Goal: Transaction & Acquisition: Purchase product/service

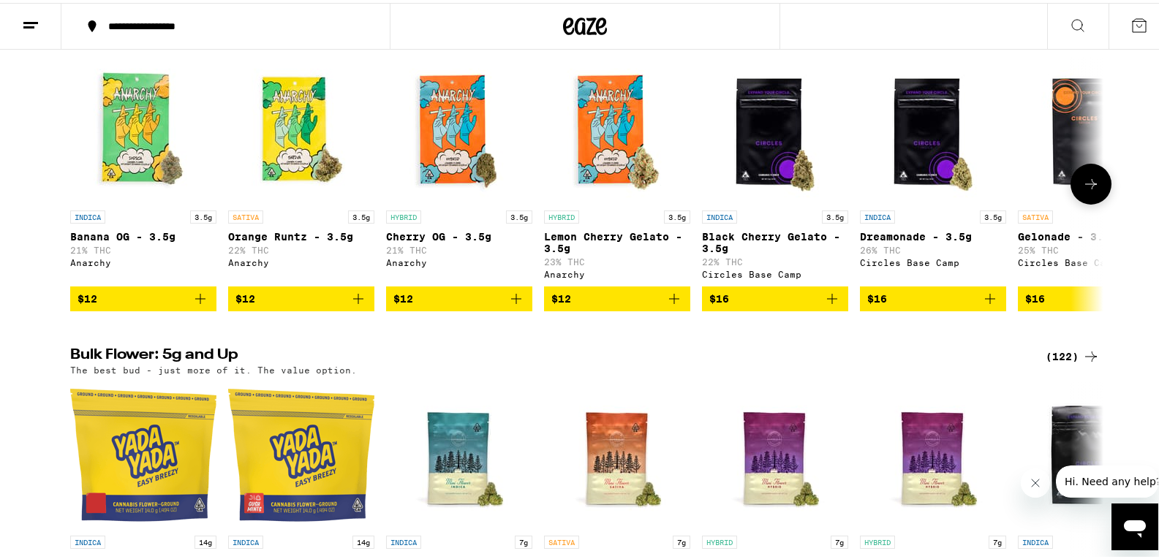
scroll to position [1608, 0]
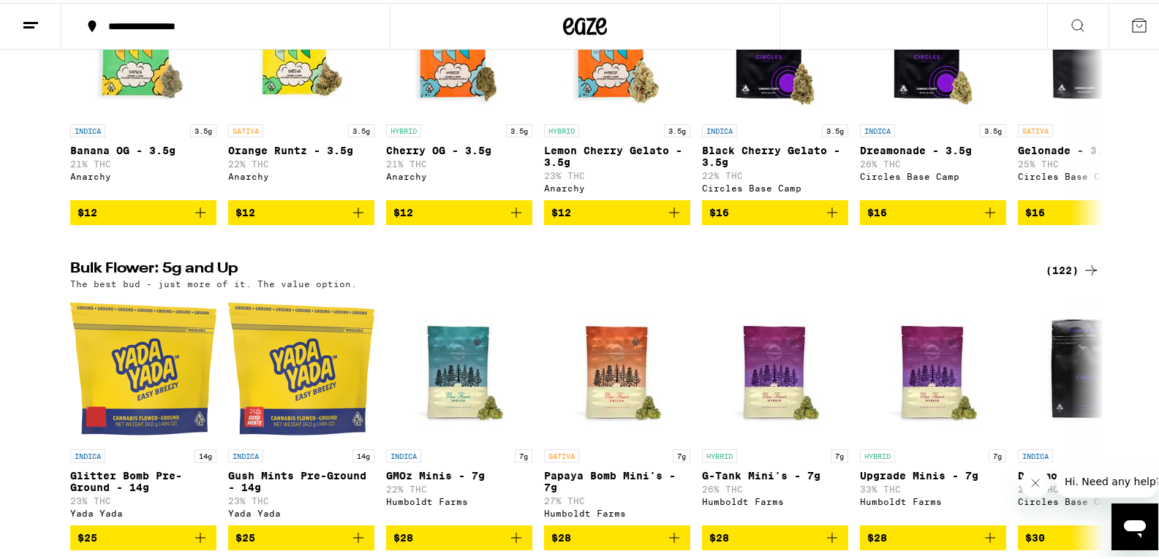
click at [1082, 276] on icon at bounding box center [1091, 268] width 18 height 18
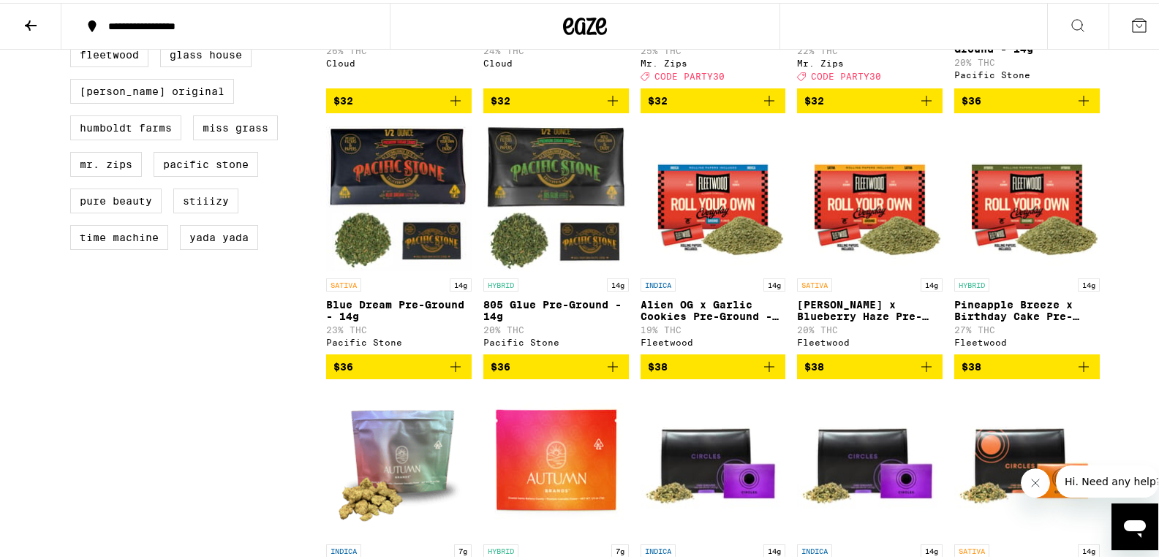
scroll to position [439, 0]
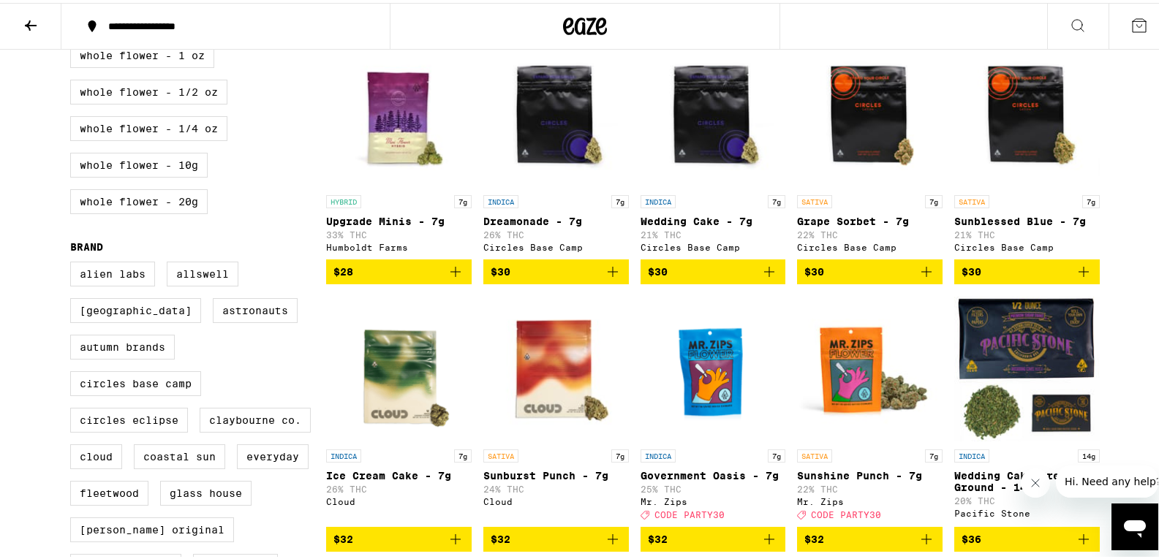
click at [29, 23] on icon at bounding box center [31, 23] width 12 height 10
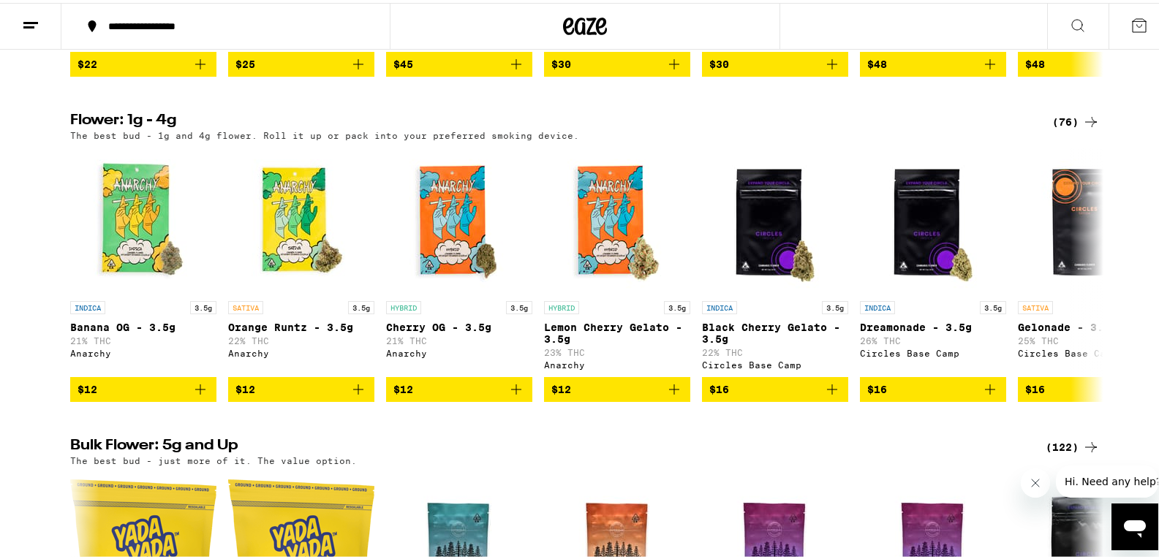
scroll to position [1462, 0]
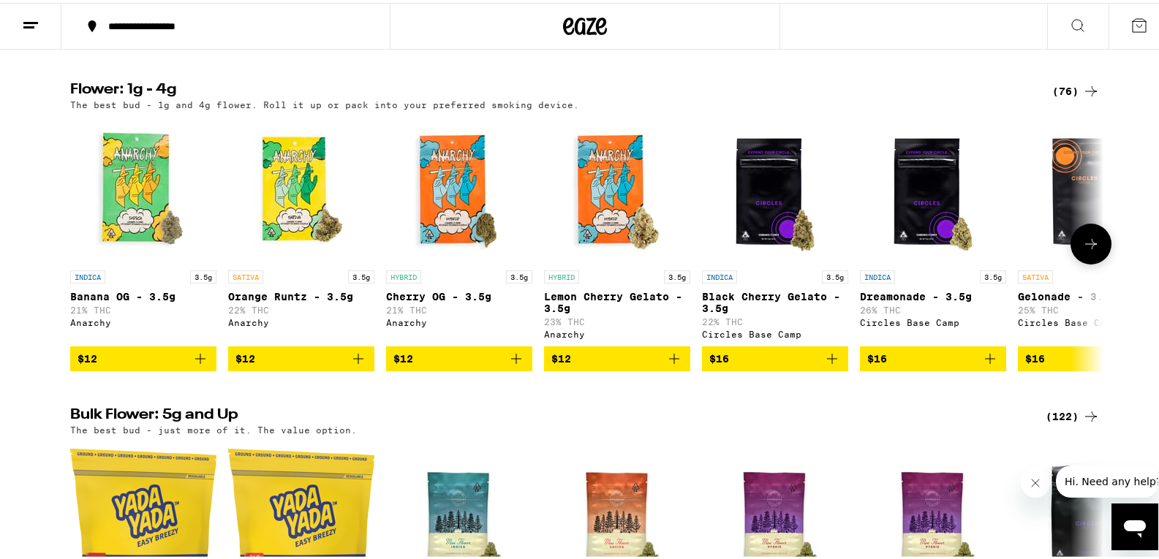
click at [1088, 250] on icon at bounding box center [1091, 241] width 18 height 18
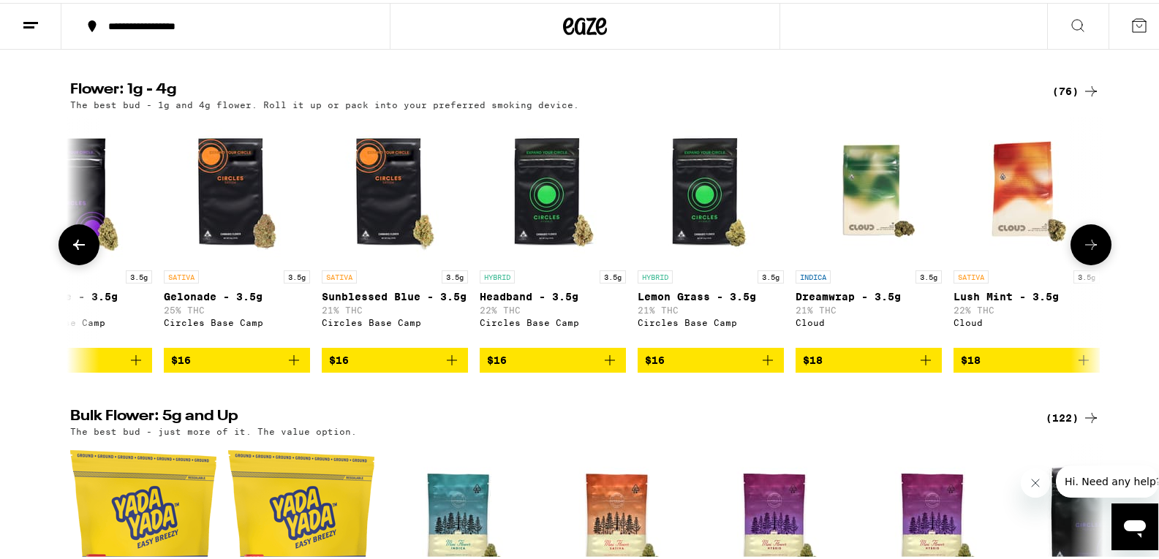
scroll to position [0, 870]
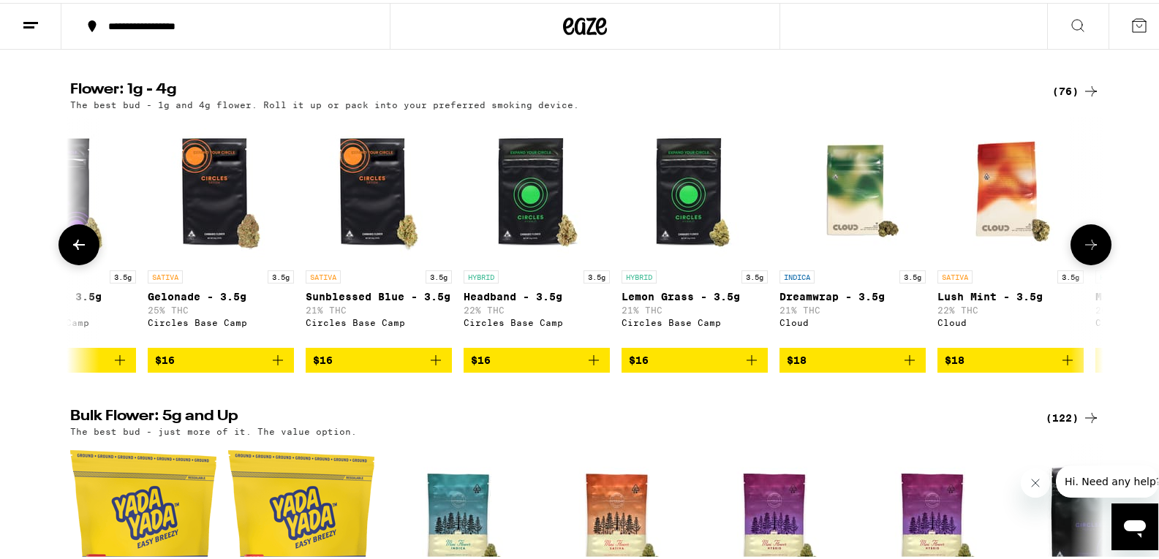
click at [1088, 247] on icon at bounding box center [1091, 242] width 12 height 10
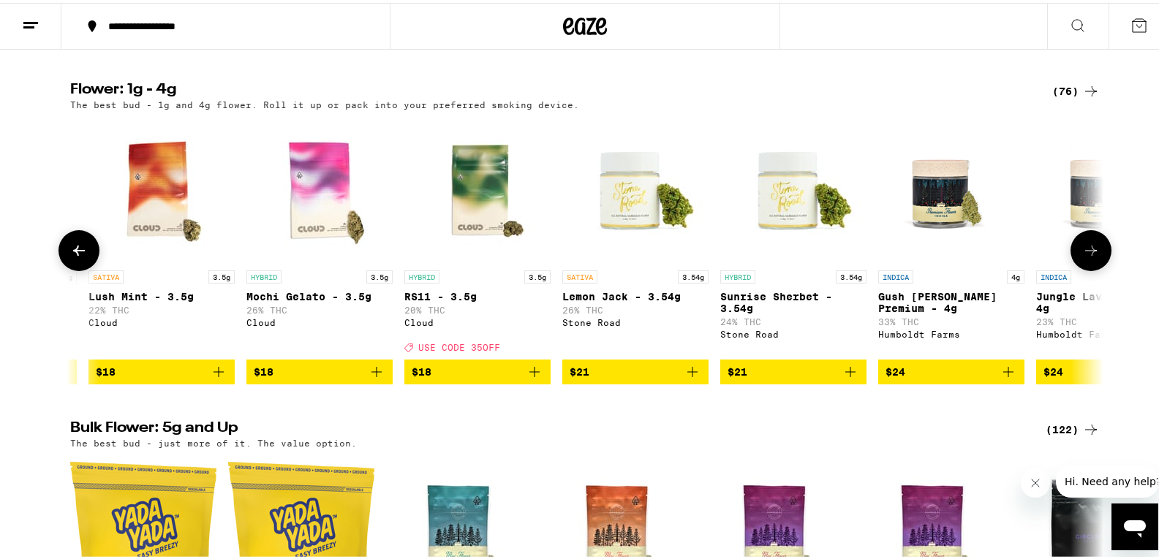
scroll to position [0, 1740]
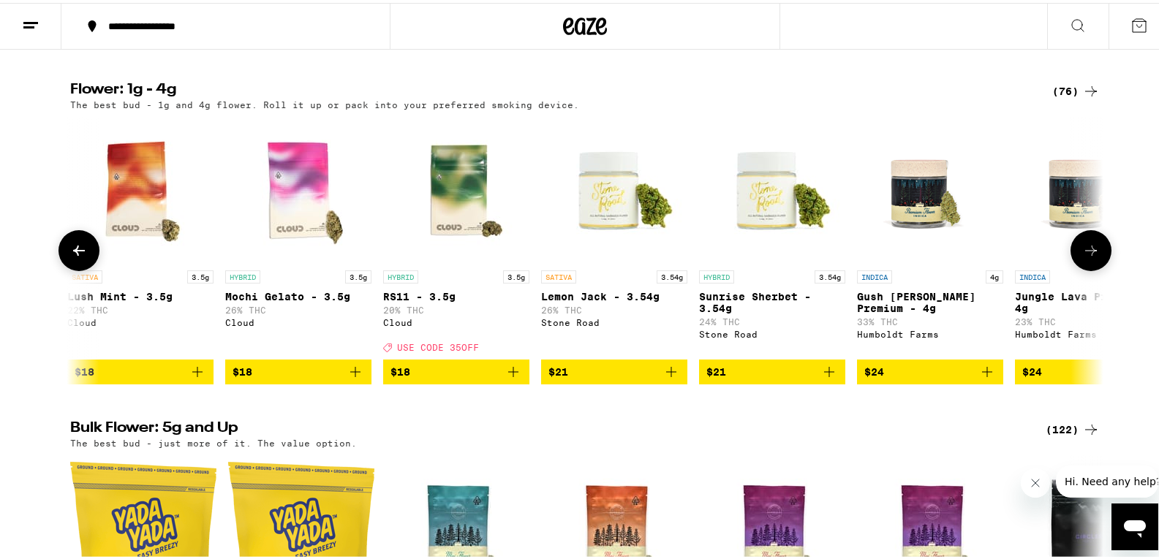
click at [1088, 253] on icon at bounding box center [1091, 248] width 12 height 10
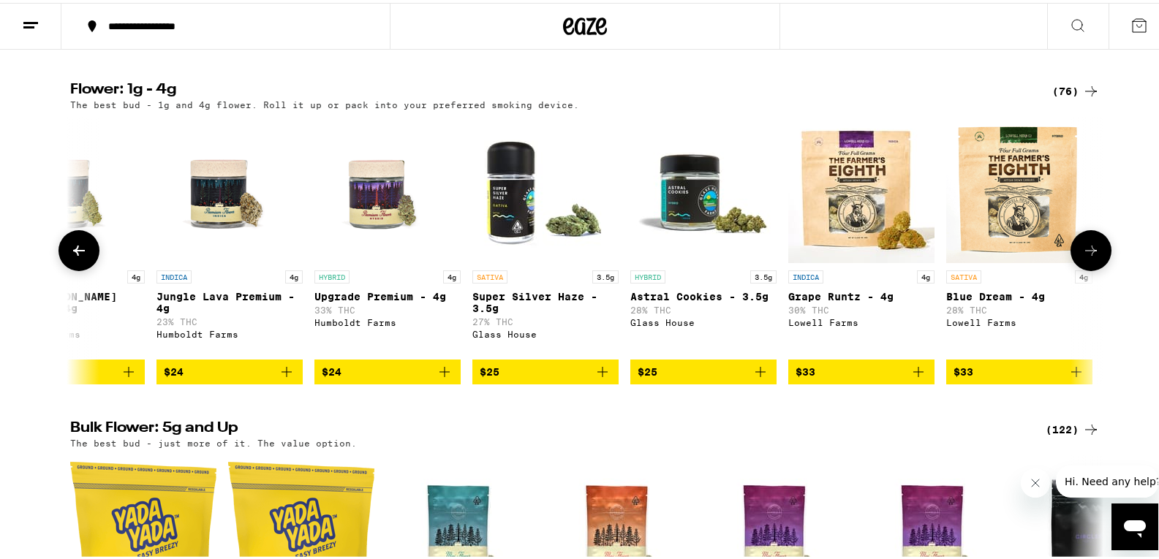
scroll to position [0, 2610]
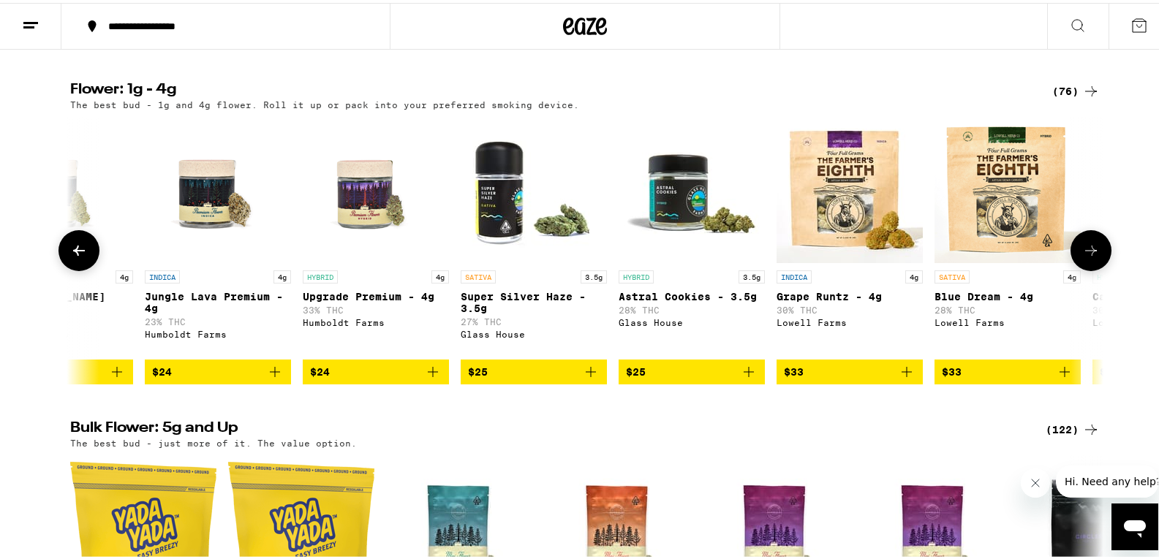
click at [1088, 253] on icon at bounding box center [1091, 248] width 12 height 10
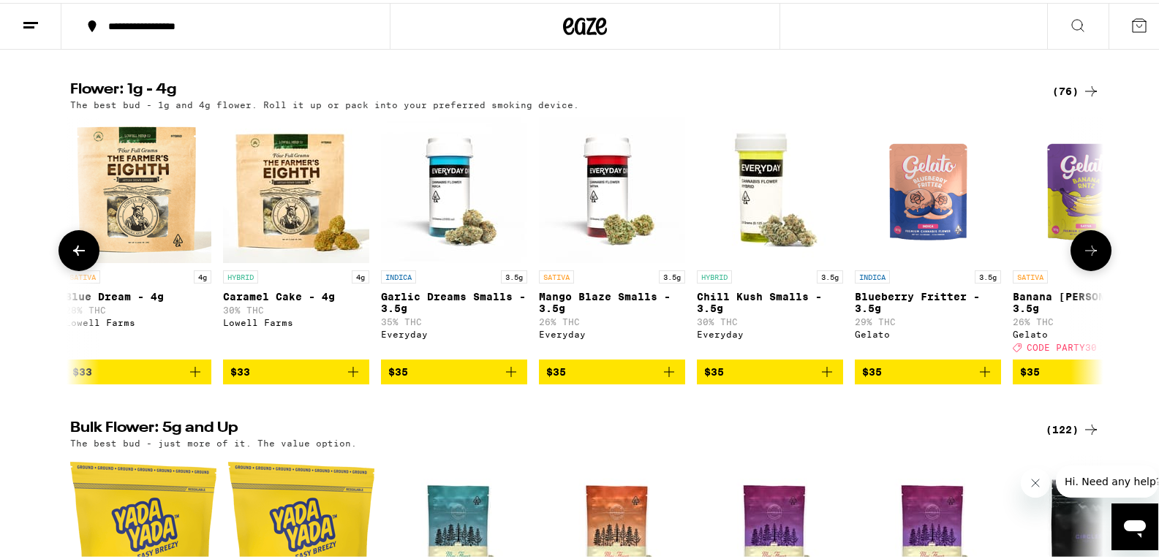
scroll to position [0, 3480]
click at [1088, 253] on icon at bounding box center [1091, 248] width 12 height 10
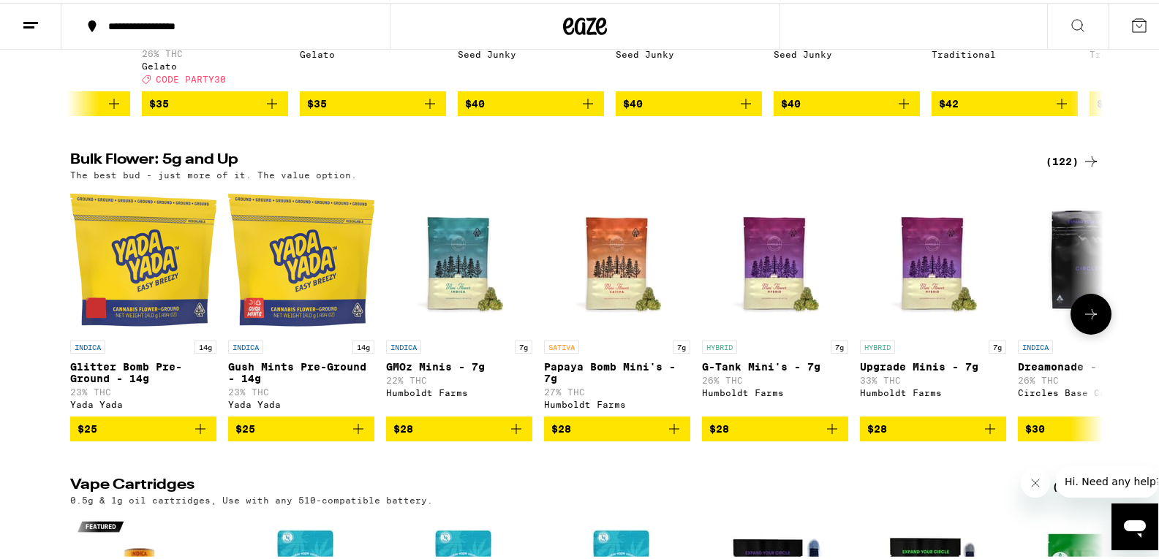
scroll to position [1755, 0]
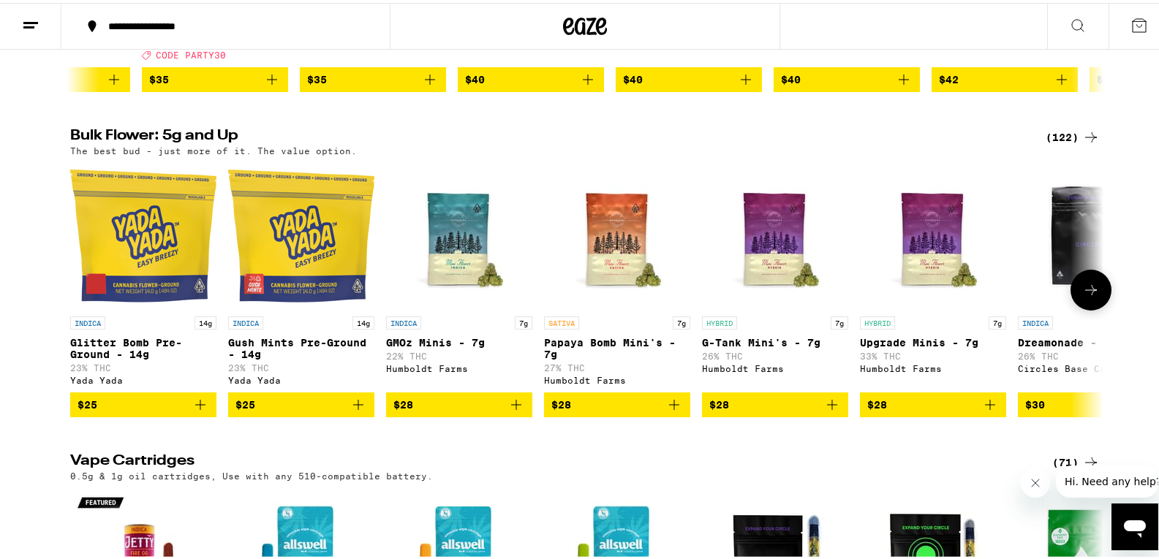
click at [1082, 296] on icon at bounding box center [1091, 288] width 18 height 18
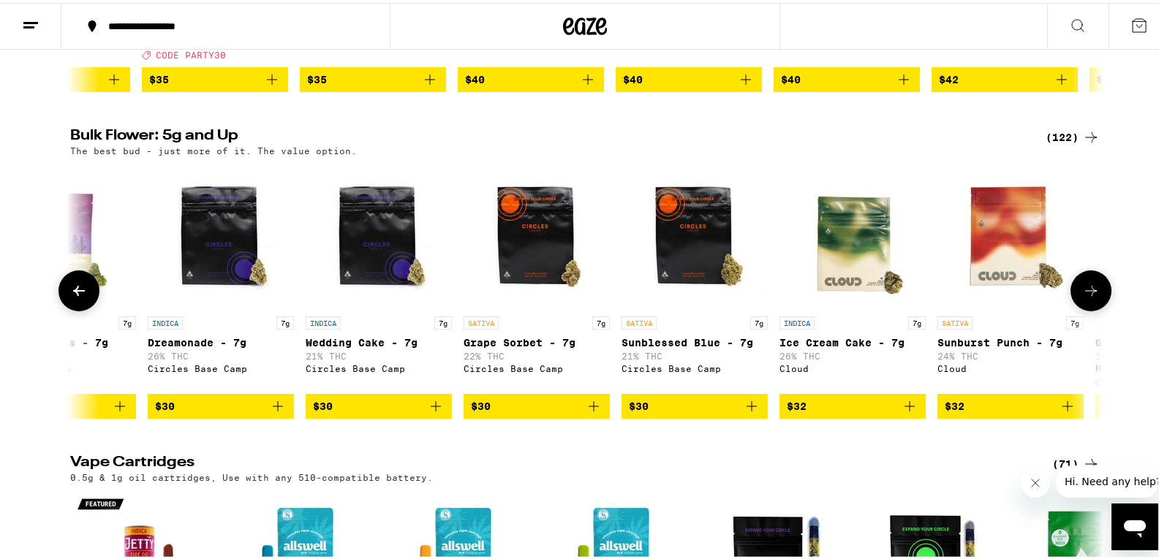
click at [1082, 297] on icon at bounding box center [1091, 288] width 18 height 18
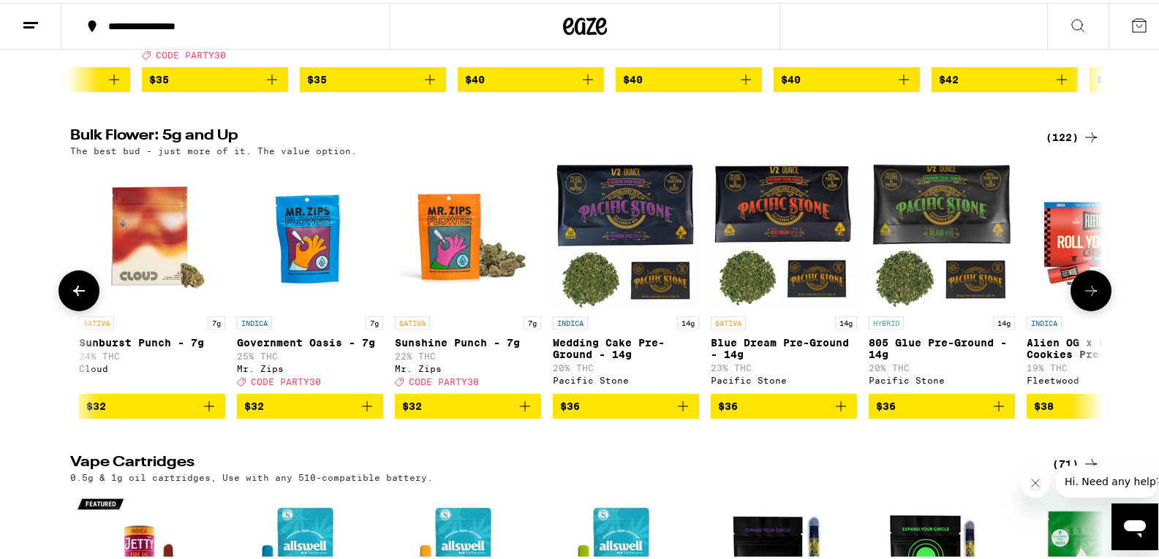
scroll to position [0, 1740]
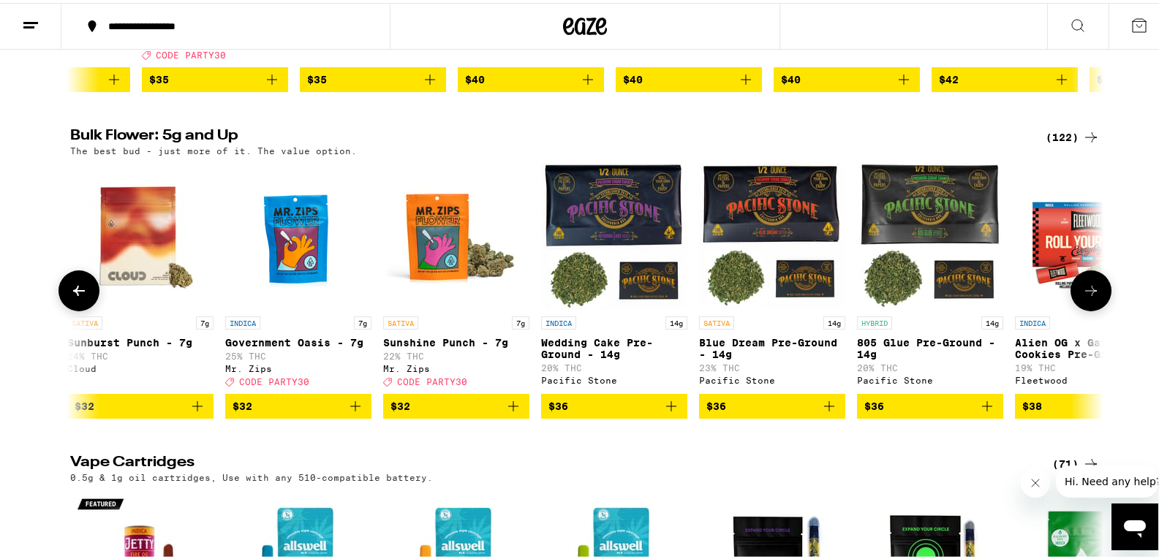
click at [1082, 297] on icon at bounding box center [1091, 288] width 18 height 18
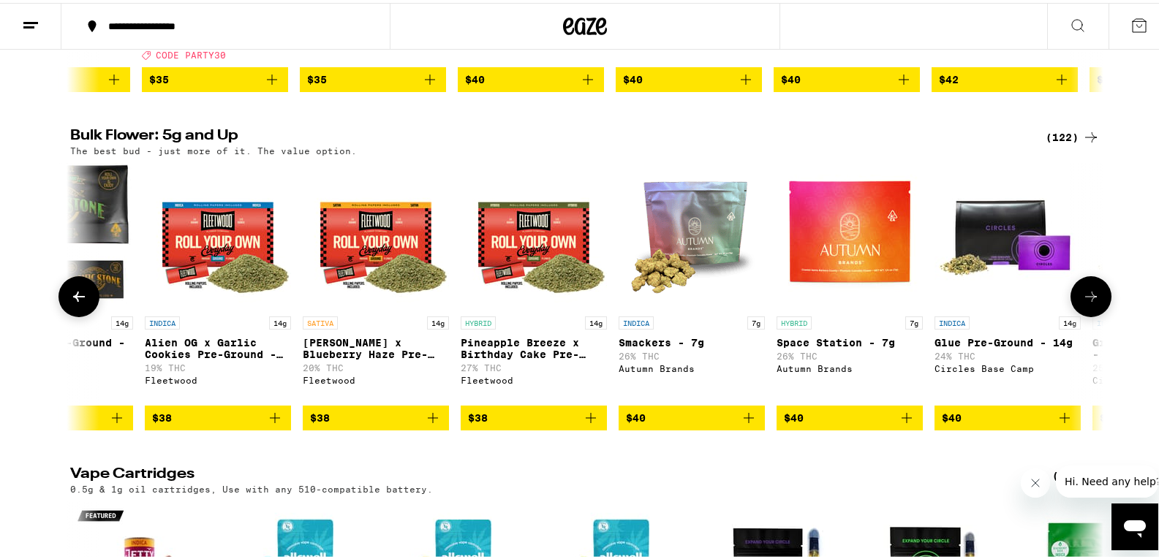
click at [1082, 303] on icon at bounding box center [1091, 294] width 18 height 18
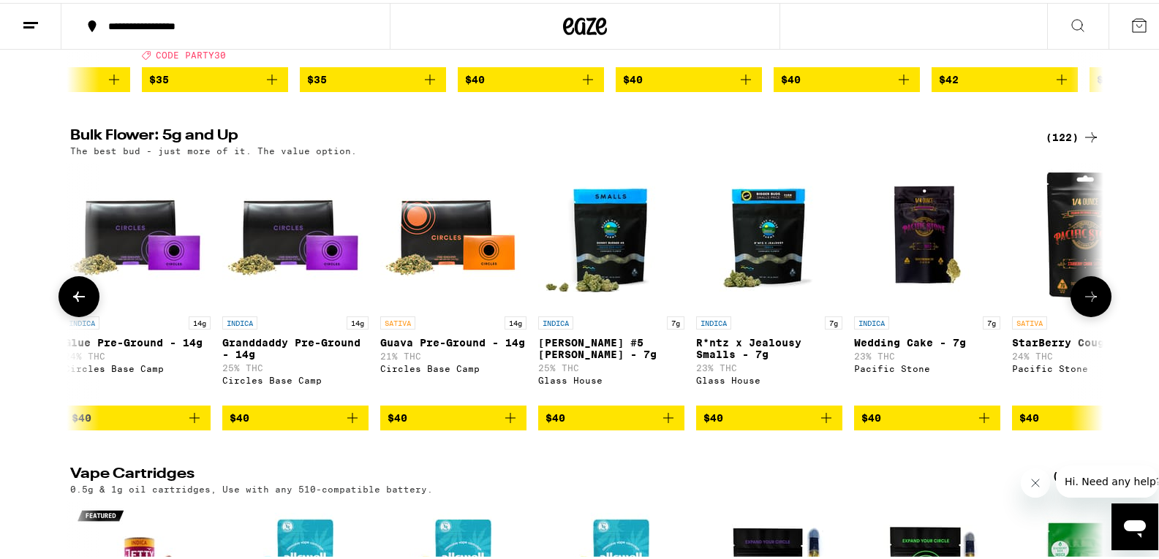
click at [1082, 303] on icon at bounding box center [1091, 294] width 18 height 18
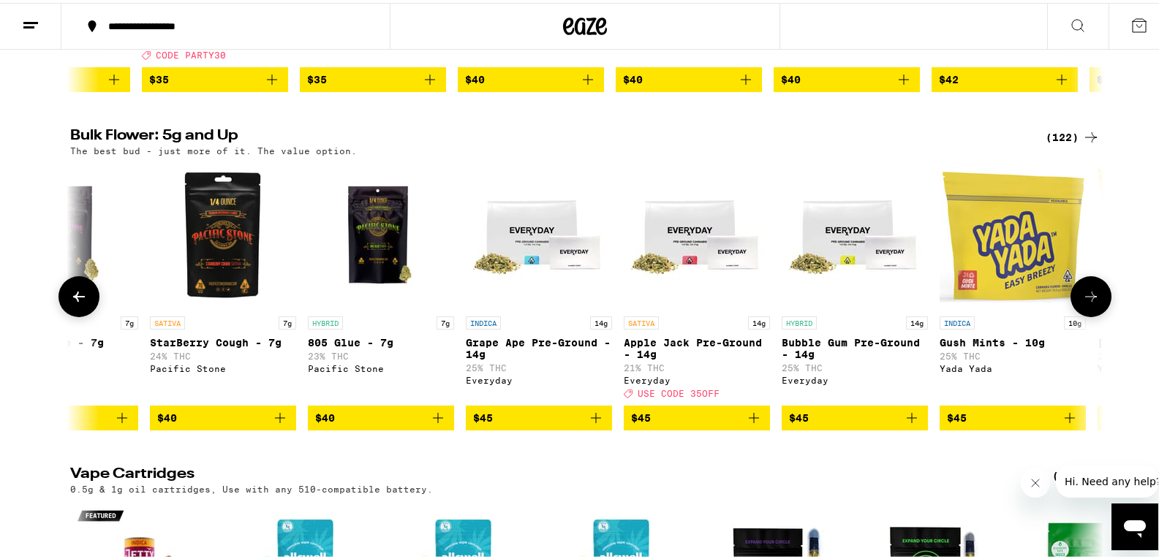
scroll to position [0, 4350]
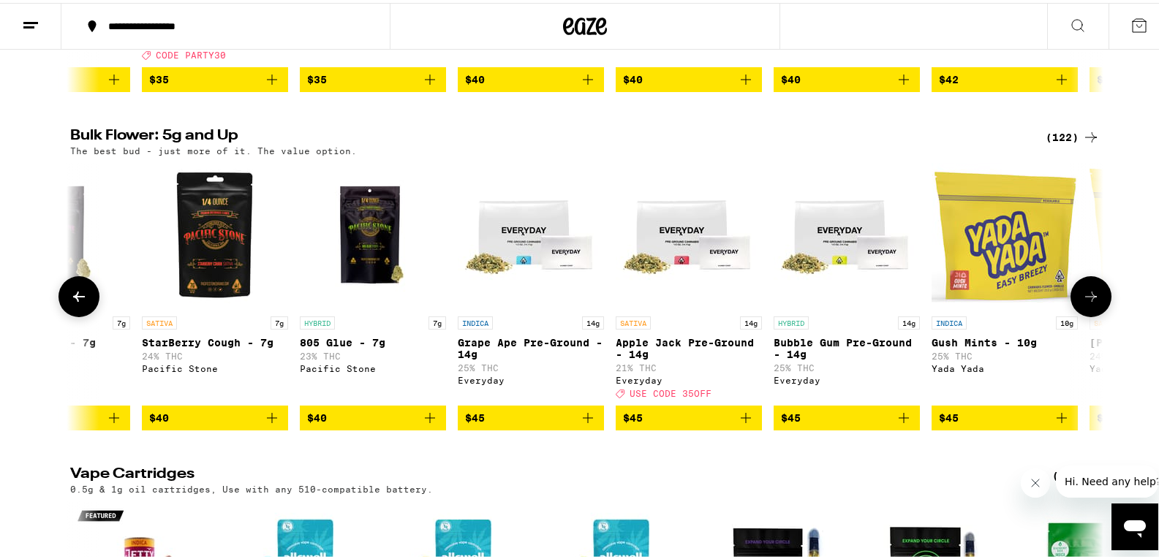
click at [1082, 303] on icon at bounding box center [1091, 294] width 18 height 18
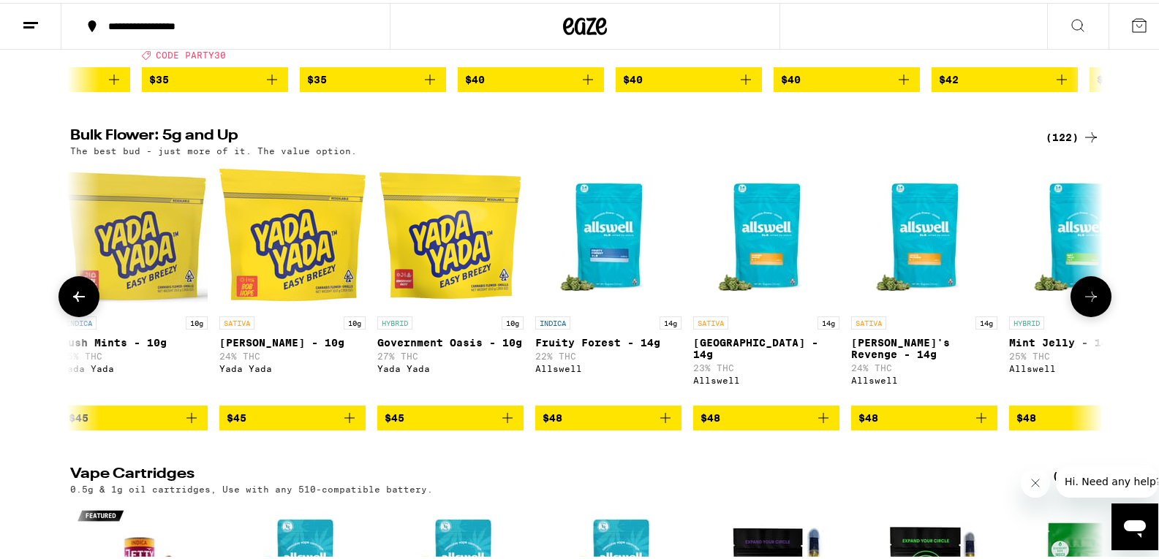
click at [1082, 303] on icon at bounding box center [1091, 294] width 18 height 18
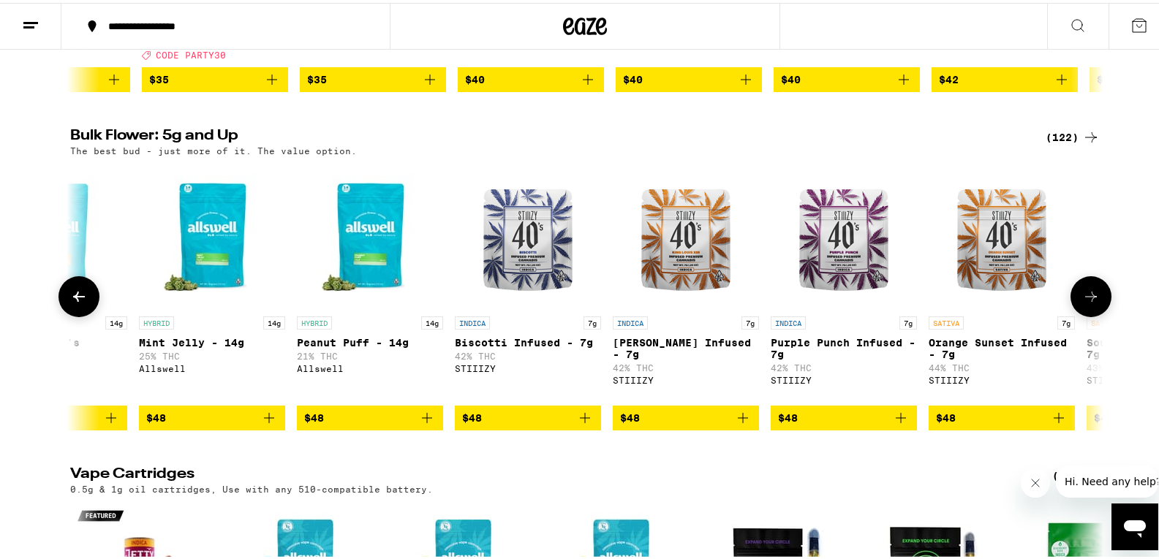
click at [1082, 303] on icon at bounding box center [1091, 294] width 18 height 18
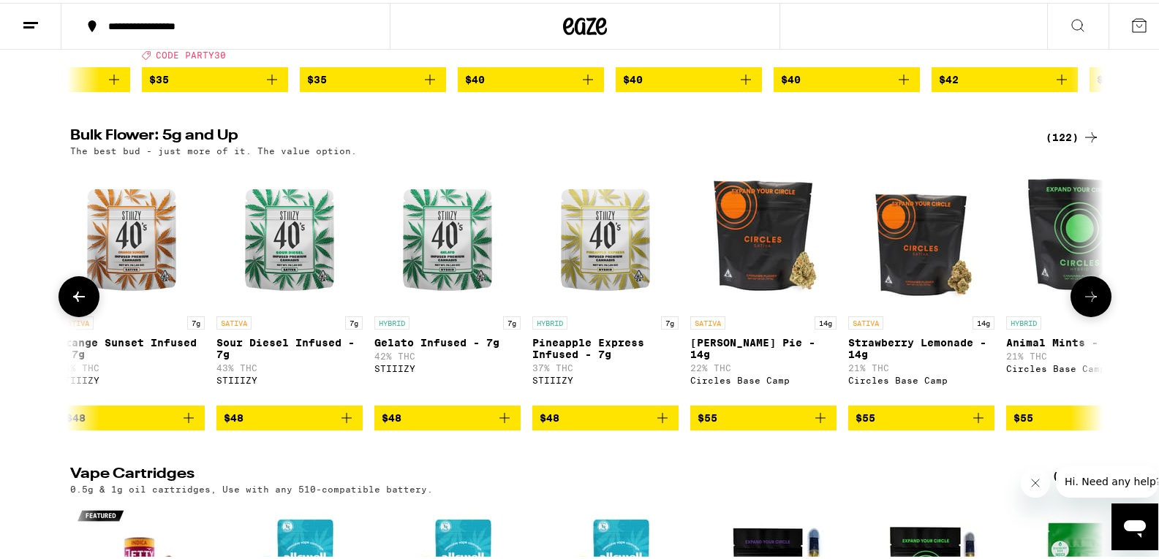
click at [1082, 303] on icon at bounding box center [1091, 294] width 18 height 18
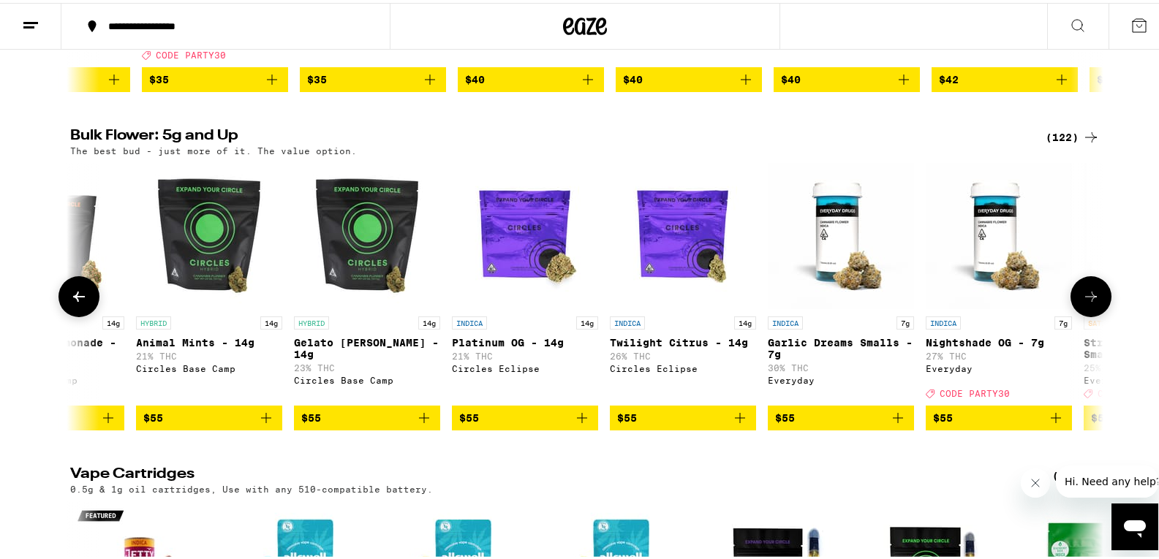
click at [1082, 303] on icon at bounding box center [1091, 294] width 18 height 18
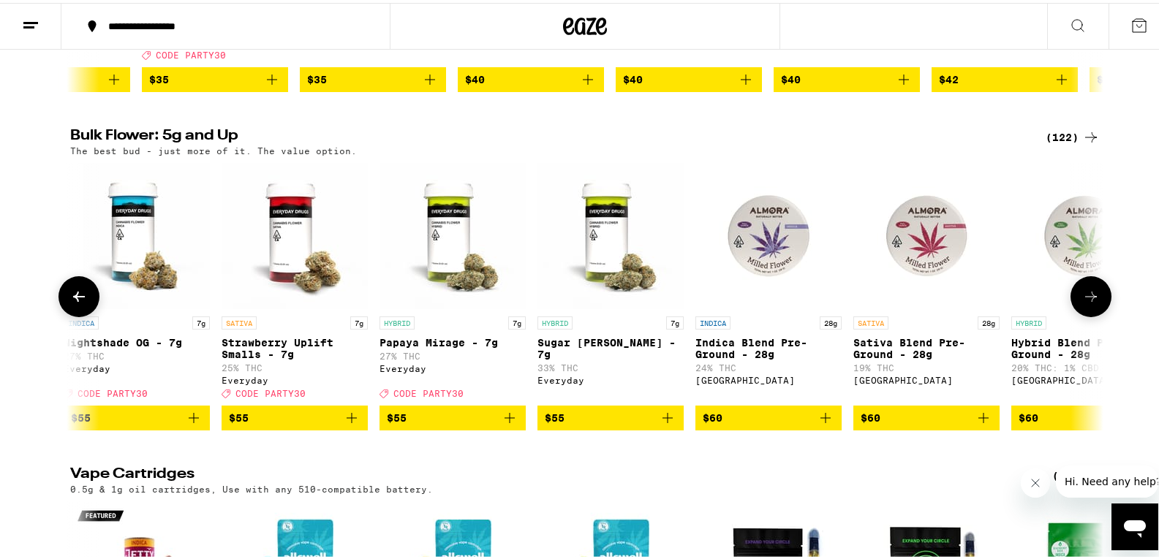
scroll to position [0, 8700]
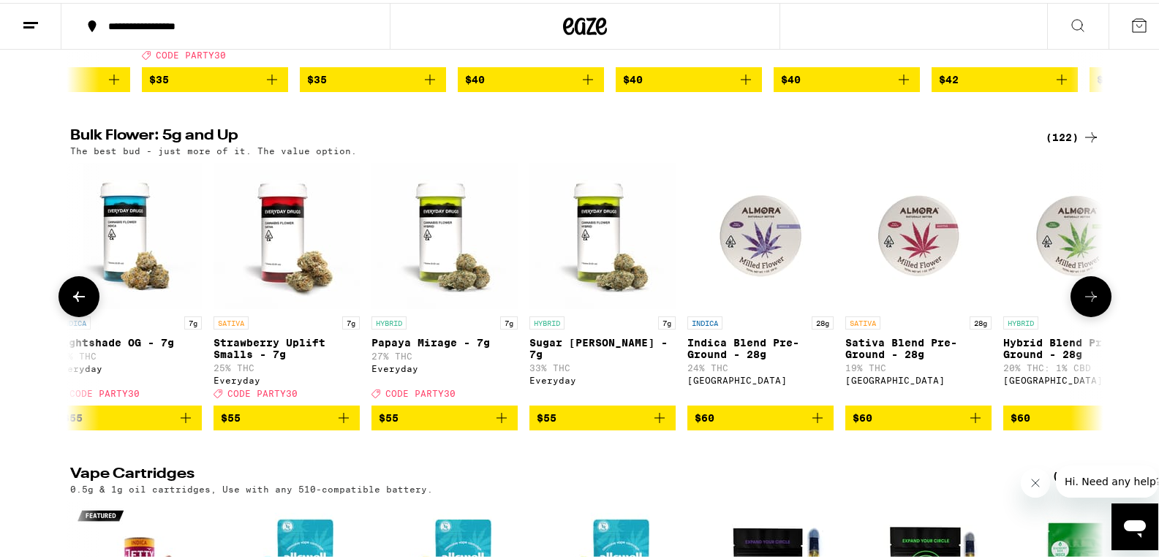
click at [1082, 303] on icon at bounding box center [1091, 294] width 18 height 18
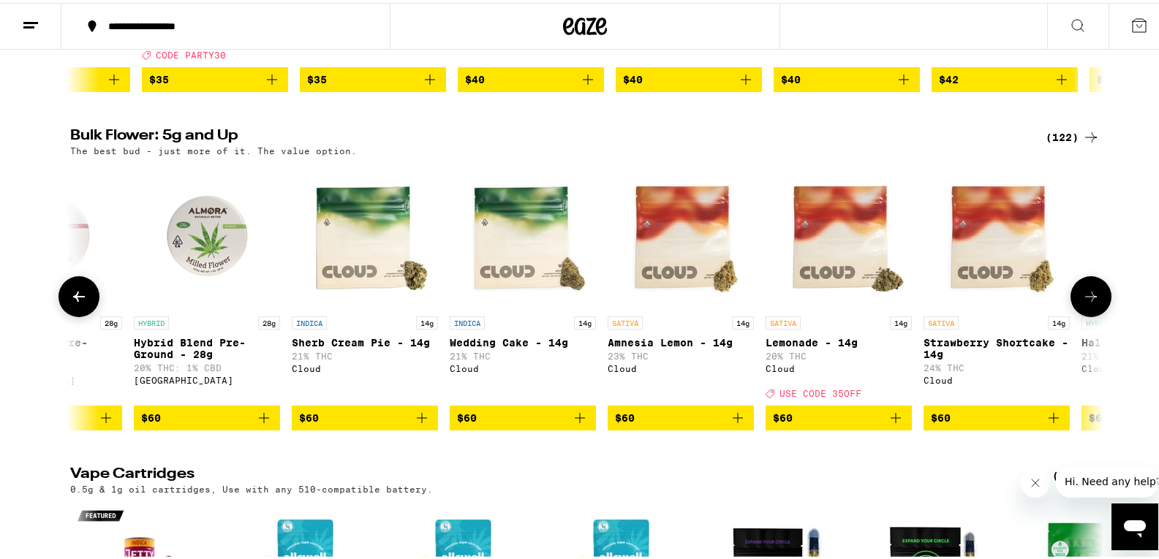
scroll to position [0, 9570]
click at [770, 346] on p "Lemonade - 14g" at bounding box center [838, 340] width 146 height 12
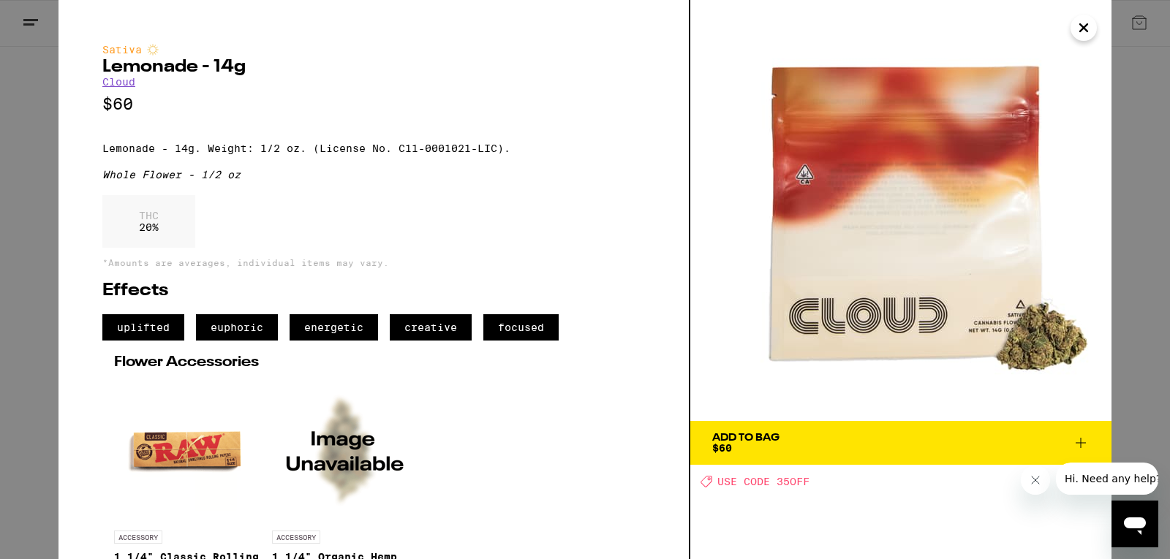
click at [1083, 30] on icon "Close" at bounding box center [1084, 28] width 18 height 22
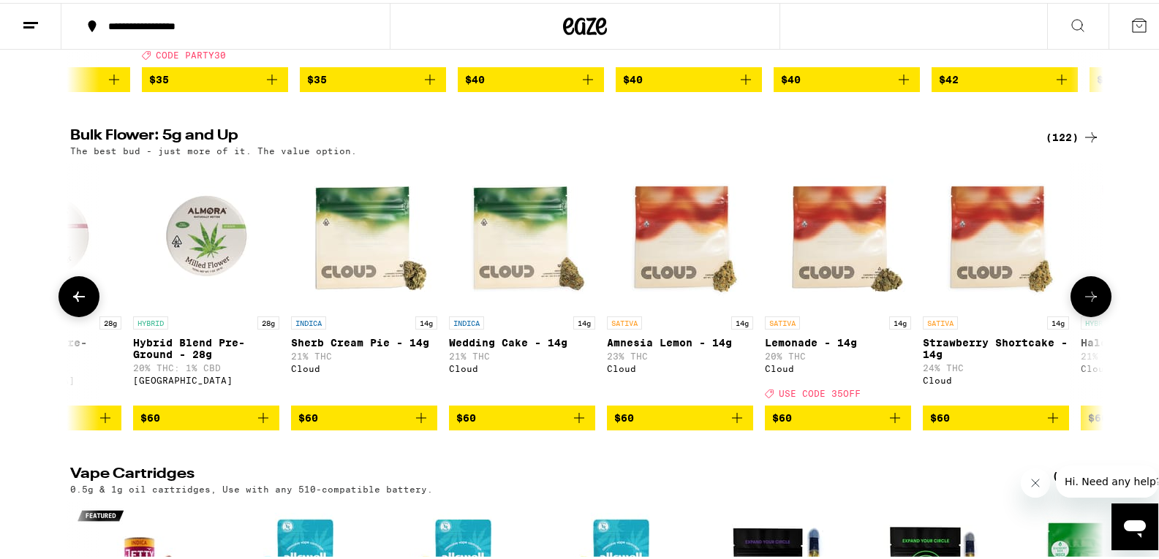
click at [1100, 314] on button at bounding box center [1090, 293] width 41 height 41
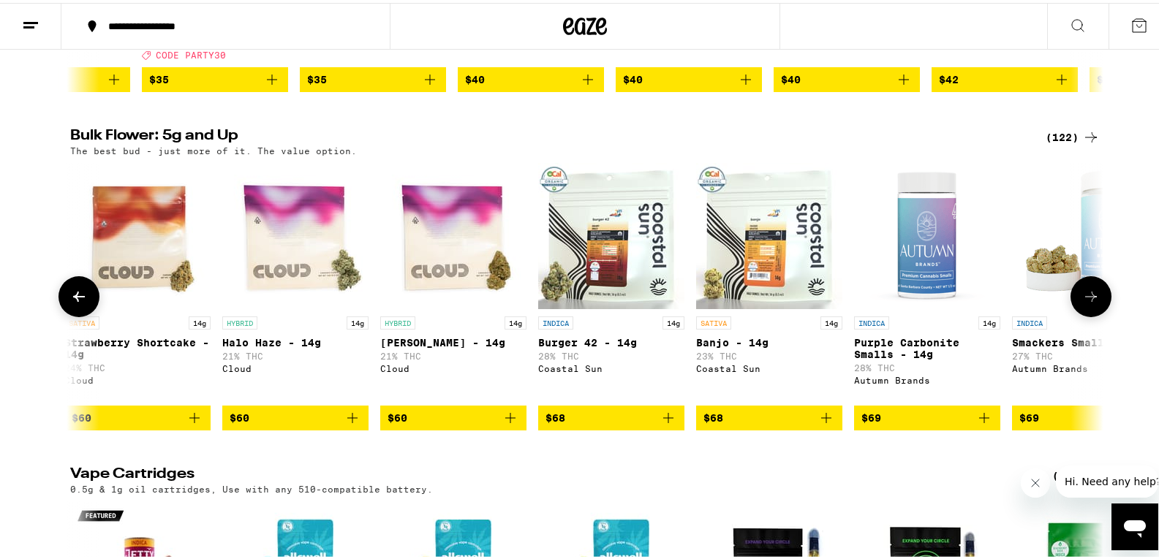
scroll to position [0, 10440]
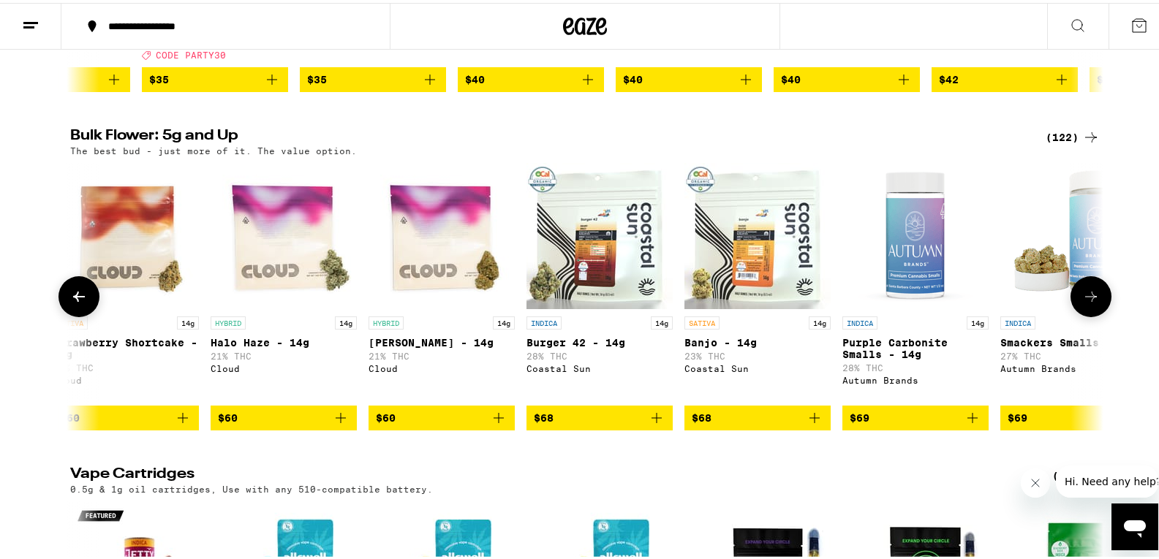
click at [52, 368] on div "Bulk Flower: 5g and Up (122) The best bud - just more of it. The value option. …" at bounding box center [585, 277] width 1170 height 302
click at [70, 303] on icon at bounding box center [79, 294] width 18 height 18
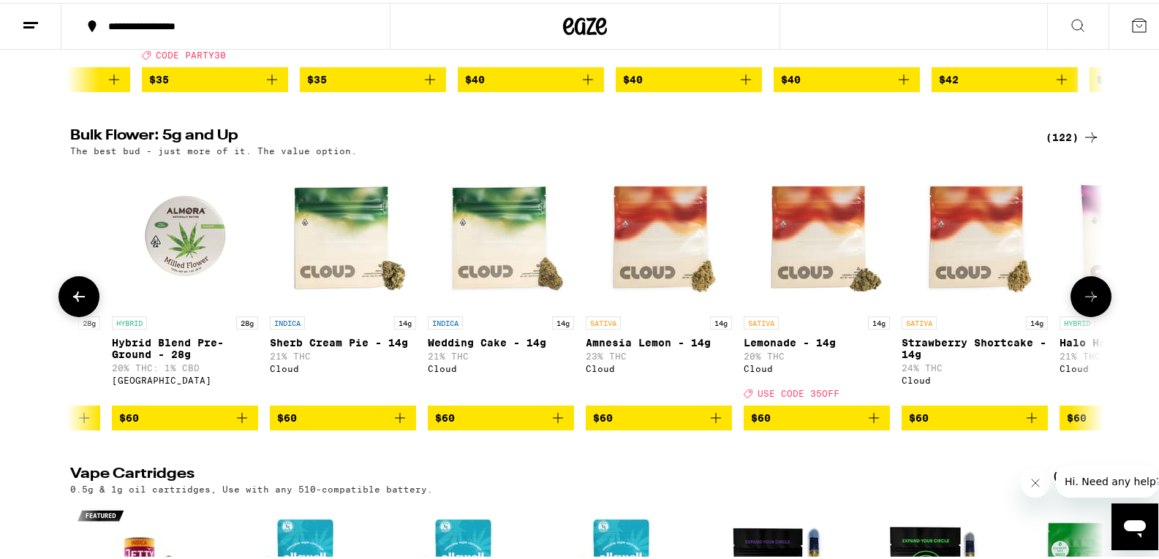
click at [70, 303] on icon at bounding box center [79, 294] width 18 height 18
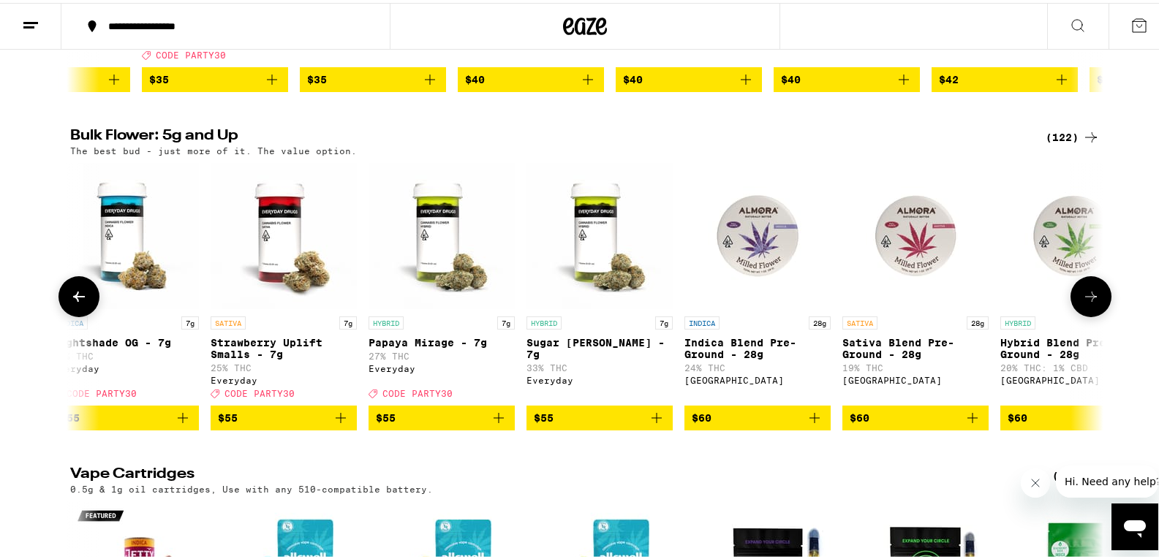
click at [70, 303] on icon at bounding box center [79, 294] width 18 height 18
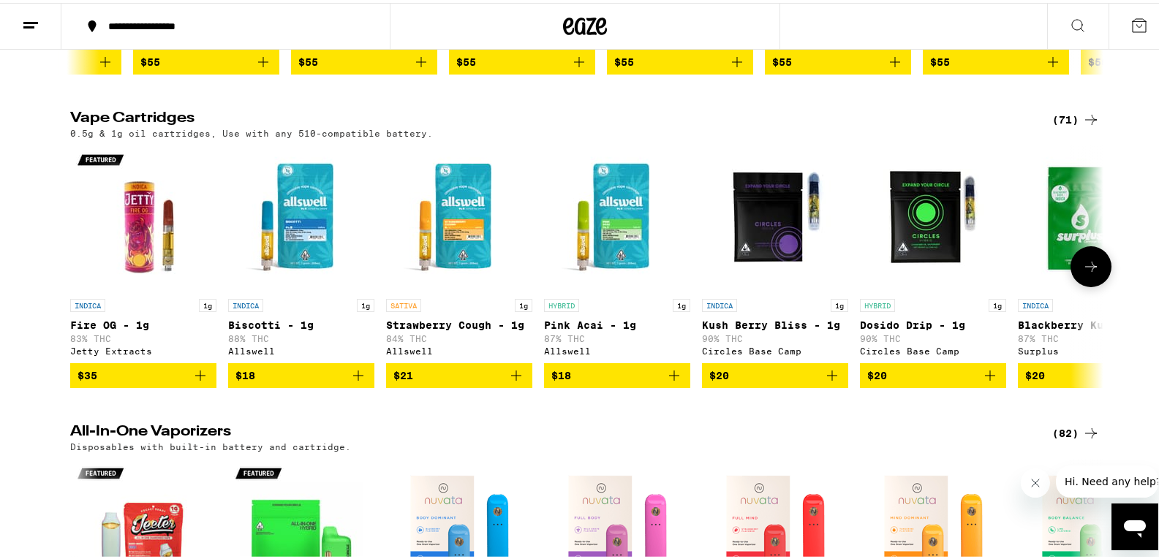
scroll to position [1828, 0]
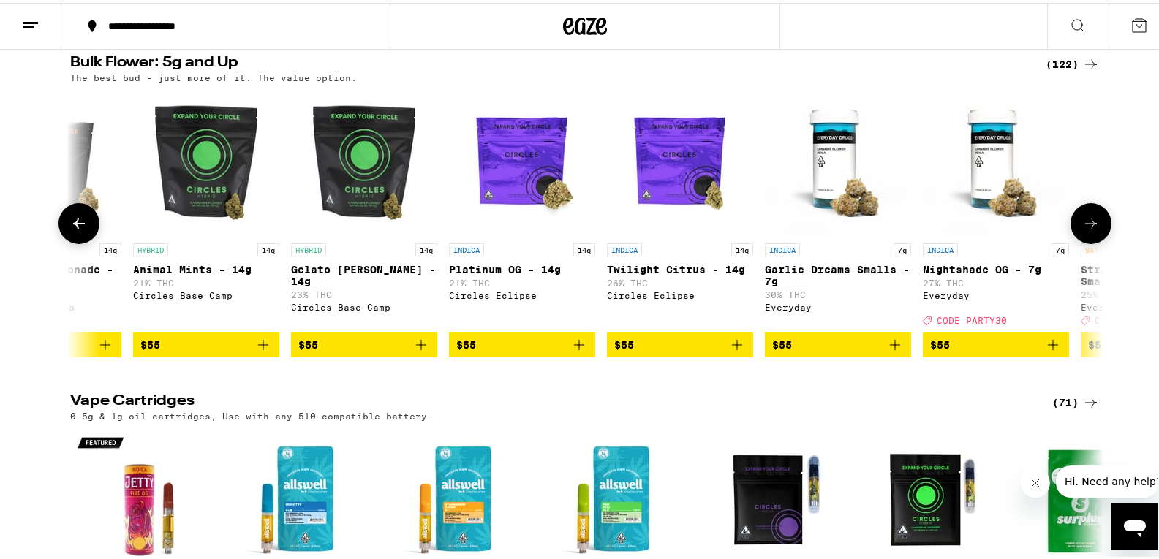
click at [70, 230] on icon at bounding box center [79, 221] width 18 height 18
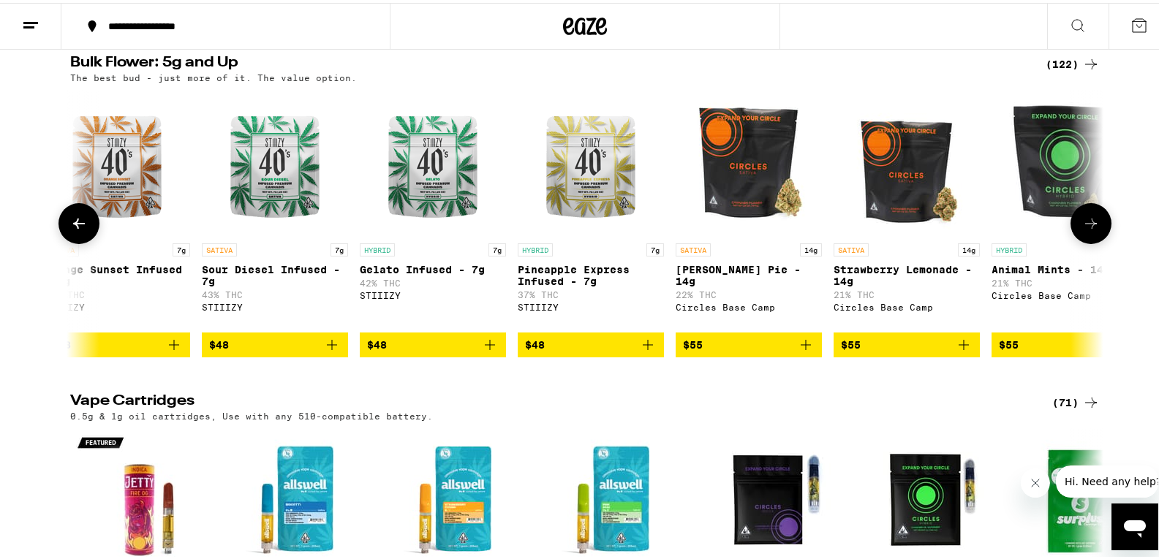
click at [70, 230] on icon at bounding box center [79, 221] width 18 height 18
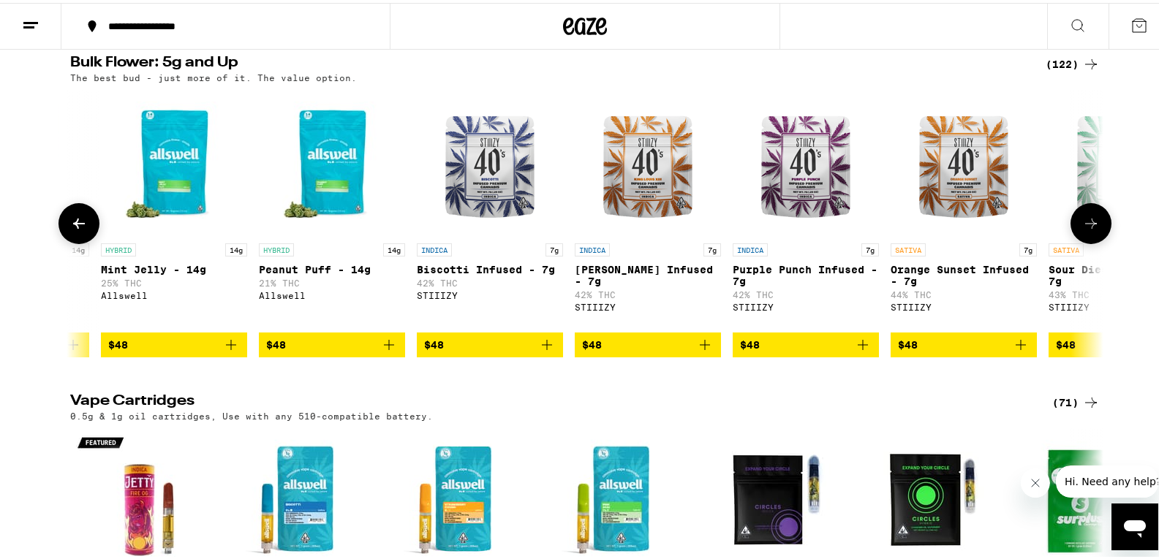
click at [70, 230] on icon at bounding box center [79, 221] width 18 height 18
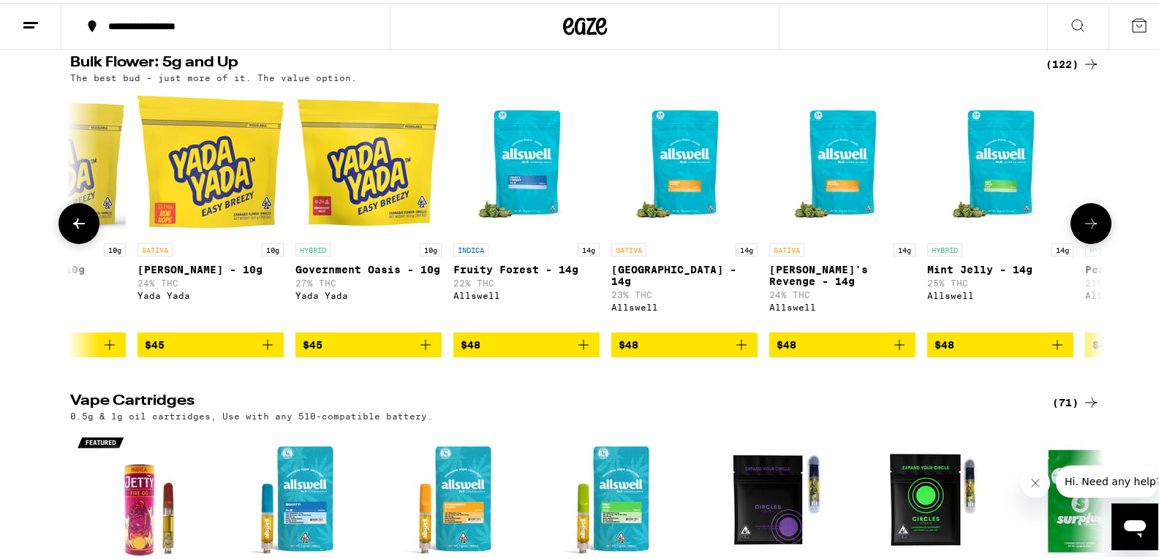
click at [70, 230] on icon at bounding box center [79, 221] width 18 height 18
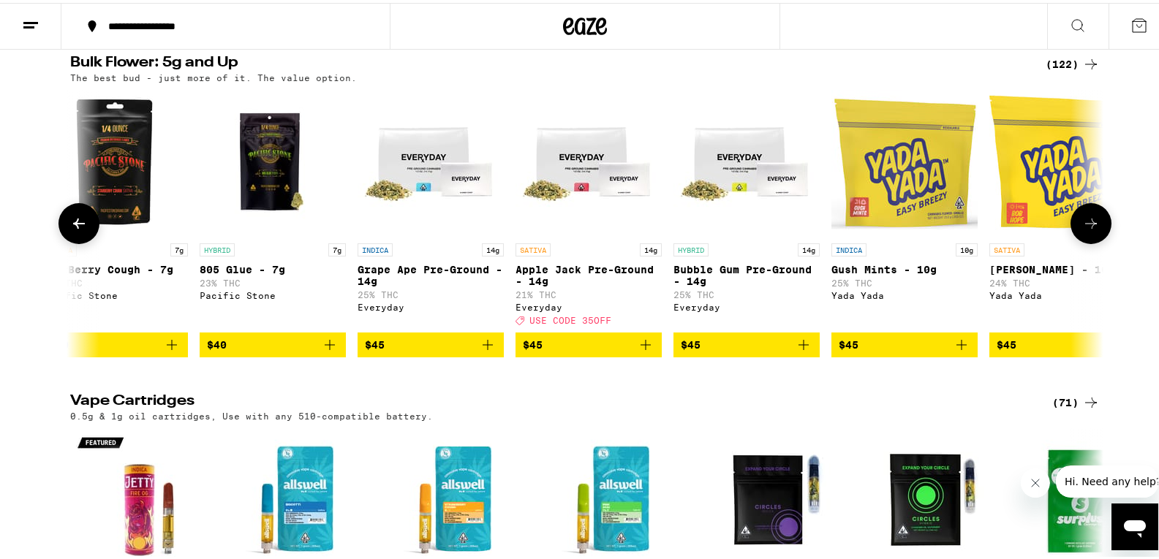
scroll to position [0, 4439]
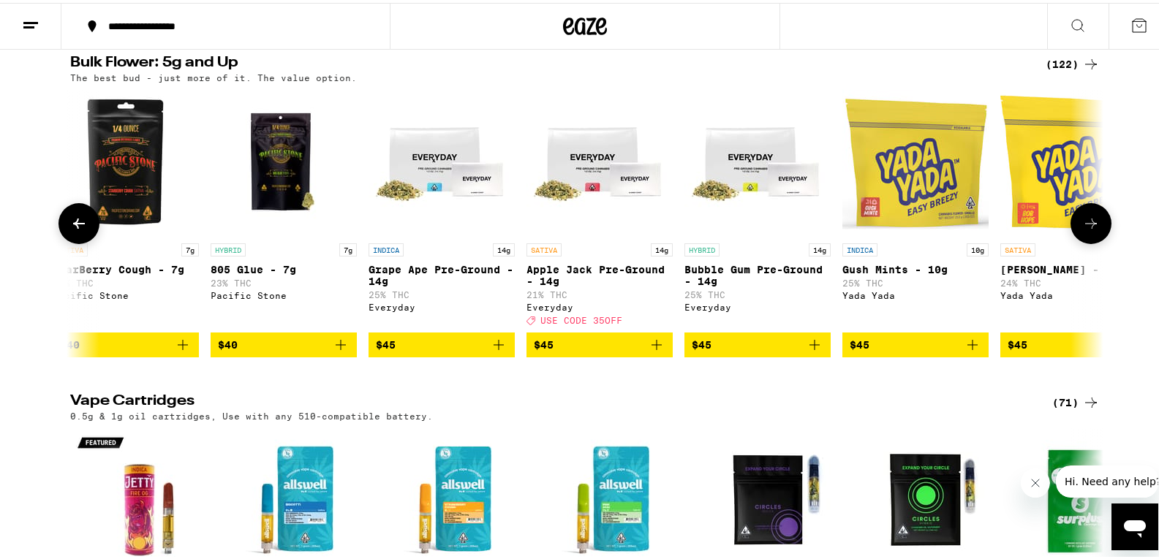
click at [70, 230] on icon at bounding box center [79, 221] width 18 height 18
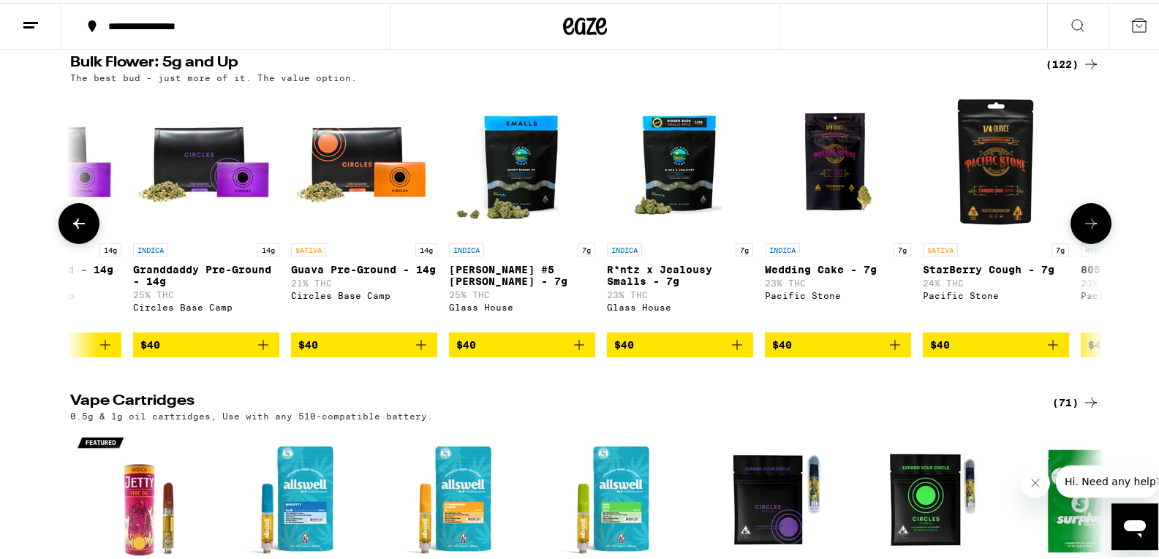
click at [70, 230] on icon at bounding box center [79, 221] width 18 height 18
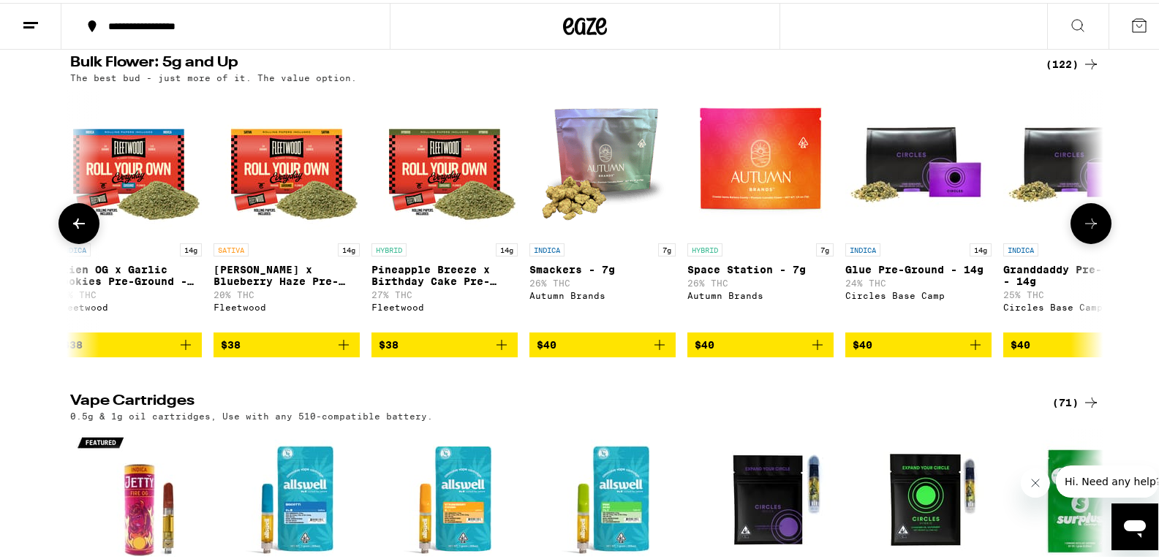
click at [70, 230] on icon at bounding box center [79, 221] width 18 height 18
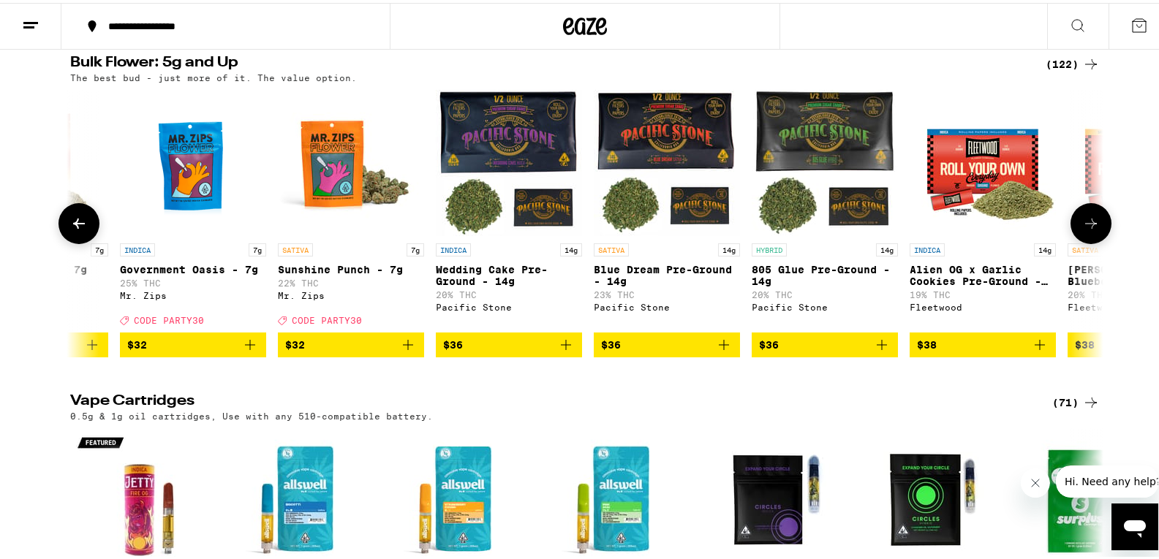
scroll to position [0, 1829]
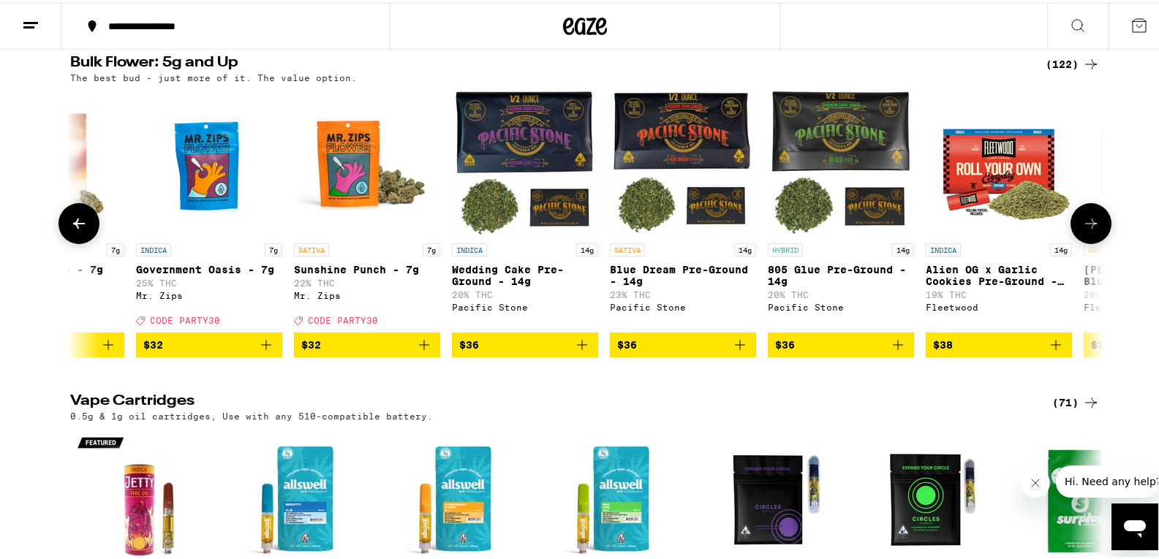
click at [417, 351] on icon "Add to bag" at bounding box center [424, 342] width 18 height 18
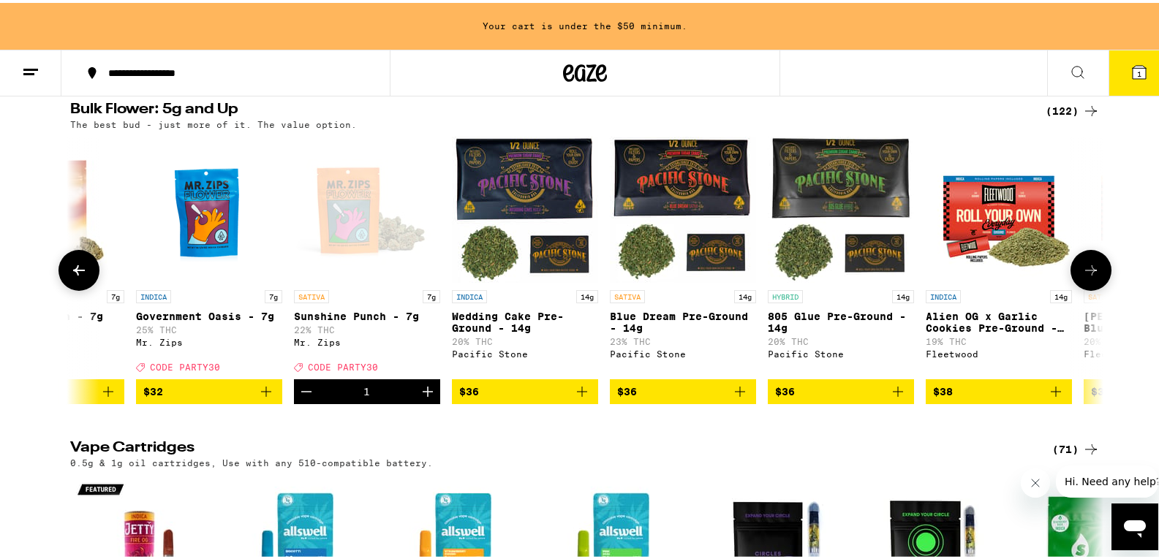
scroll to position [1874, 0]
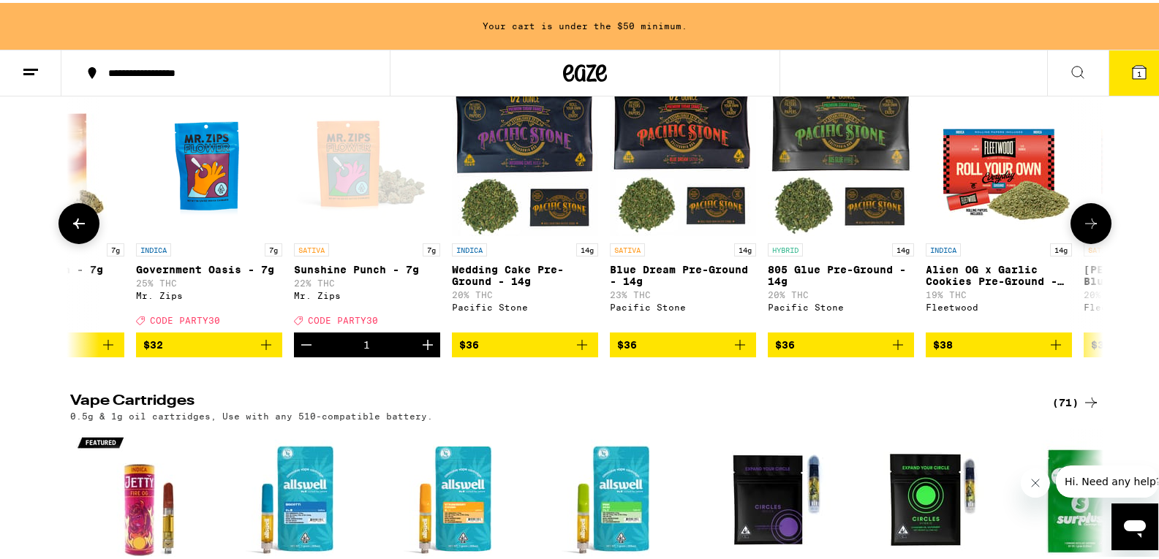
click at [258, 351] on icon "Add to bag" at bounding box center [266, 342] width 18 height 18
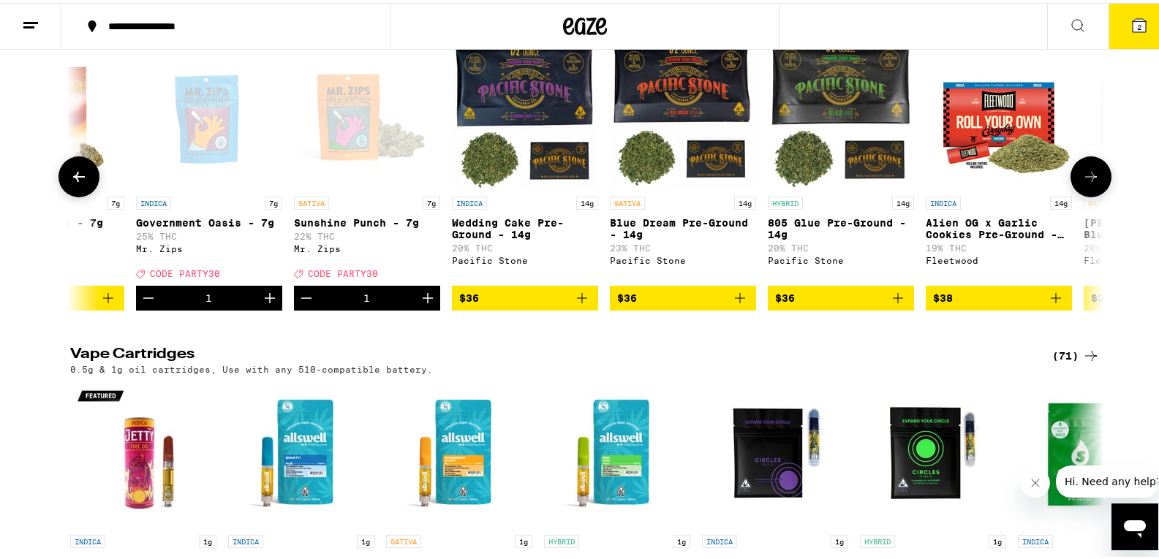
scroll to position [1828, 0]
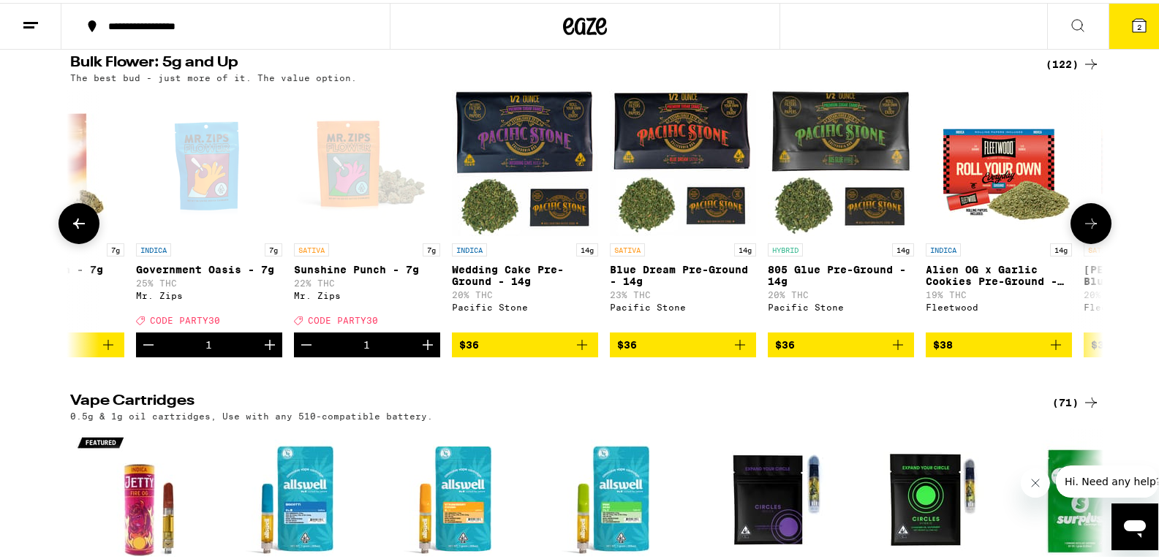
click at [71, 230] on icon at bounding box center [79, 221] width 18 height 18
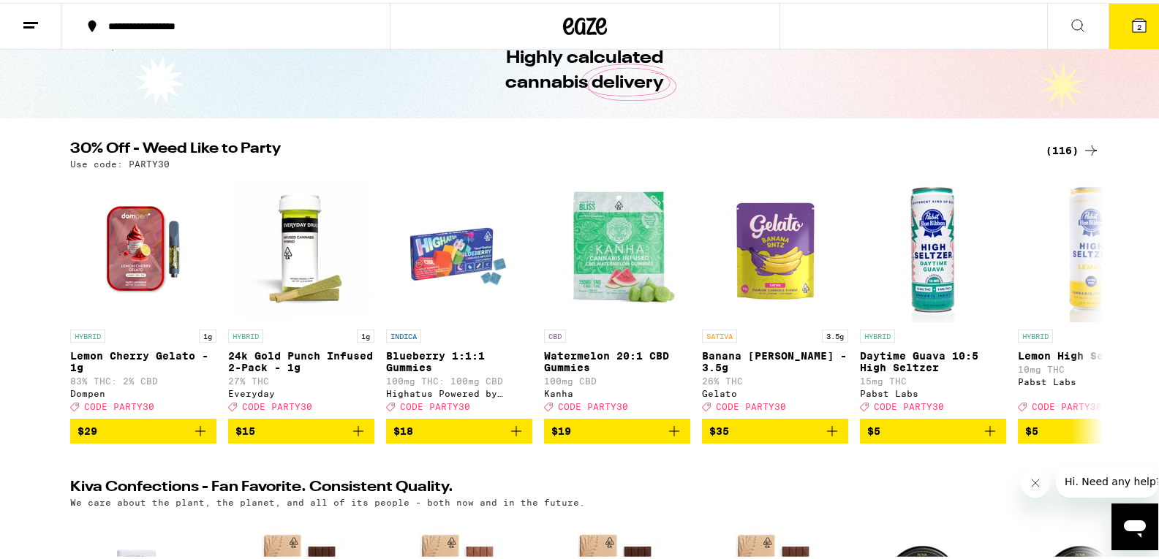
scroll to position [0, 0]
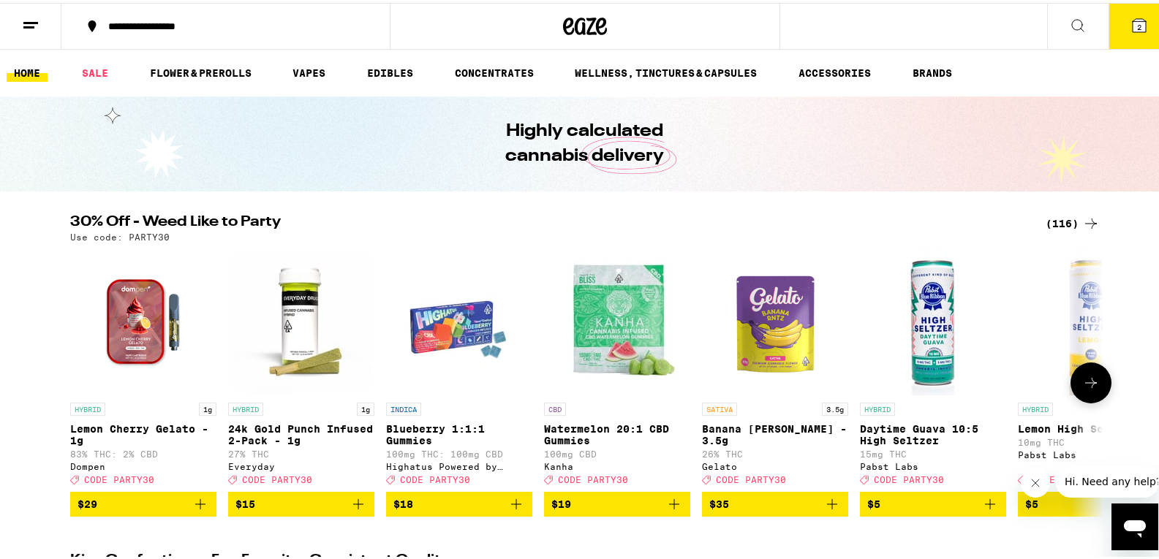
click at [1090, 388] on icon at bounding box center [1091, 380] width 18 height 18
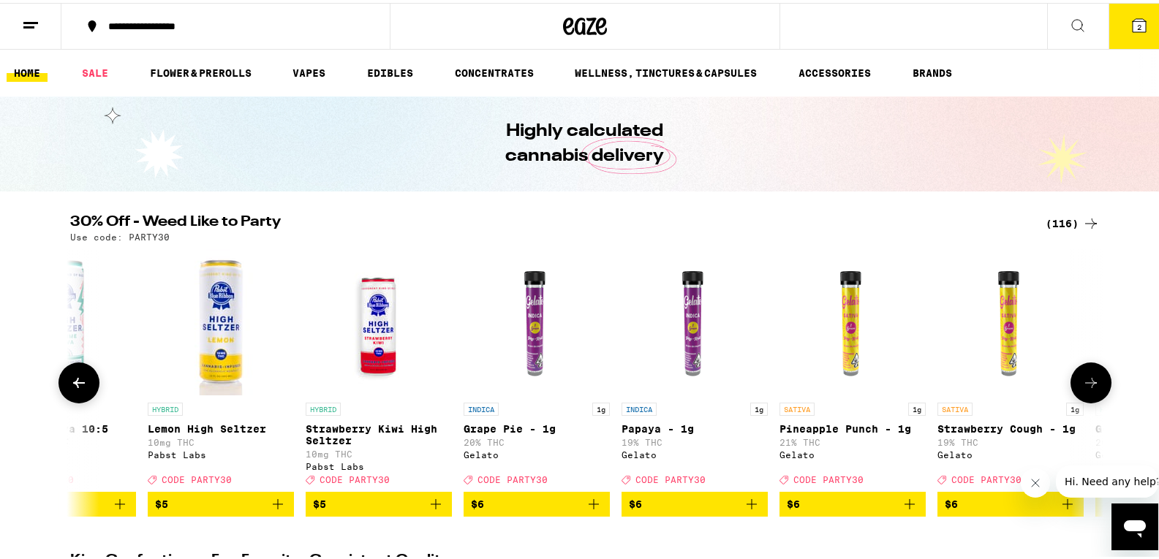
click at [1090, 388] on icon at bounding box center [1091, 380] width 18 height 18
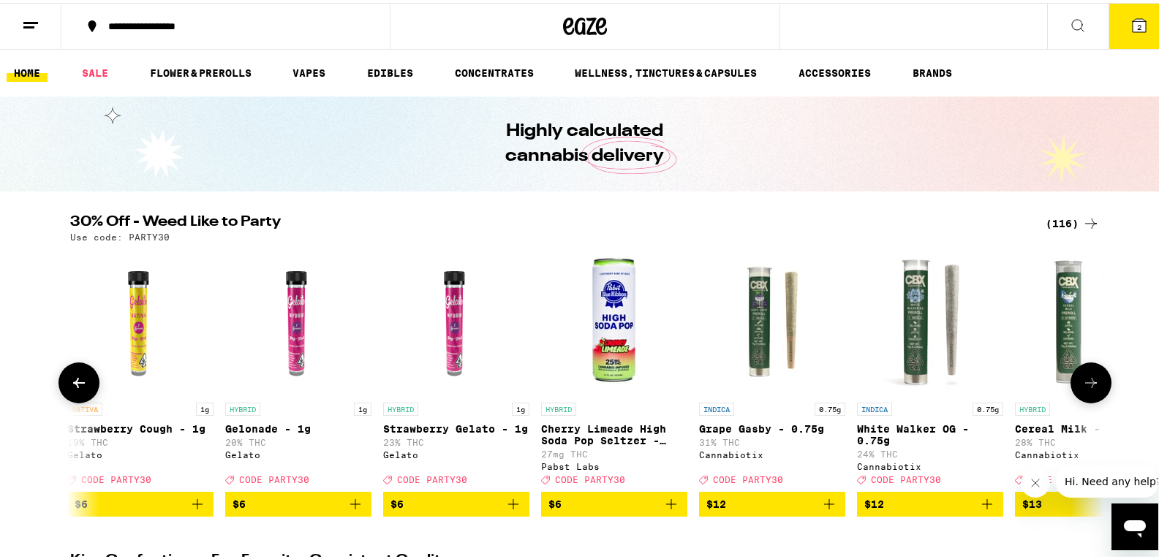
click at [1090, 388] on icon at bounding box center [1091, 380] width 18 height 18
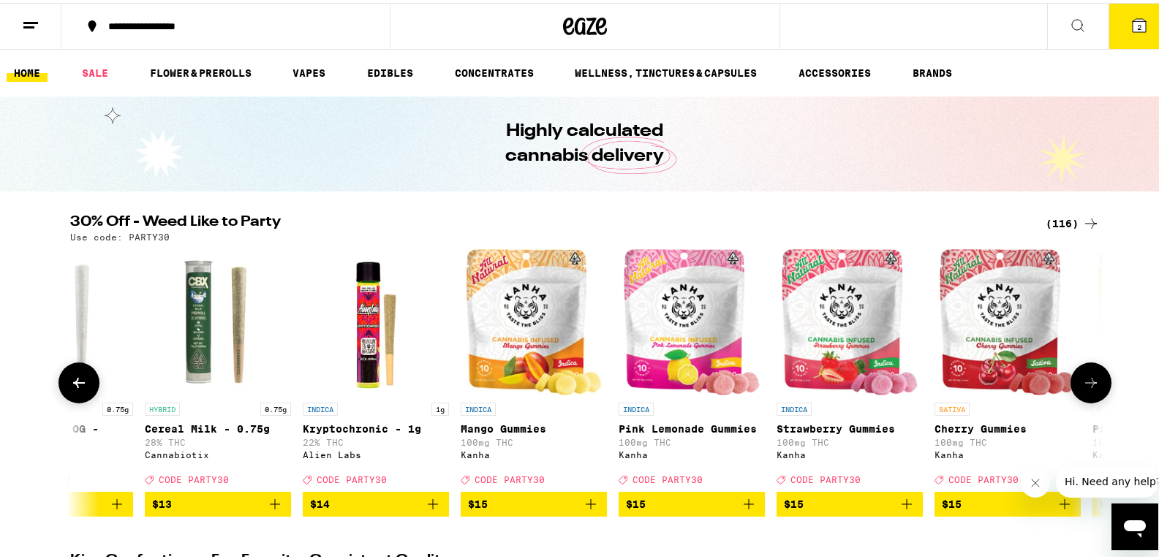
click at [1090, 388] on icon at bounding box center [1091, 380] width 18 height 18
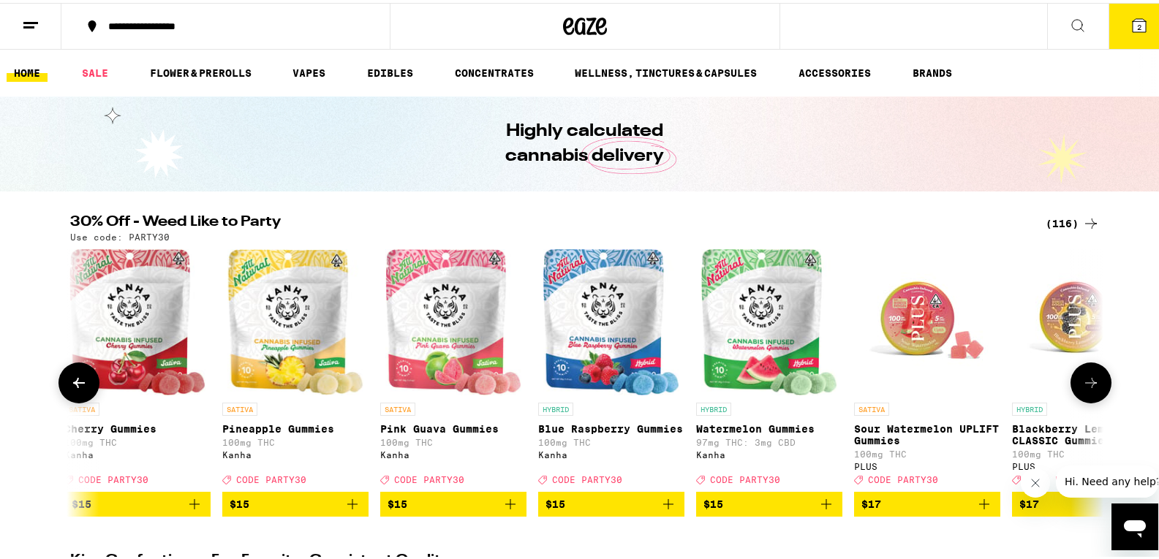
click at [1090, 388] on icon at bounding box center [1091, 380] width 18 height 18
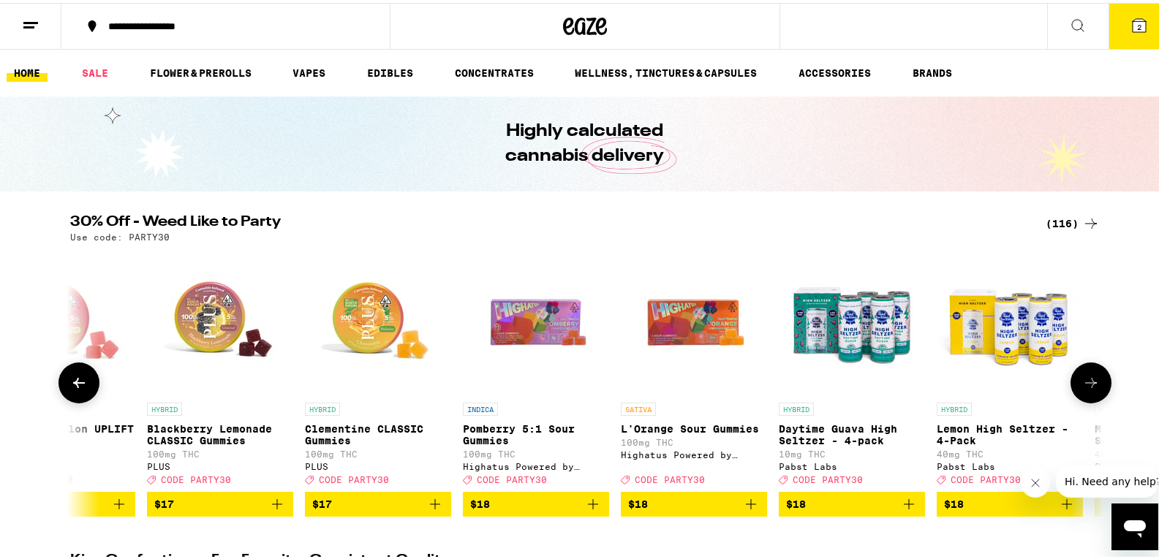
click at [1090, 388] on icon at bounding box center [1091, 380] width 18 height 18
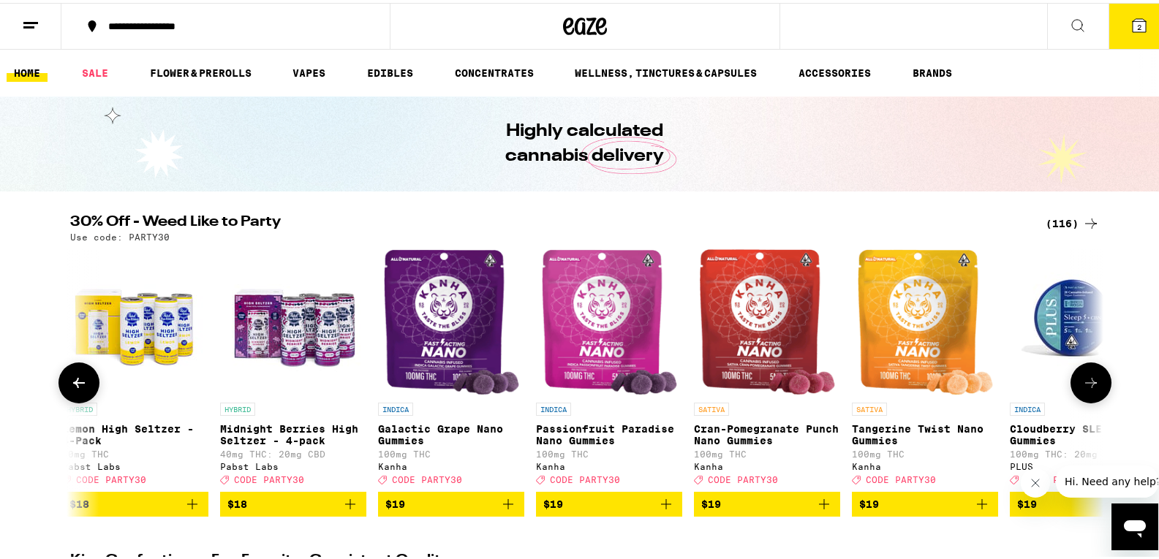
click at [1090, 388] on icon at bounding box center [1091, 380] width 18 height 18
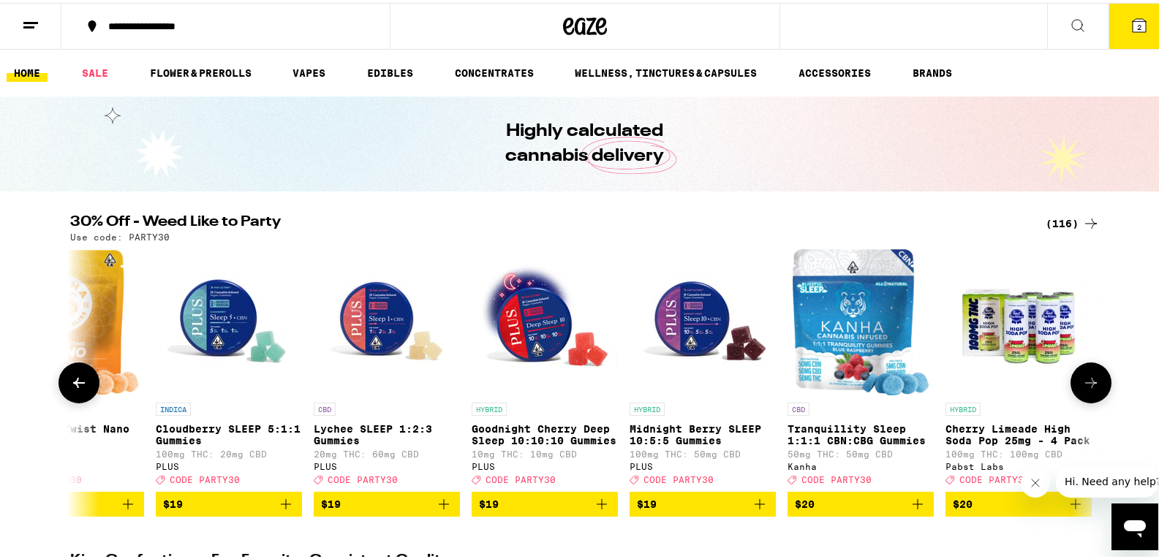
scroll to position [0, 6089]
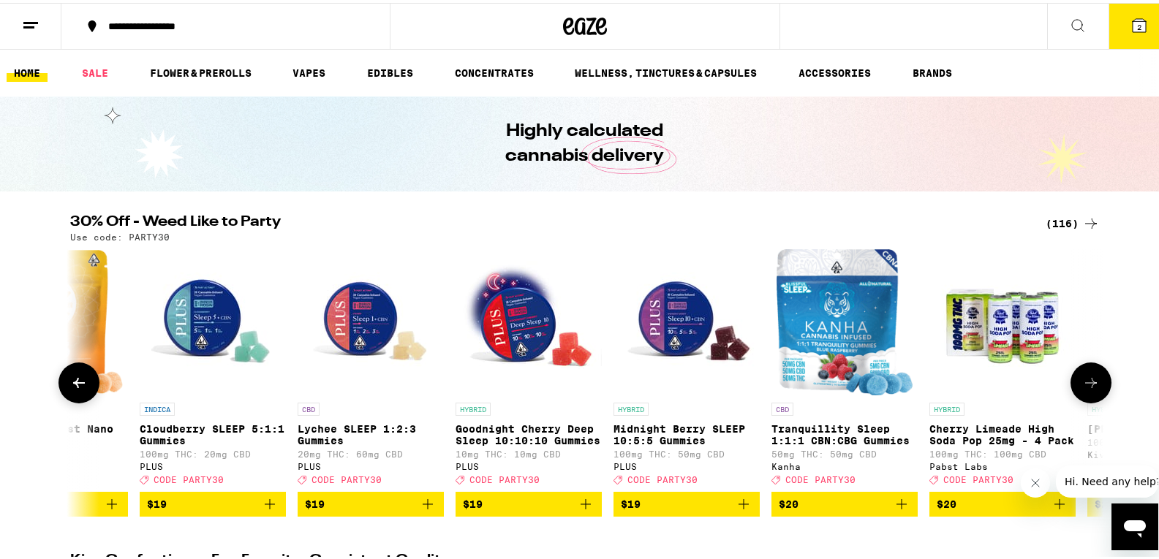
click at [1090, 388] on icon at bounding box center [1091, 380] width 18 height 18
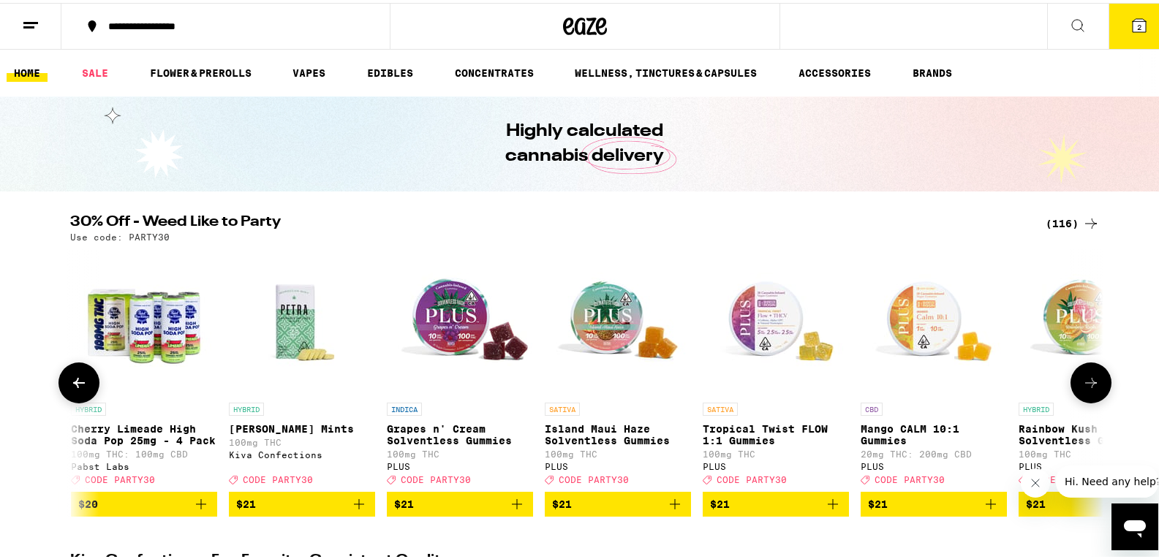
scroll to position [0, 6959]
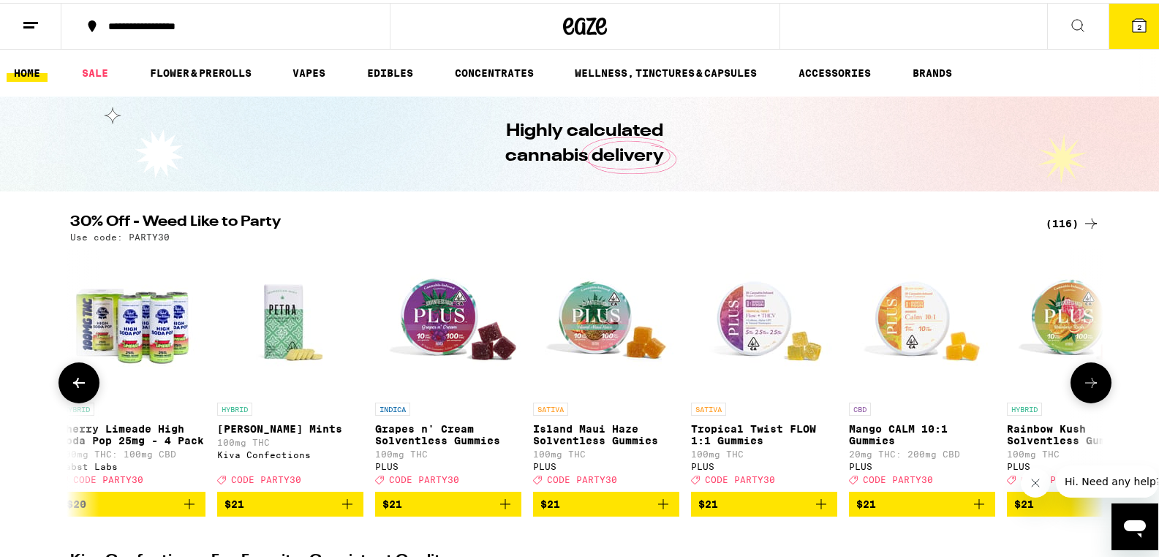
click at [1090, 388] on icon at bounding box center [1091, 380] width 18 height 18
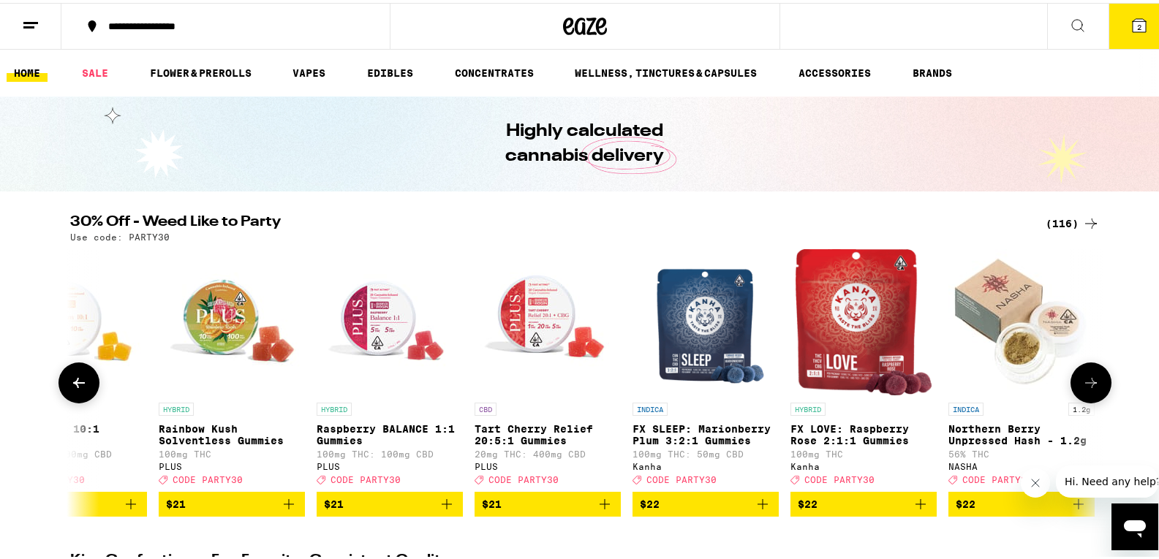
click at [1090, 388] on icon at bounding box center [1091, 380] width 18 height 18
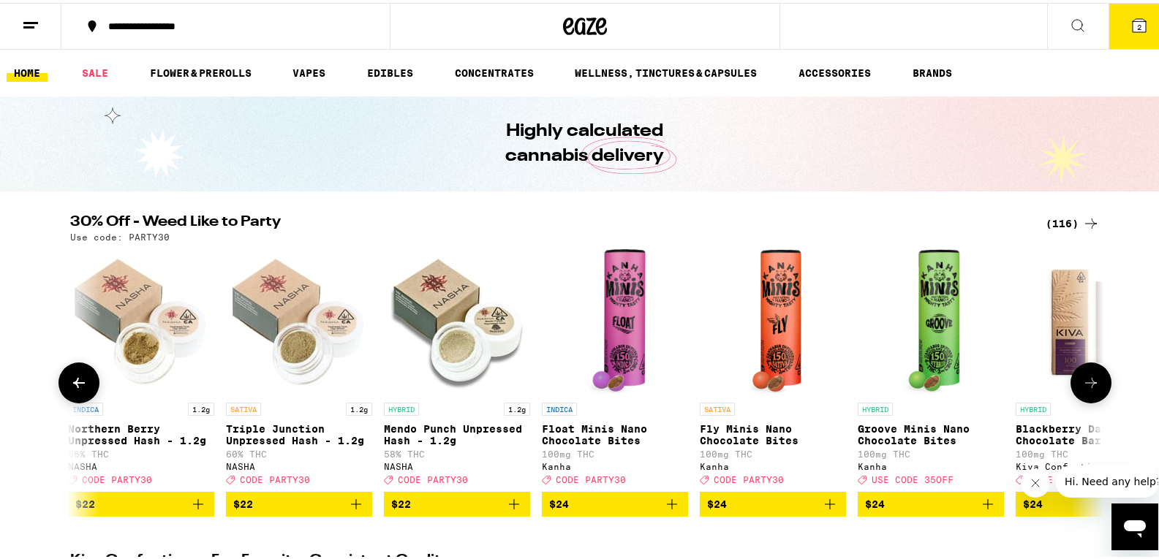
click at [1090, 388] on icon at bounding box center [1091, 380] width 18 height 18
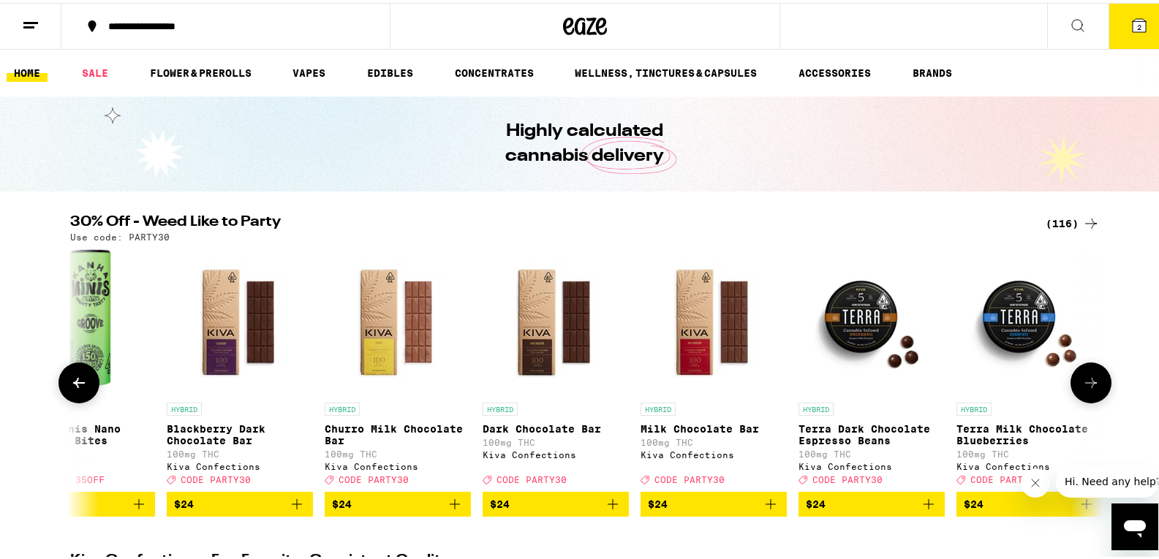
click at [1090, 388] on icon at bounding box center [1091, 380] width 18 height 18
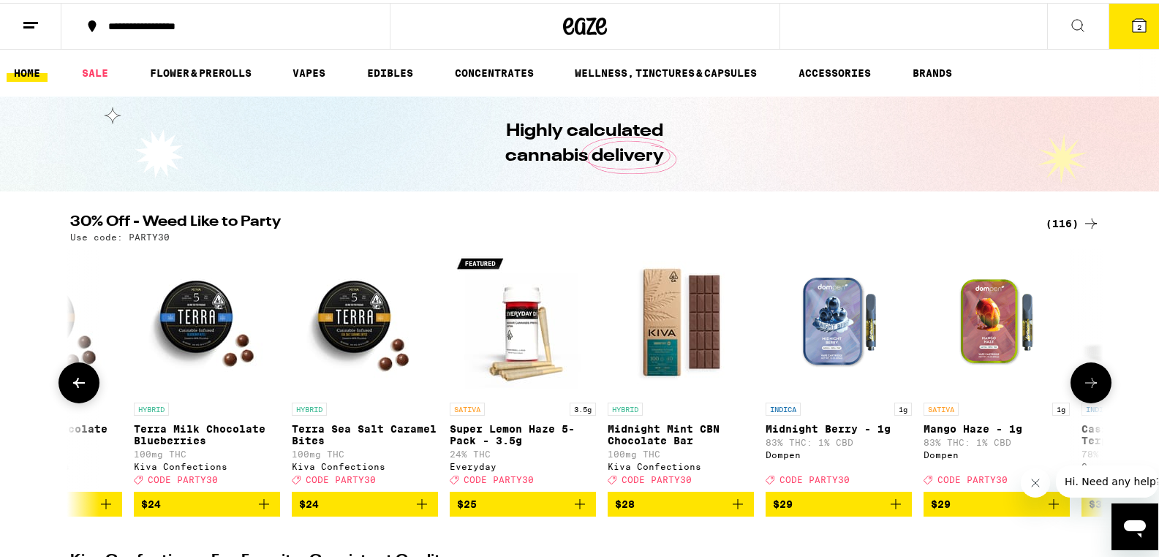
click at [1090, 388] on icon at bounding box center [1091, 380] width 18 height 18
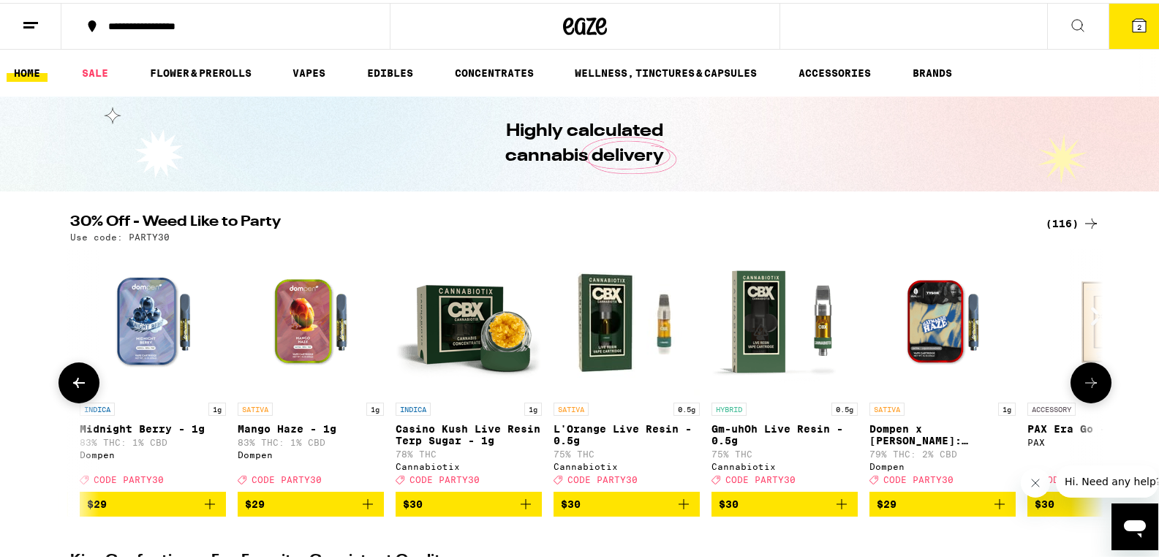
click at [1090, 388] on icon at bounding box center [1091, 380] width 18 height 18
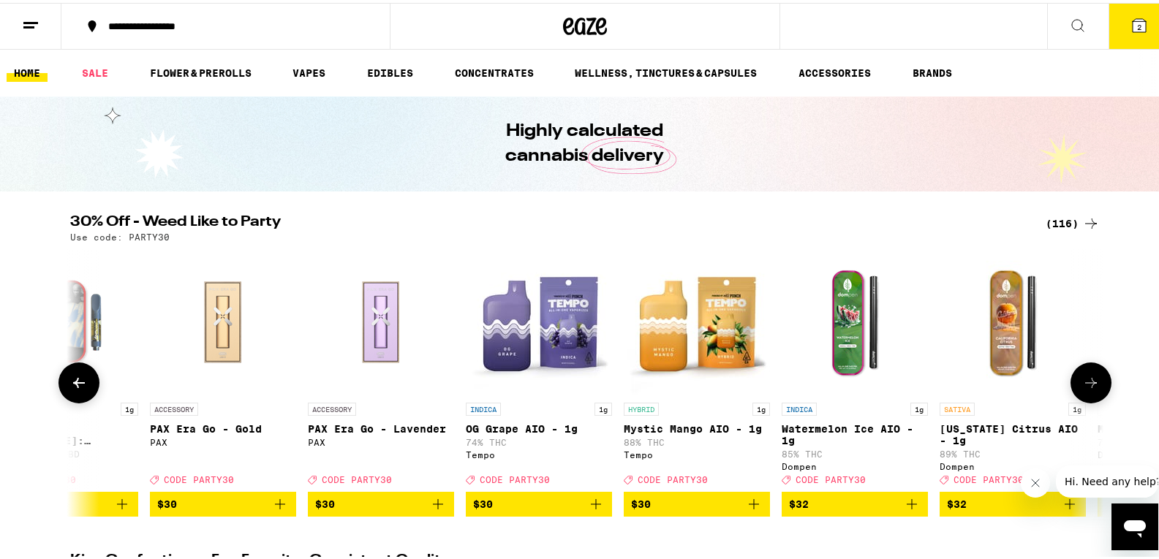
click at [1090, 388] on icon at bounding box center [1091, 380] width 18 height 18
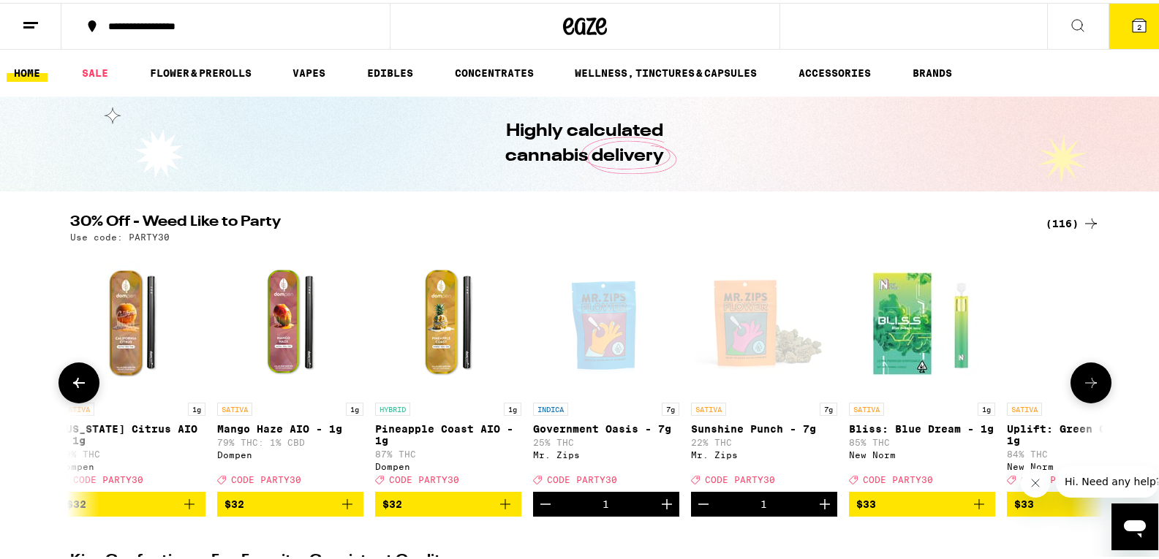
click at [1090, 388] on icon at bounding box center [1091, 380] width 18 height 18
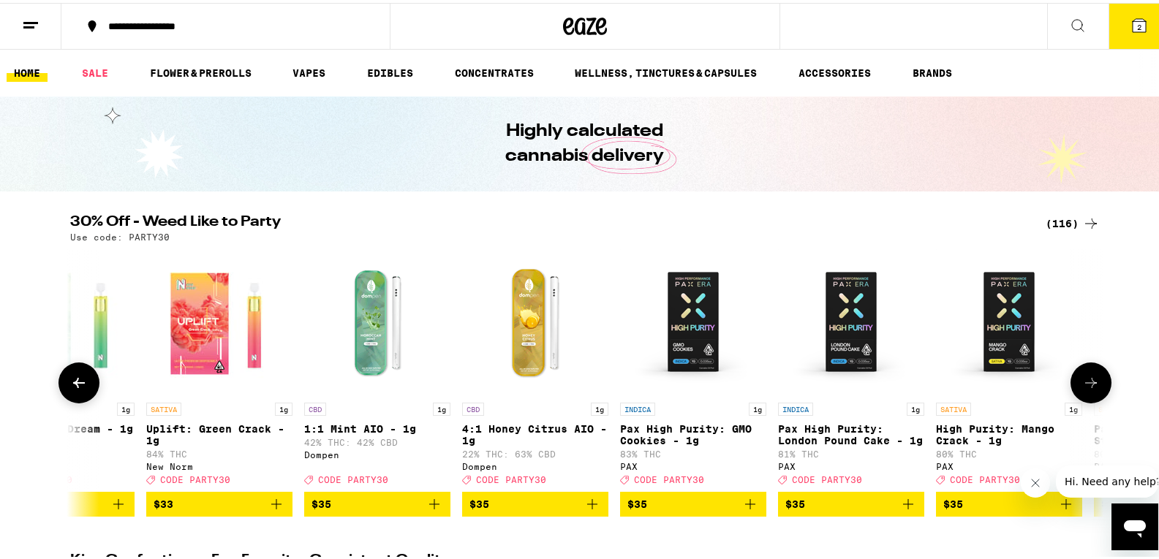
scroll to position [0, 13679]
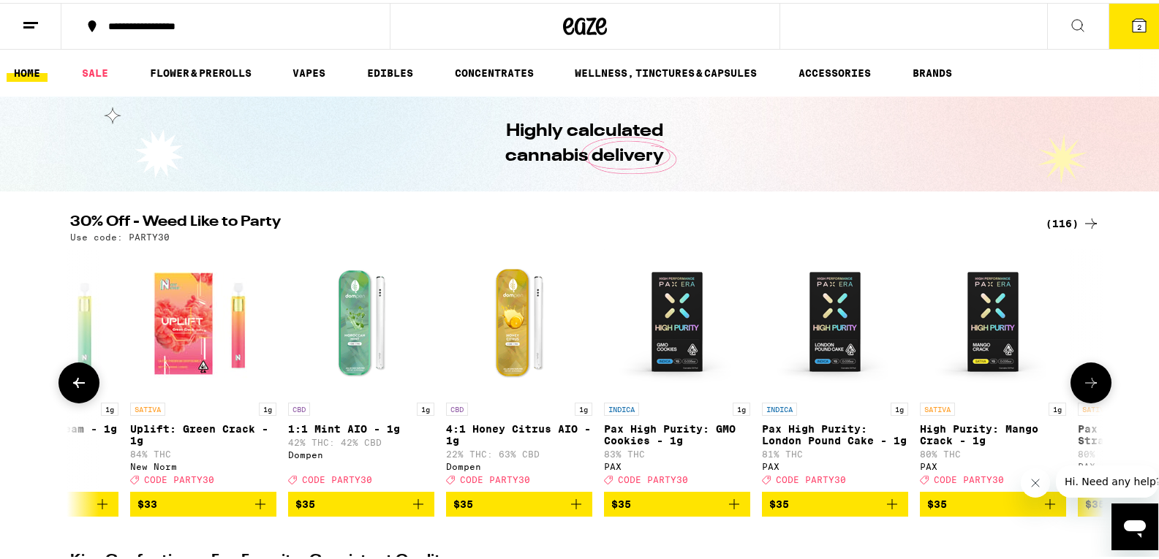
click at [1090, 388] on icon at bounding box center [1091, 380] width 18 height 18
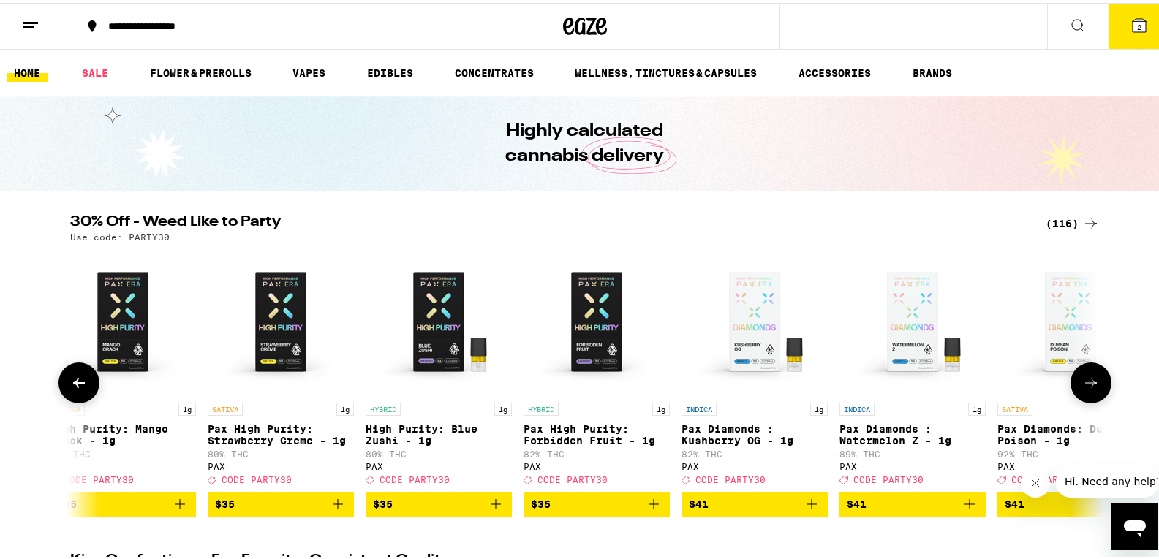
click at [1090, 388] on icon at bounding box center [1091, 380] width 18 height 18
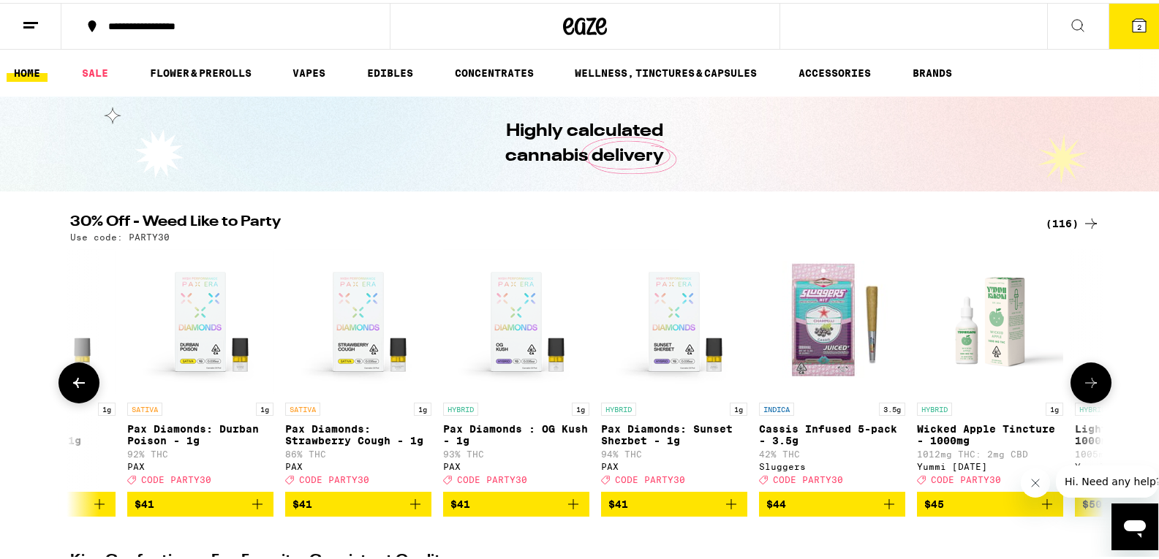
click at [1090, 388] on icon at bounding box center [1091, 380] width 18 height 18
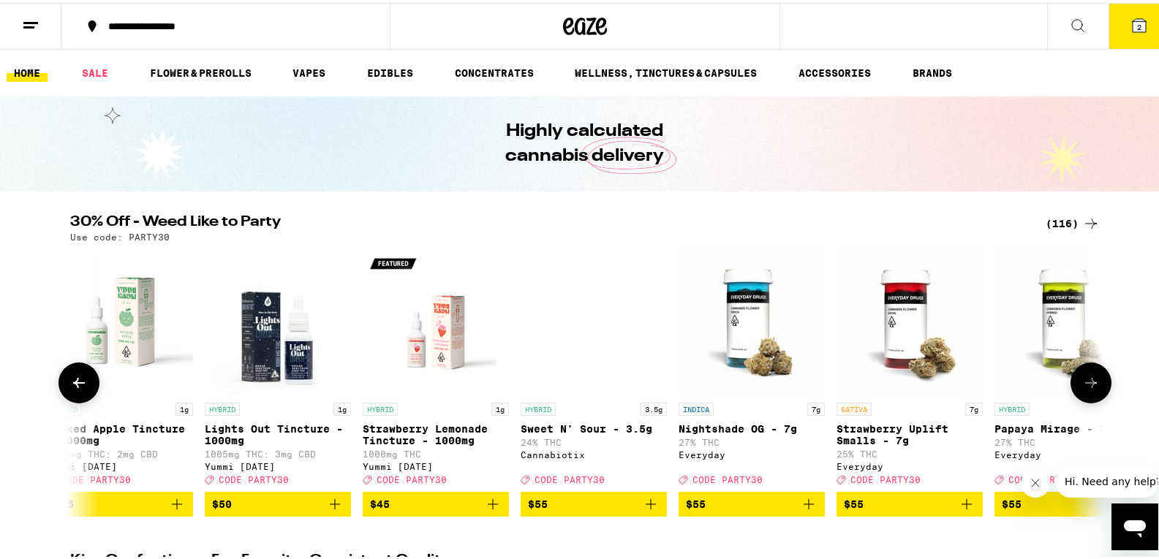
click at [1090, 388] on icon at bounding box center [1091, 380] width 18 height 18
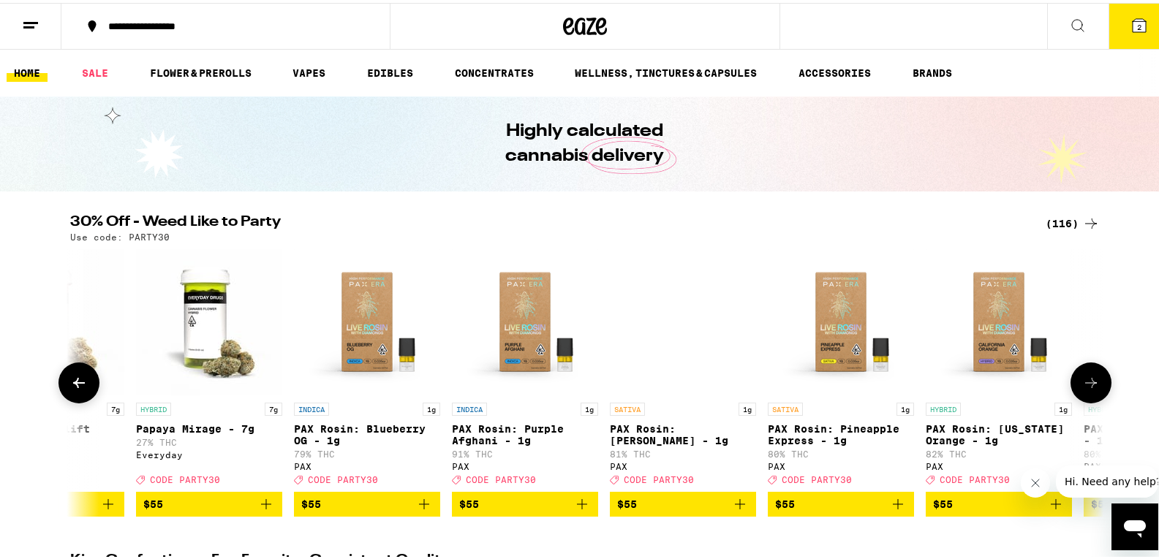
scroll to position [0, 17159]
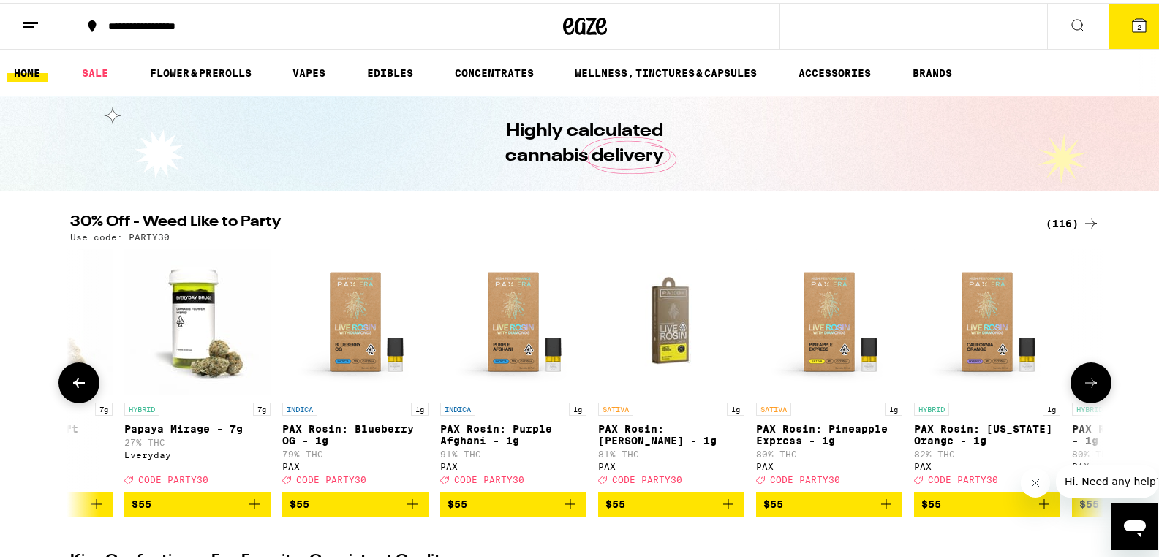
click at [1090, 388] on icon at bounding box center [1091, 380] width 18 height 18
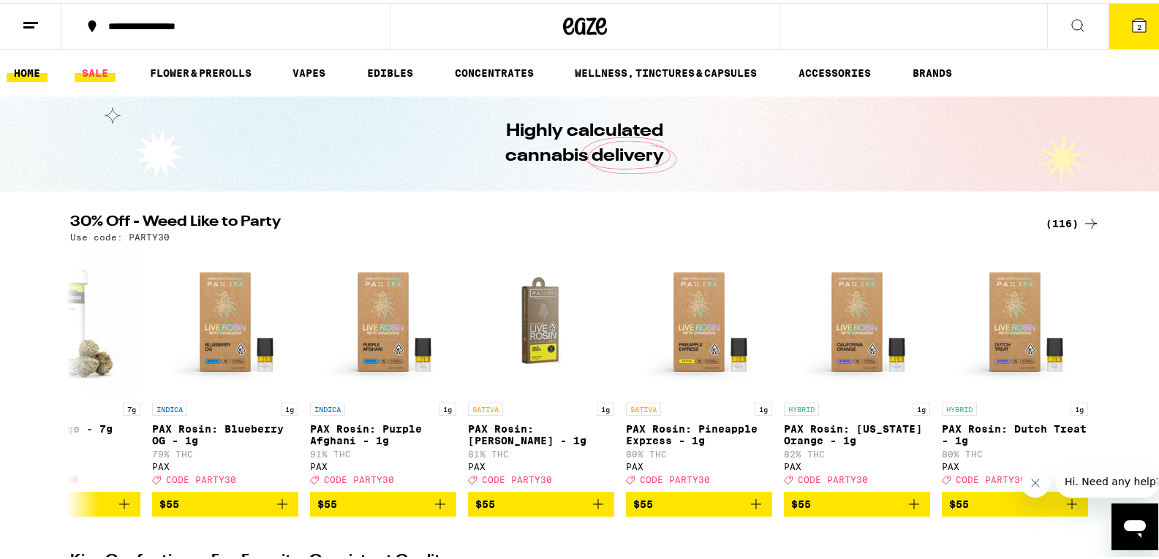
click at [91, 74] on link "SALE" at bounding box center [95, 70] width 41 height 18
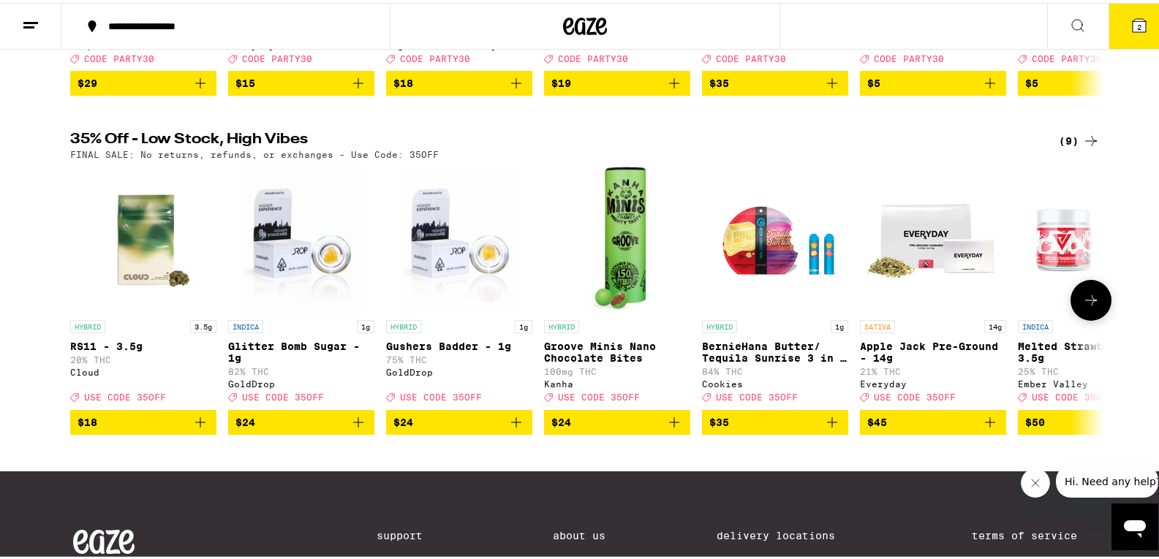
scroll to position [439, 0]
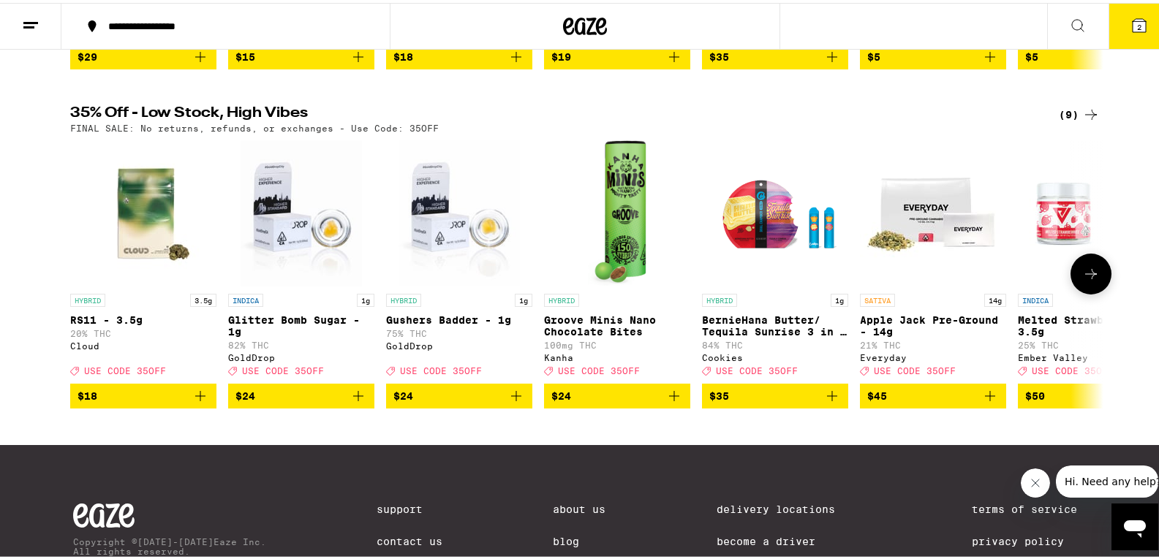
click at [1083, 280] on icon at bounding box center [1091, 271] width 18 height 18
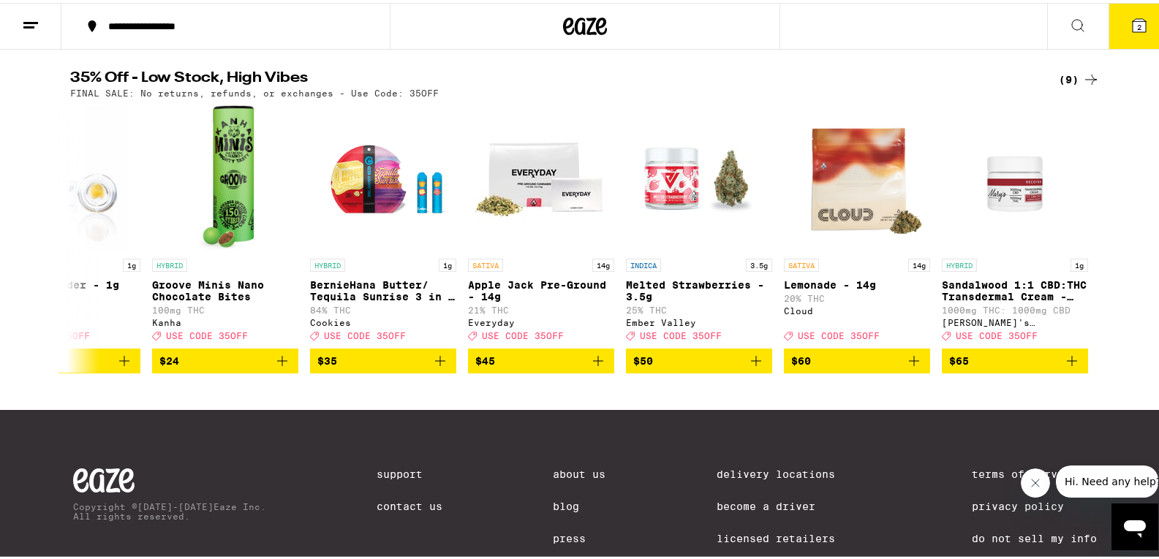
scroll to position [583, 0]
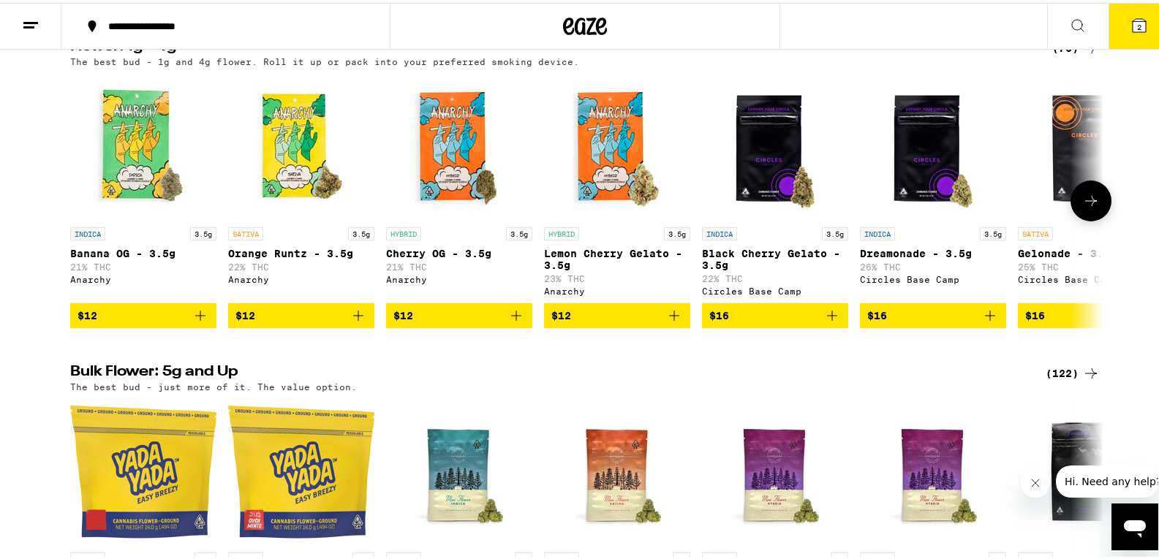
scroll to position [1535, 0]
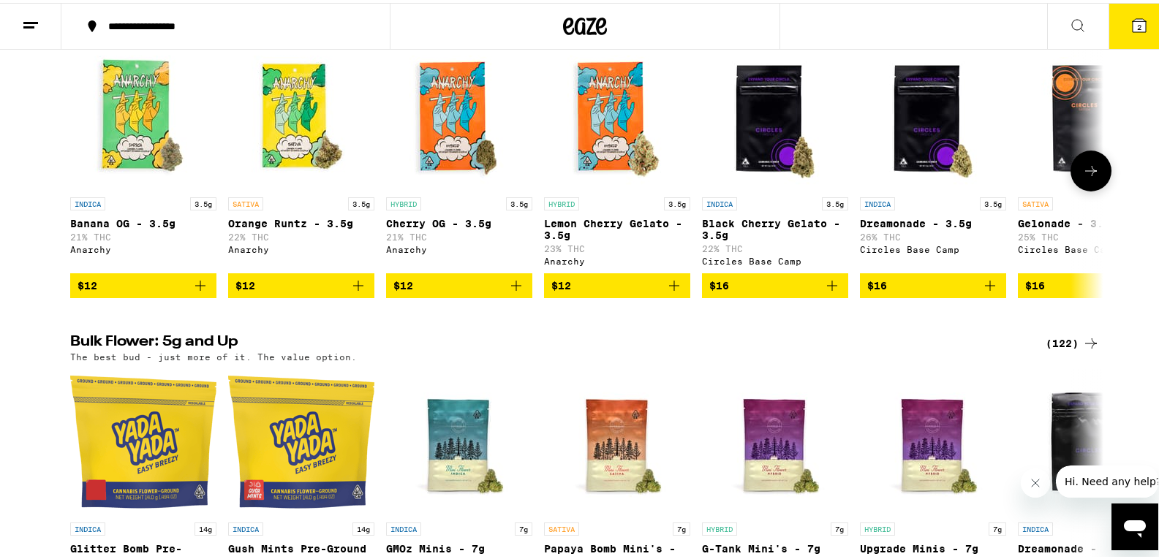
click at [1086, 177] on icon at bounding box center [1091, 168] width 18 height 18
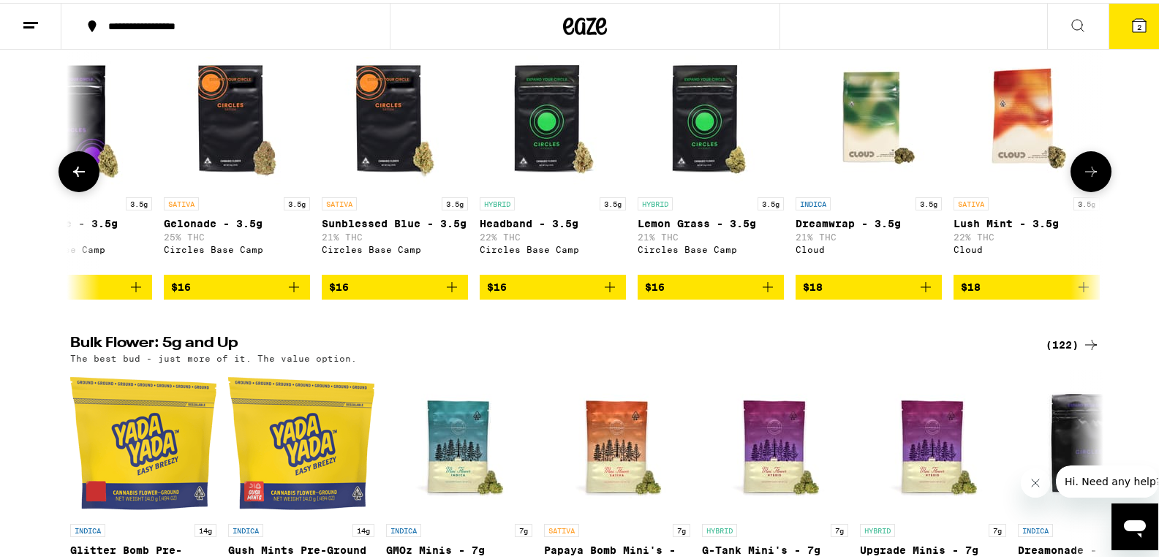
scroll to position [0, 870]
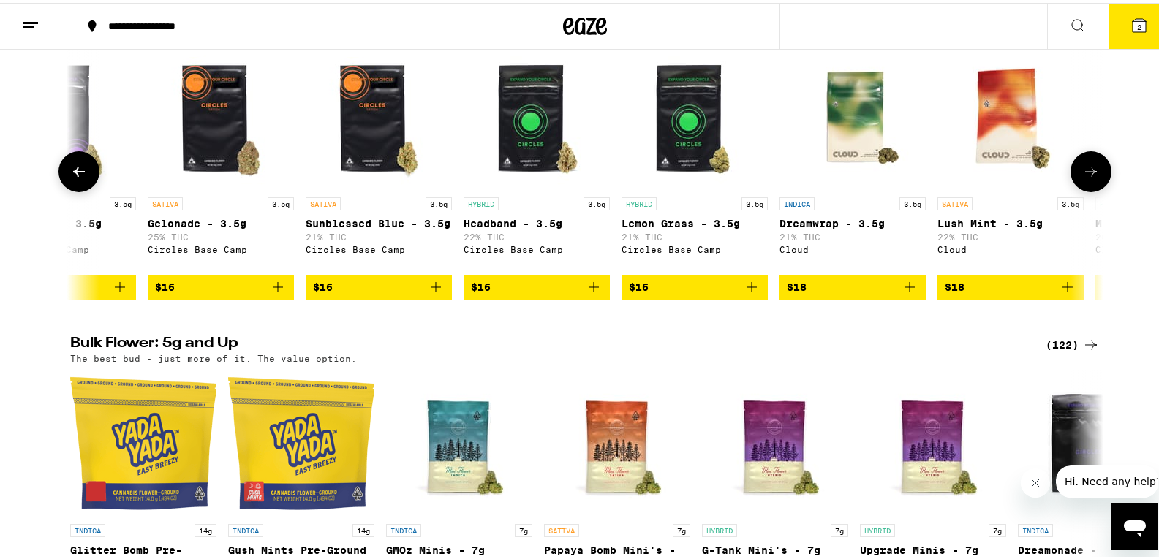
click at [1086, 178] on icon at bounding box center [1091, 169] width 18 height 18
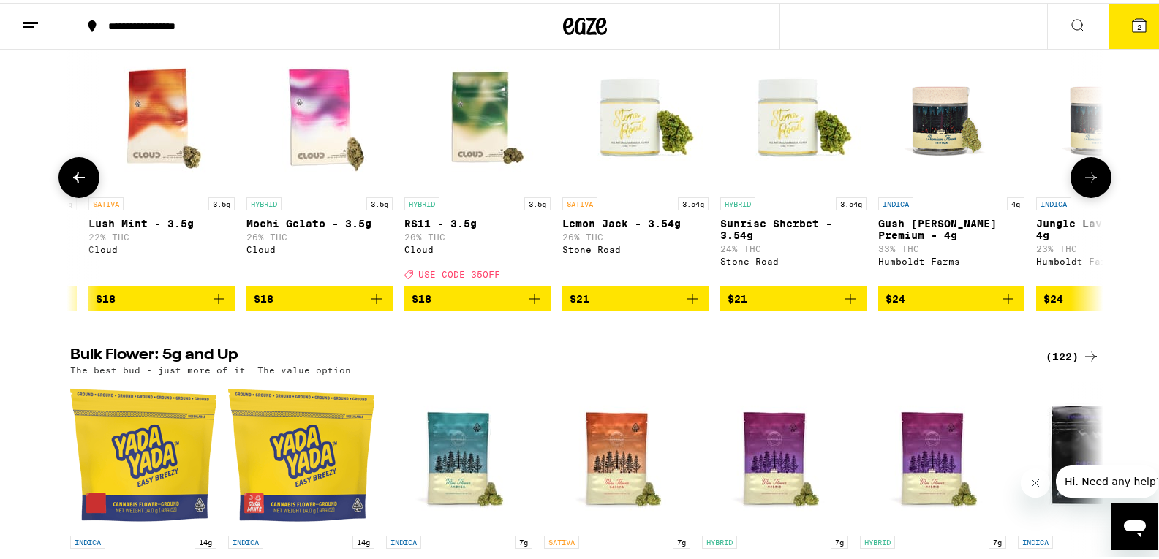
scroll to position [0, 1740]
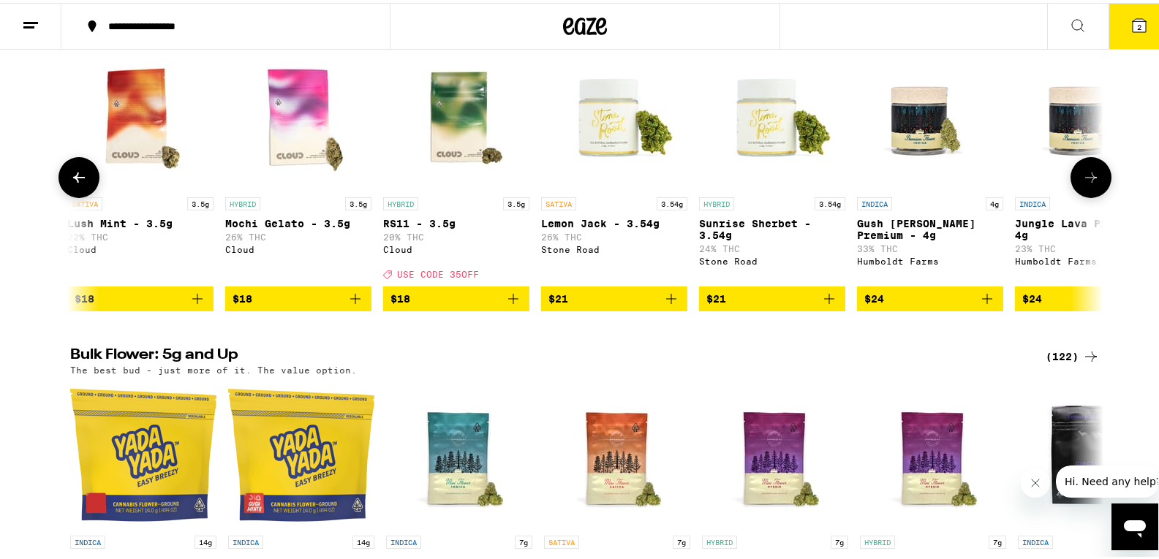
click at [1086, 184] on icon at bounding box center [1091, 175] width 18 height 18
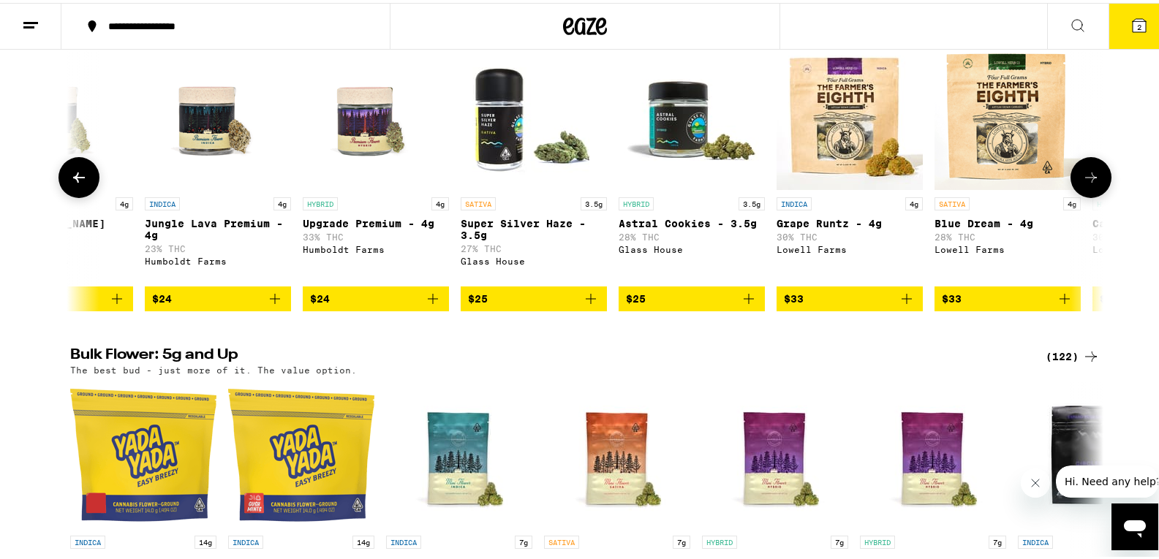
click at [1086, 184] on icon at bounding box center [1091, 175] width 18 height 18
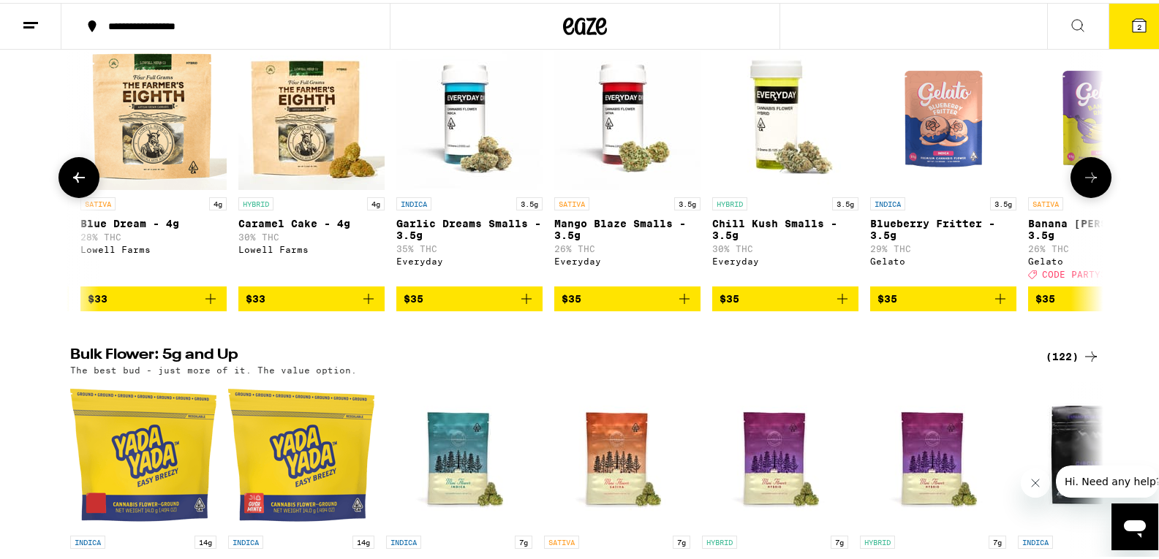
scroll to position [0, 3480]
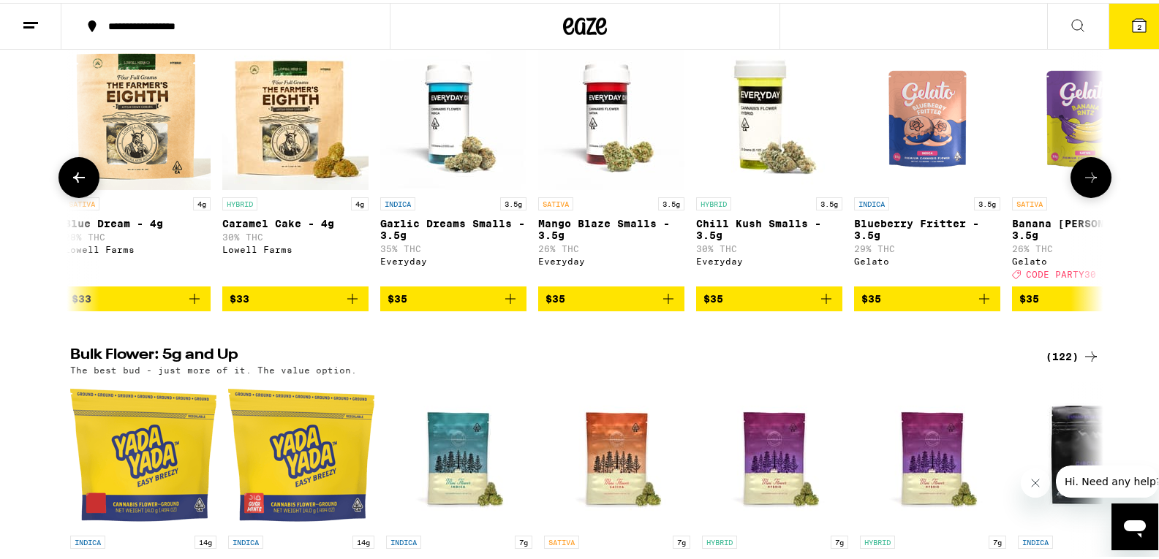
click at [1086, 184] on icon at bounding box center [1091, 175] width 18 height 18
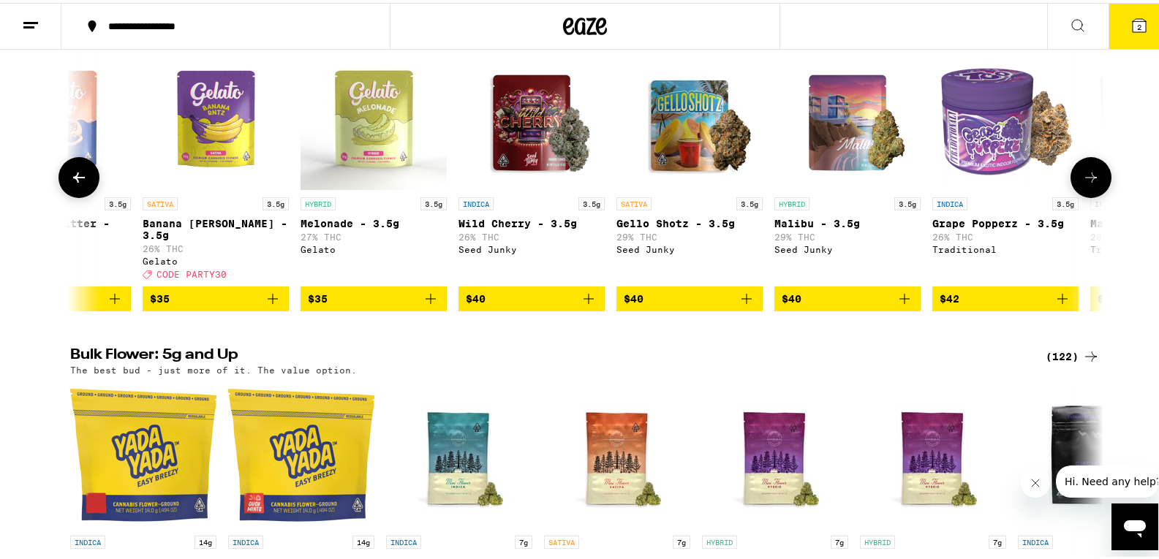
scroll to position [0, 4350]
click at [1086, 184] on icon at bounding box center [1091, 175] width 18 height 18
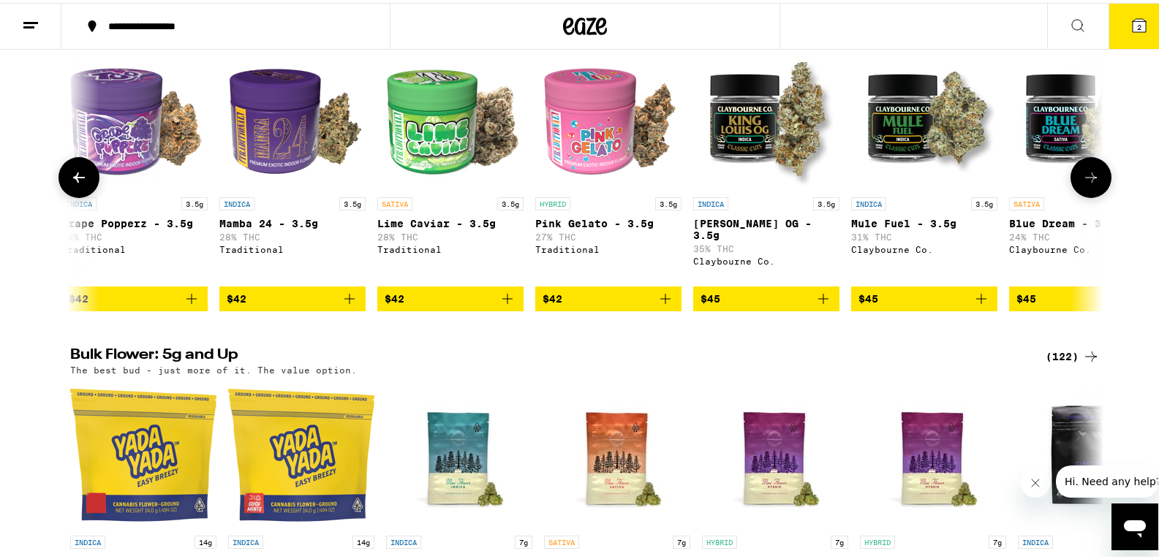
click at [1086, 184] on icon at bounding box center [1091, 175] width 18 height 18
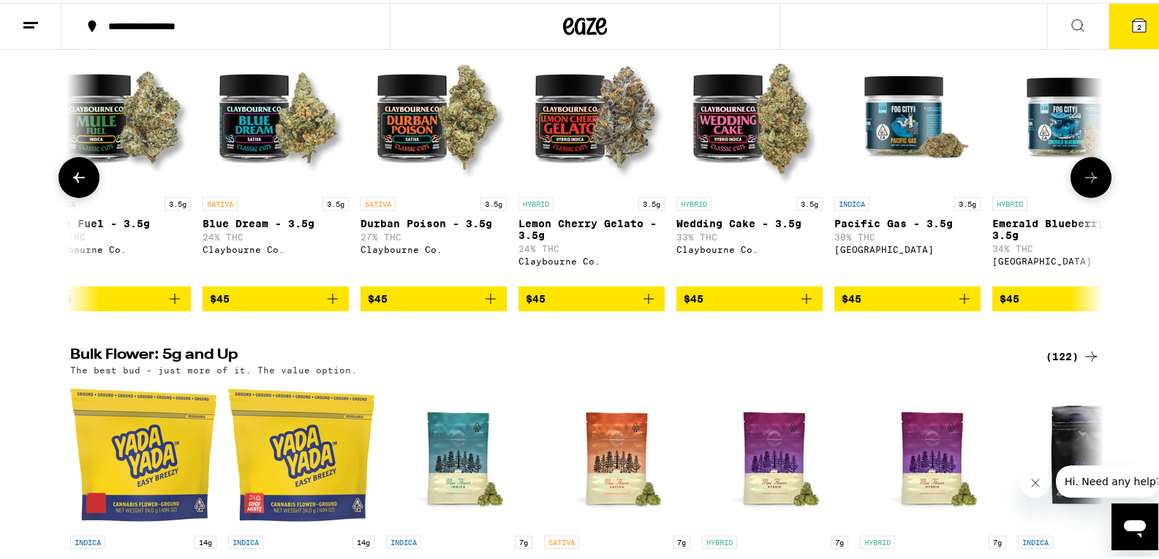
click at [1086, 184] on icon at bounding box center [1091, 175] width 18 height 18
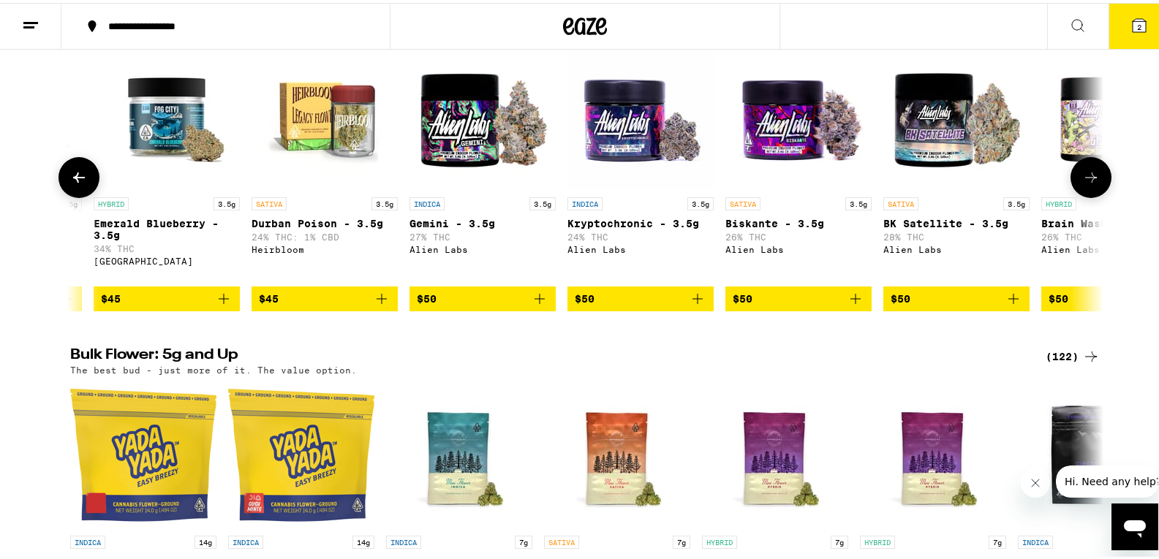
click at [1086, 184] on icon at bounding box center [1091, 175] width 18 height 18
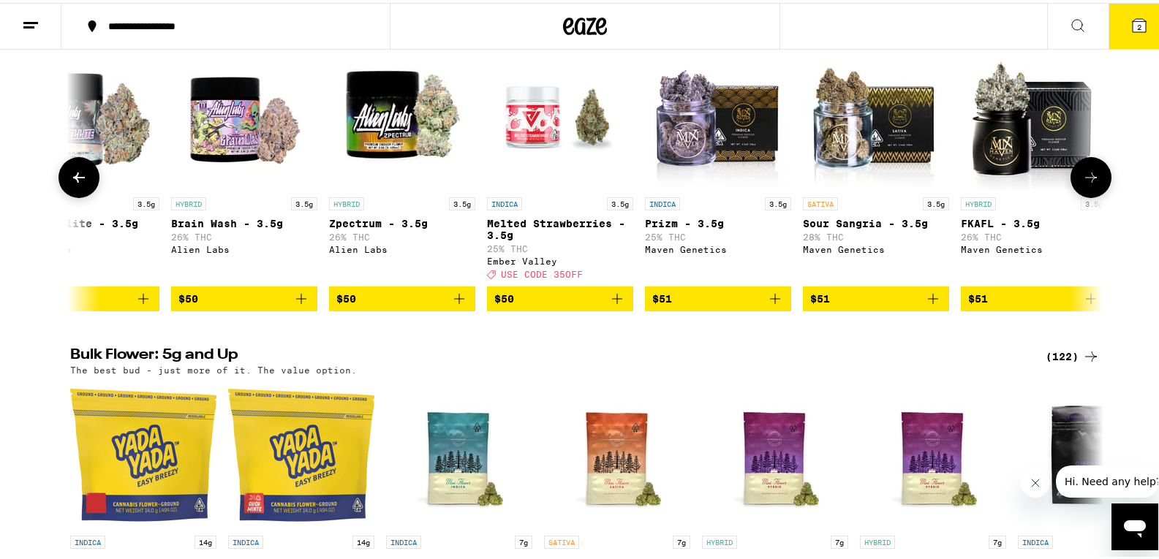
click at [1086, 184] on icon at bounding box center [1091, 175] width 18 height 18
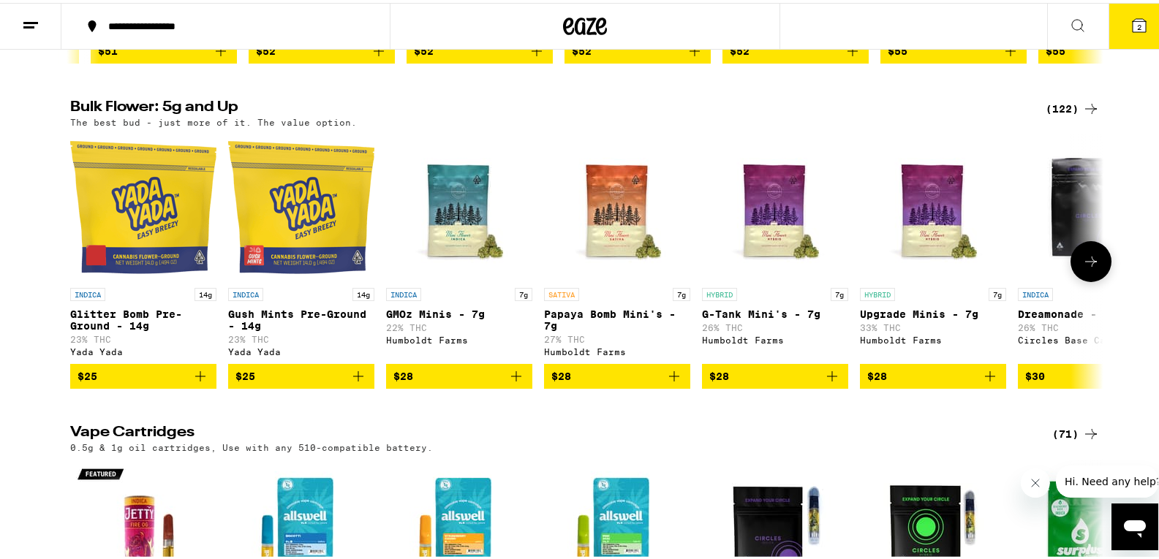
scroll to position [1828, 0]
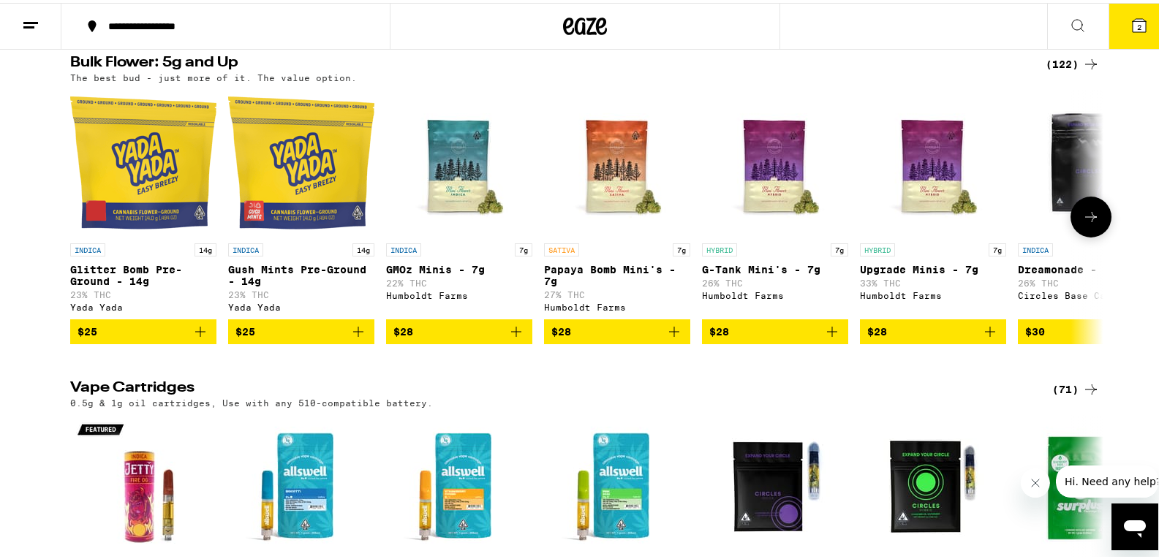
click at [1084, 223] on icon at bounding box center [1091, 214] width 18 height 18
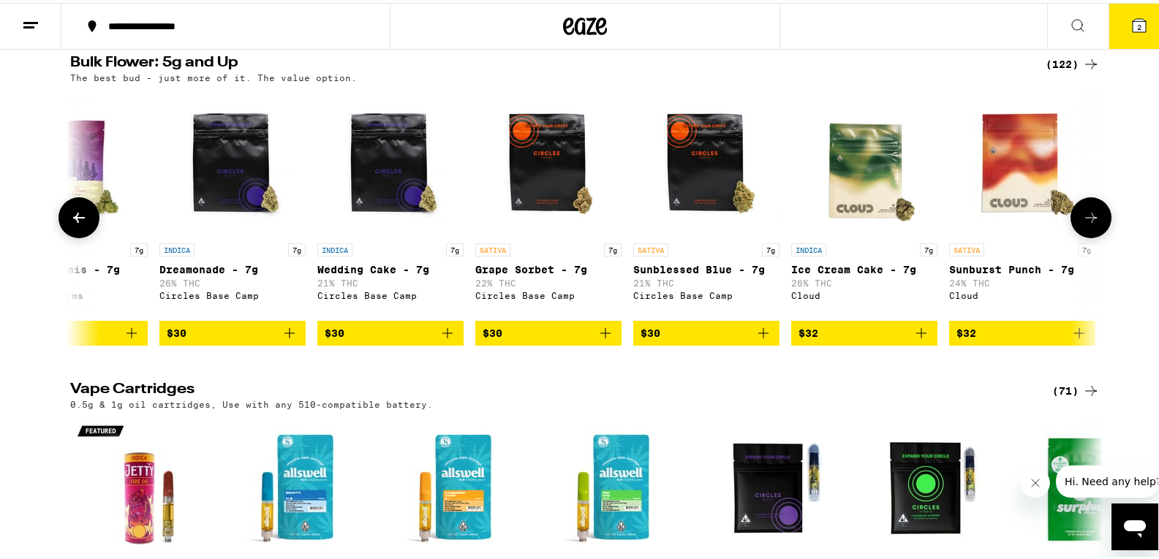
scroll to position [0, 870]
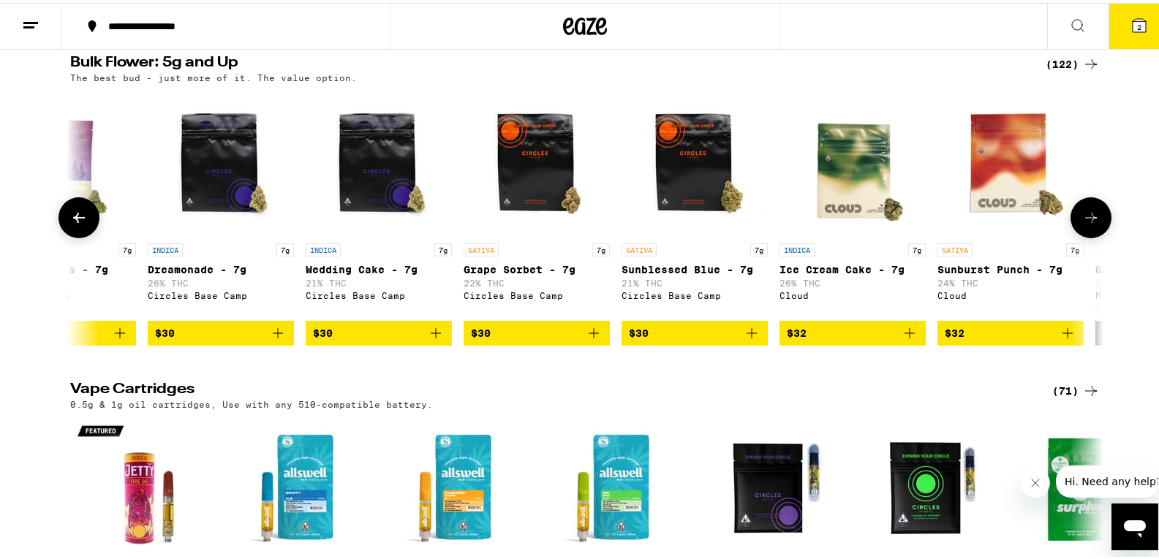
click at [1084, 224] on icon at bounding box center [1091, 215] width 18 height 18
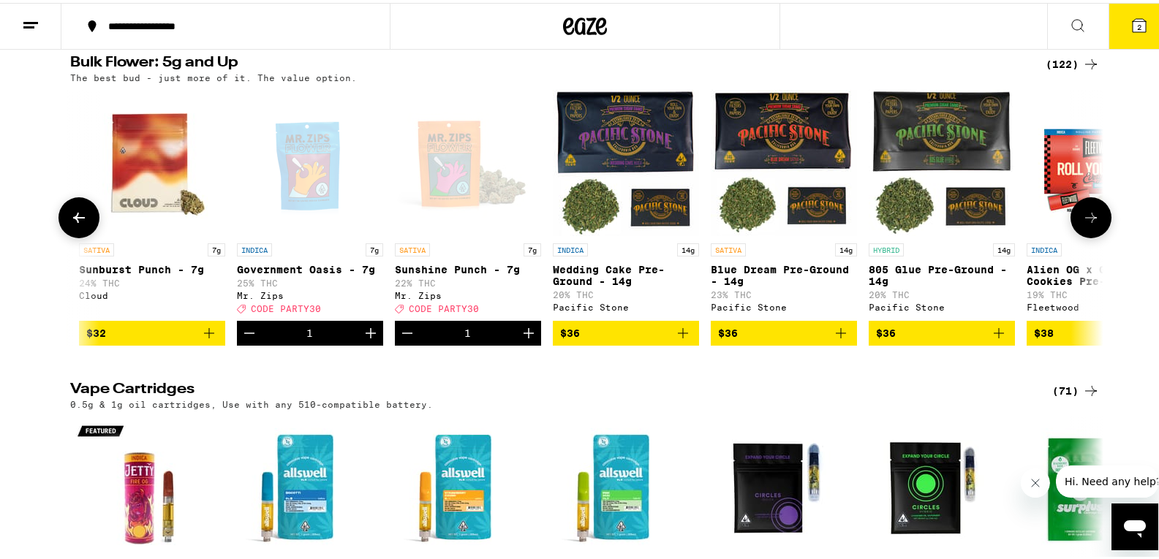
scroll to position [0, 1740]
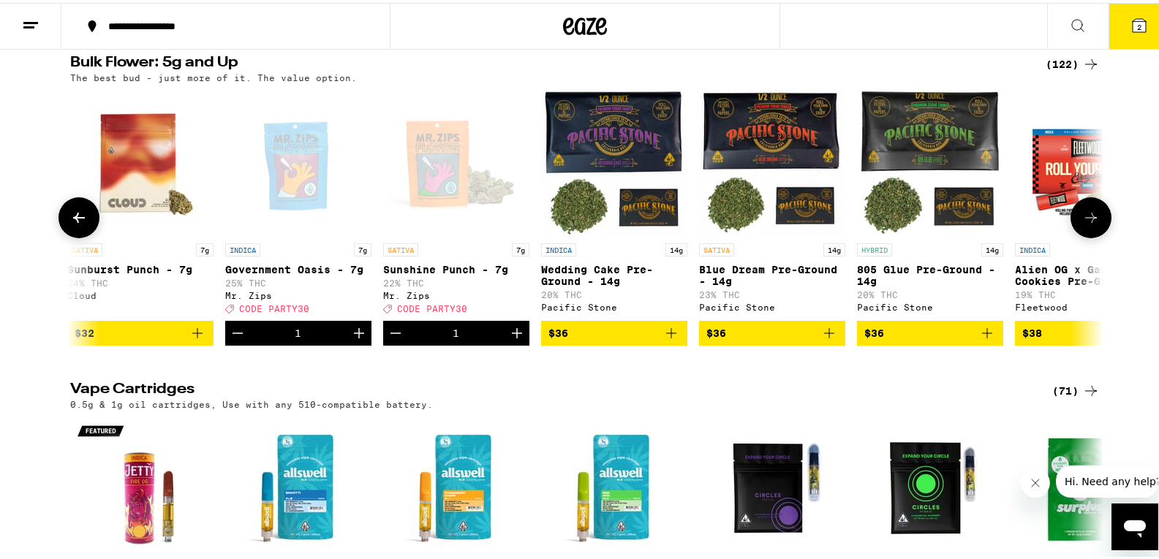
click at [1084, 224] on icon at bounding box center [1091, 215] width 18 height 18
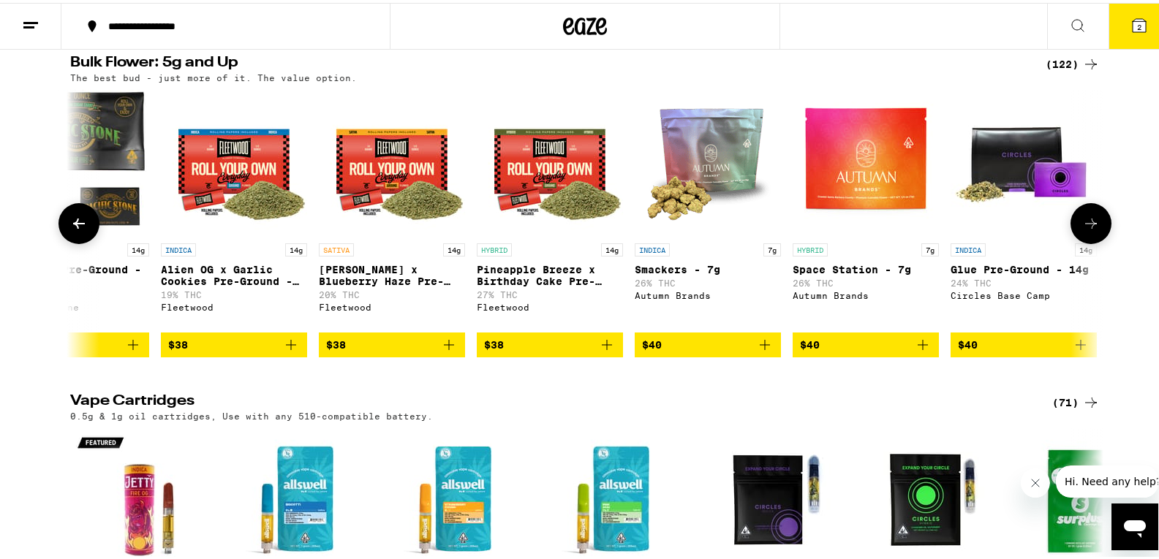
scroll to position [0, 2610]
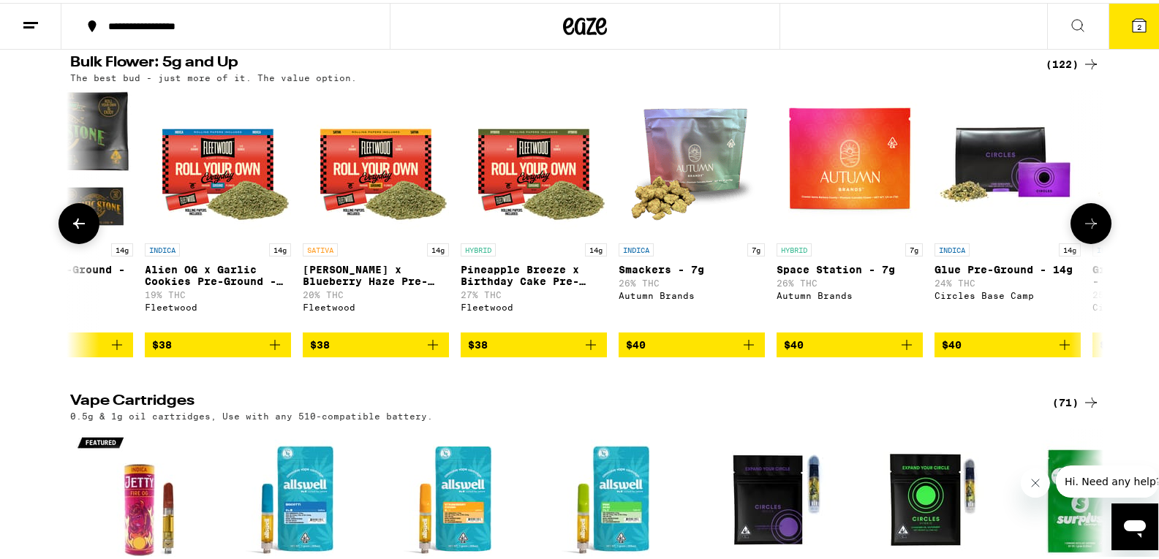
click at [1084, 230] on icon at bounding box center [1091, 221] width 18 height 18
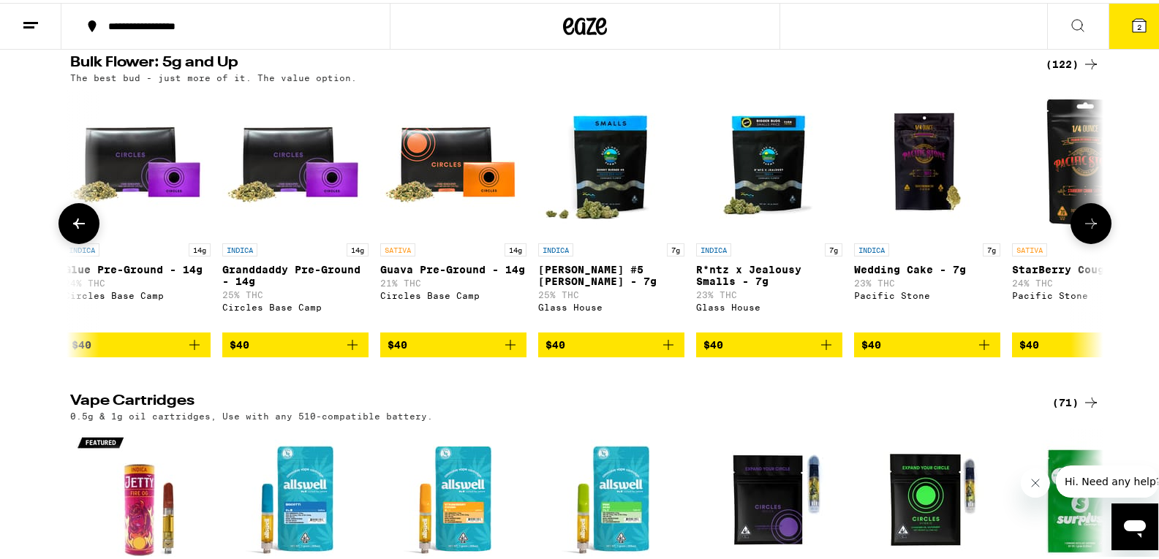
click at [1084, 230] on icon at bounding box center [1091, 221] width 18 height 18
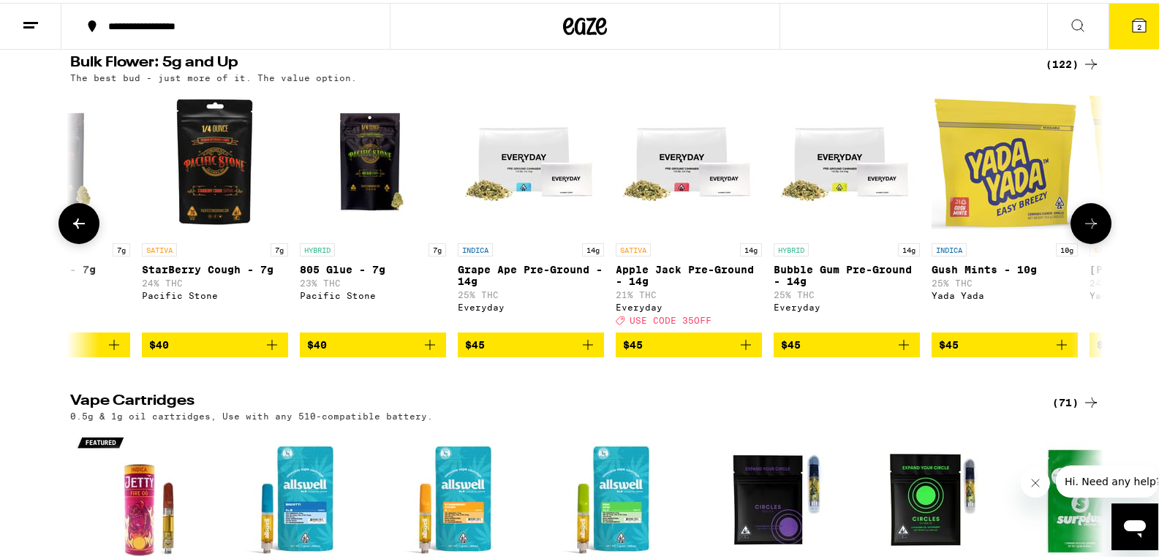
click at [1084, 230] on icon at bounding box center [1091, 221] width 18 height 18
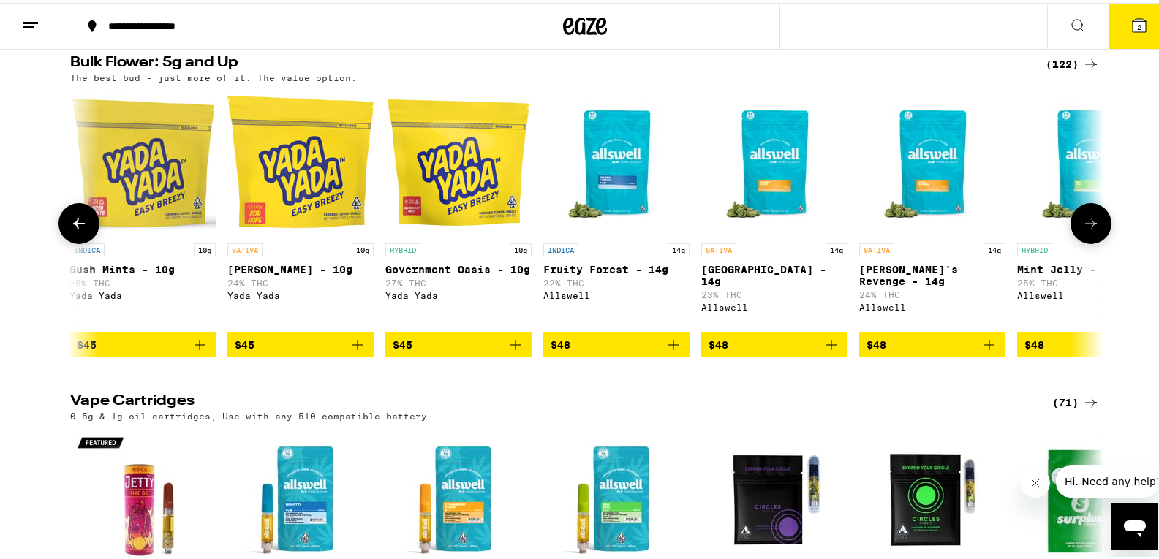
scroll to position [0, 5220]
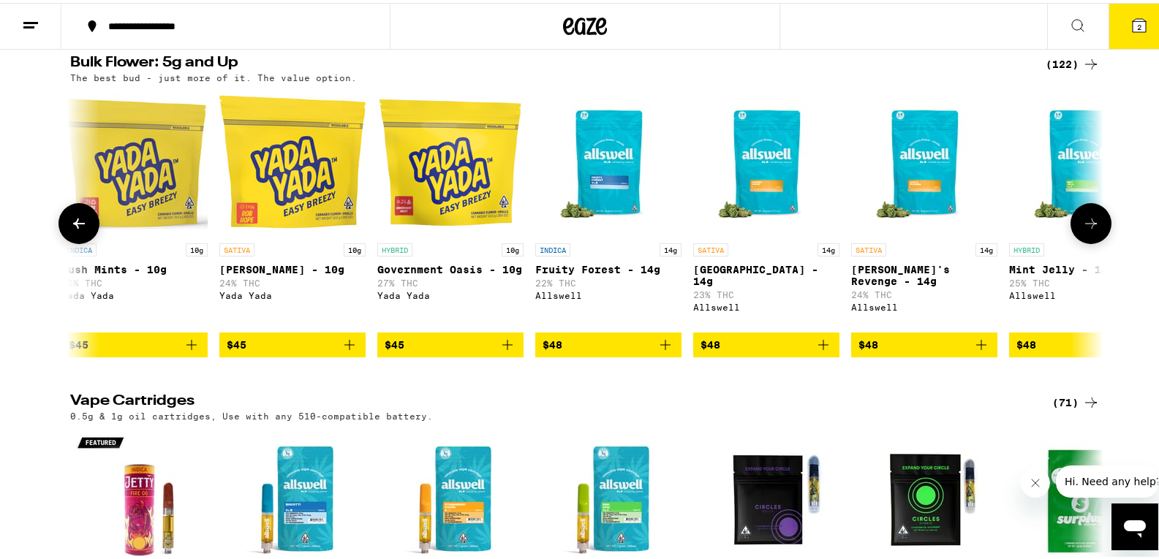
click at [82, 230] on icon at bounding box center [79, 221] width 18 height 18
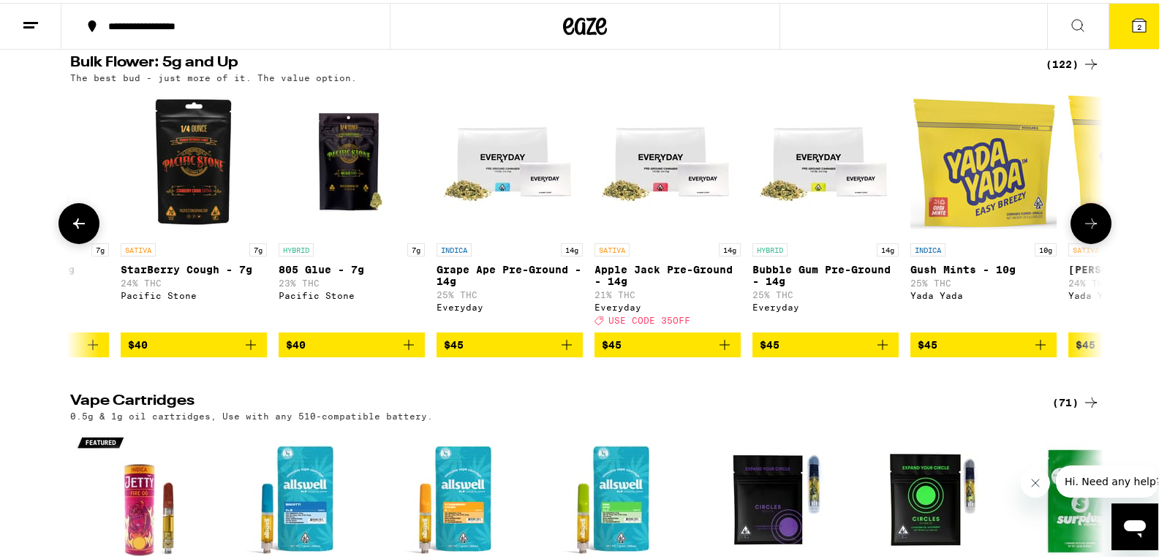
scroll to position [0, 4350]
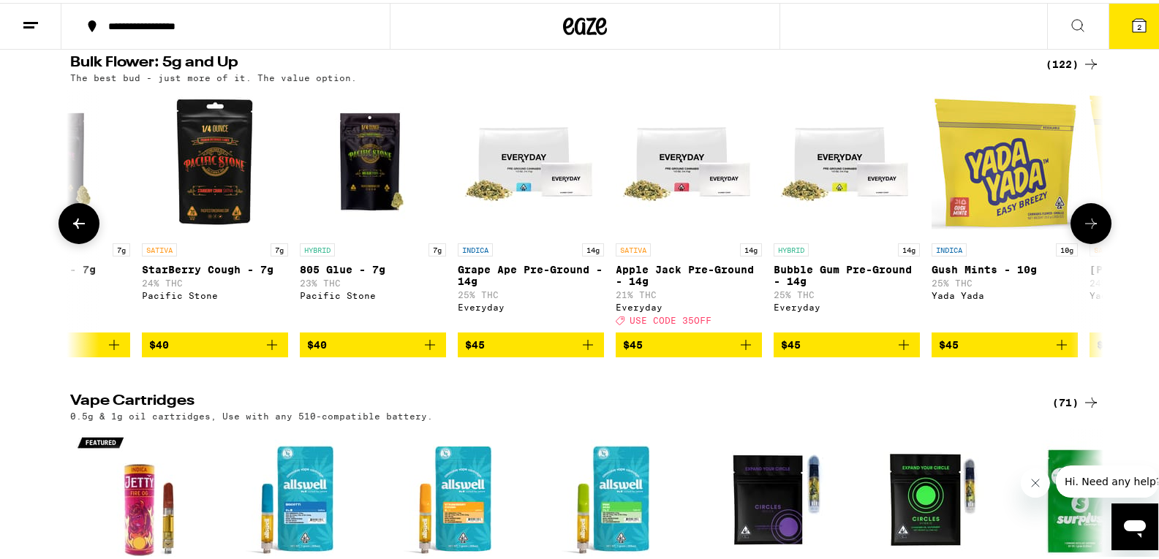
click at [1091, 230] on icon at bounding box center [1091, 221] width 18 height 18
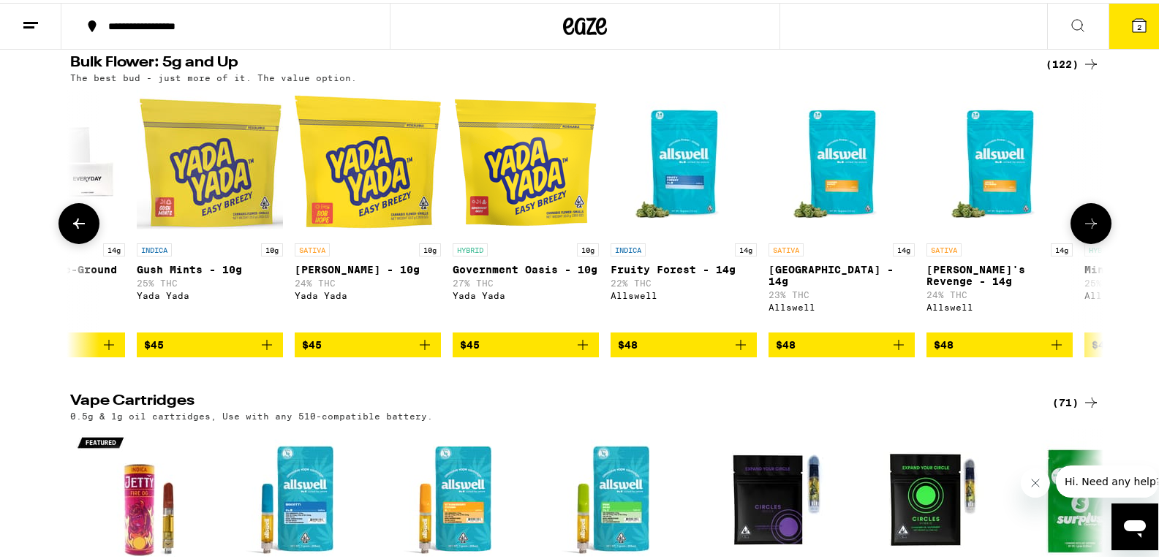
click at [1091, 230] on icon at bounding box center [1091, 221] width 18 height 18
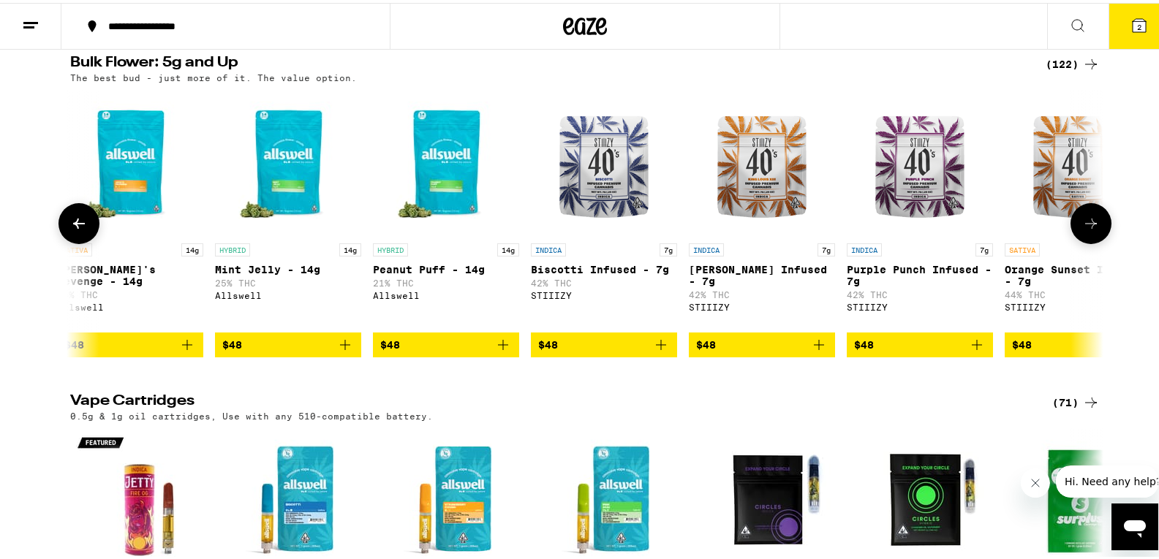
click at [1091, 230] on icon at bounding box center [1091, 221] width 18 height 18
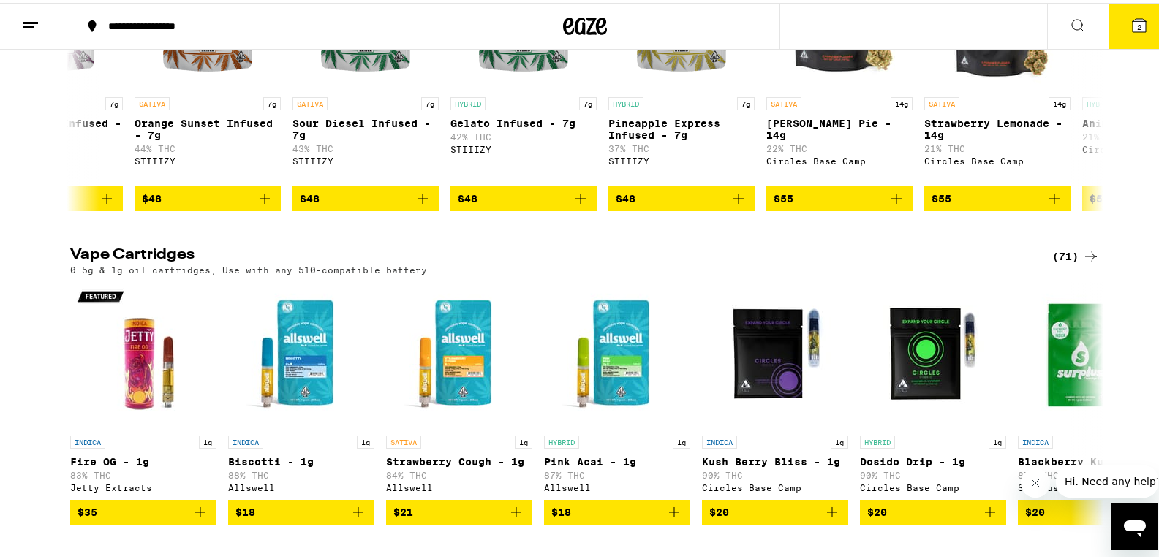
scroll to position [1681, 0]
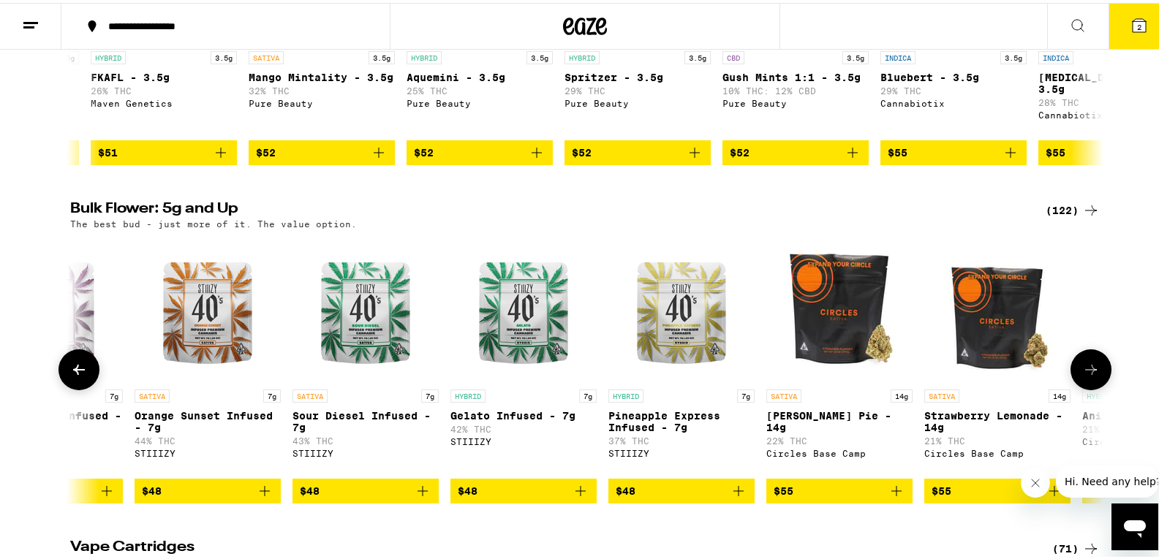
click at [70, 376] on icon at bounding box center [79, 367] width 18 height 18
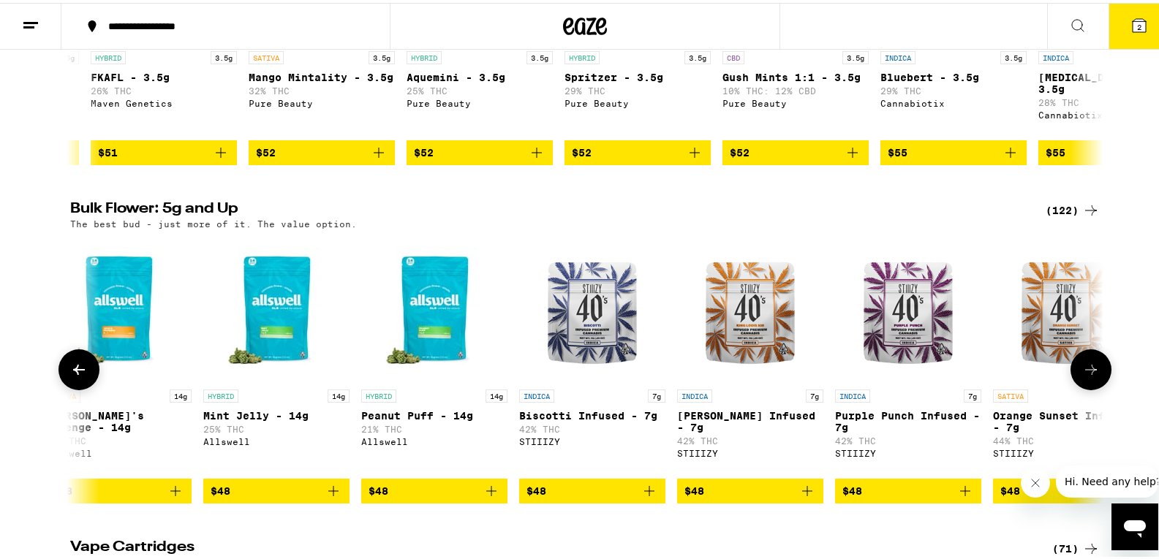
scroll to position [0, 6014]
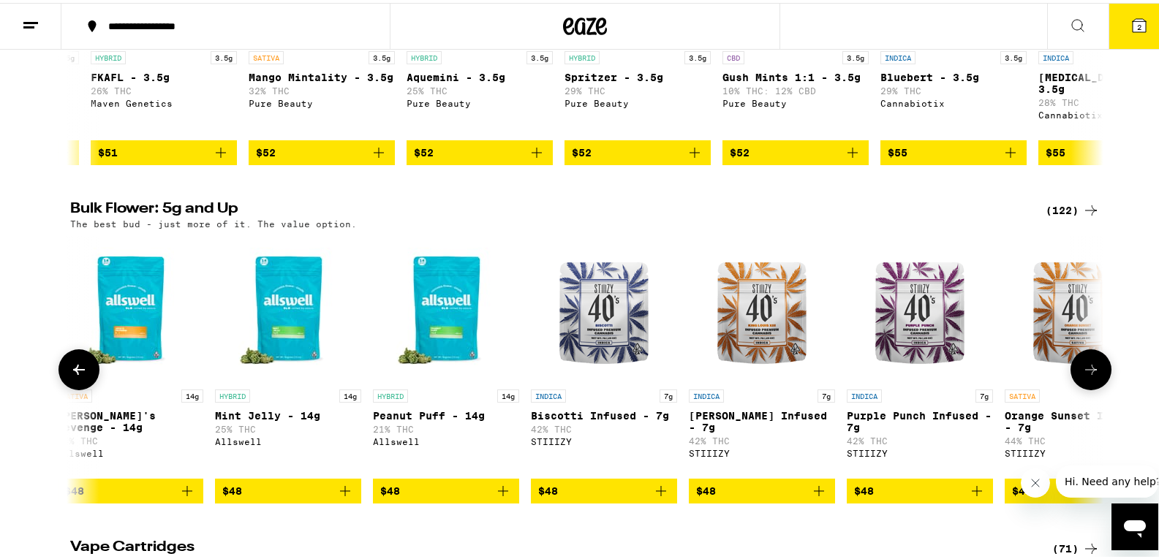
click at [70, 376] on icon at bounding box center [79, 367] width 18 height 18
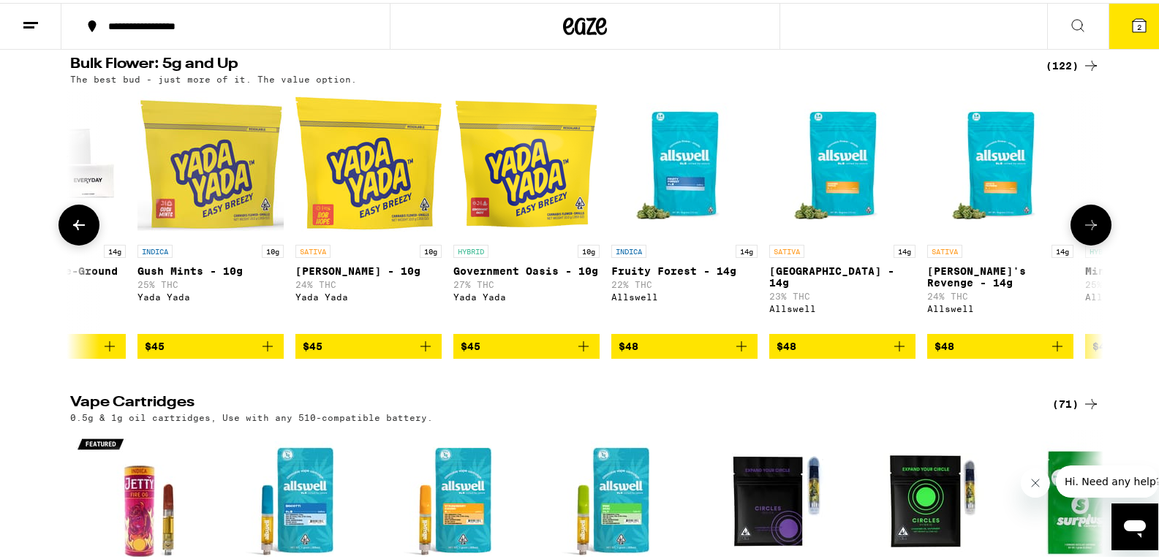
scroll to position [1828, 0]
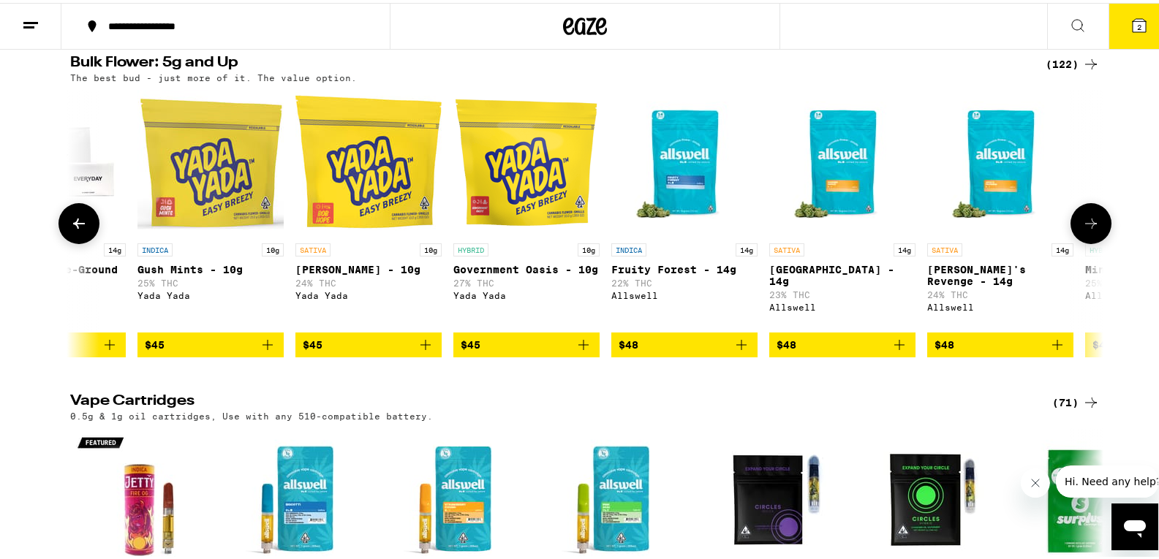
click at [74, 230] on icon at bounding box center [79, 221] width 18 height 18
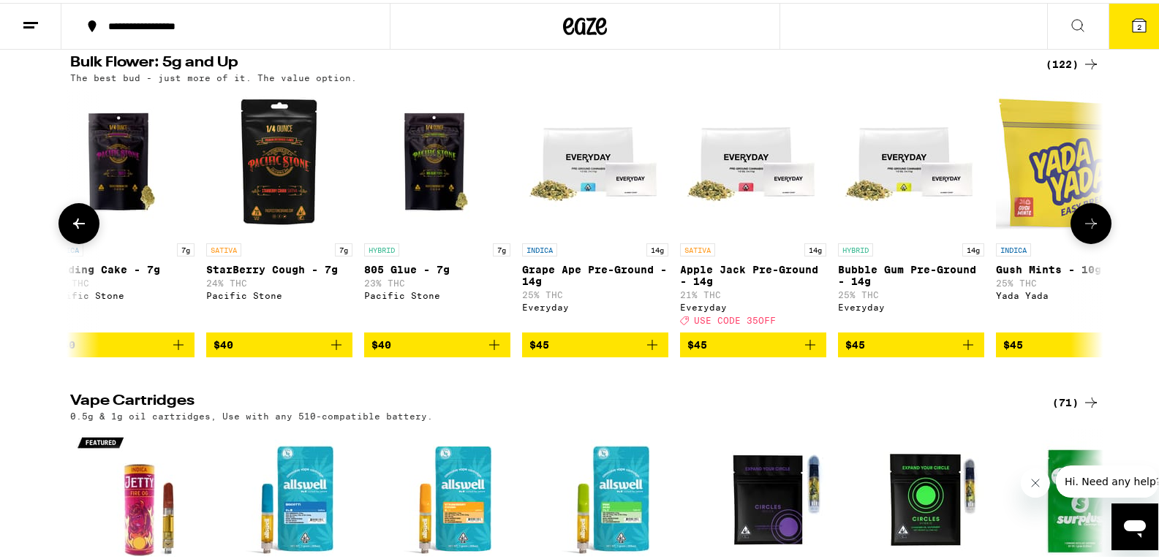
scroll to position [0, 4274]
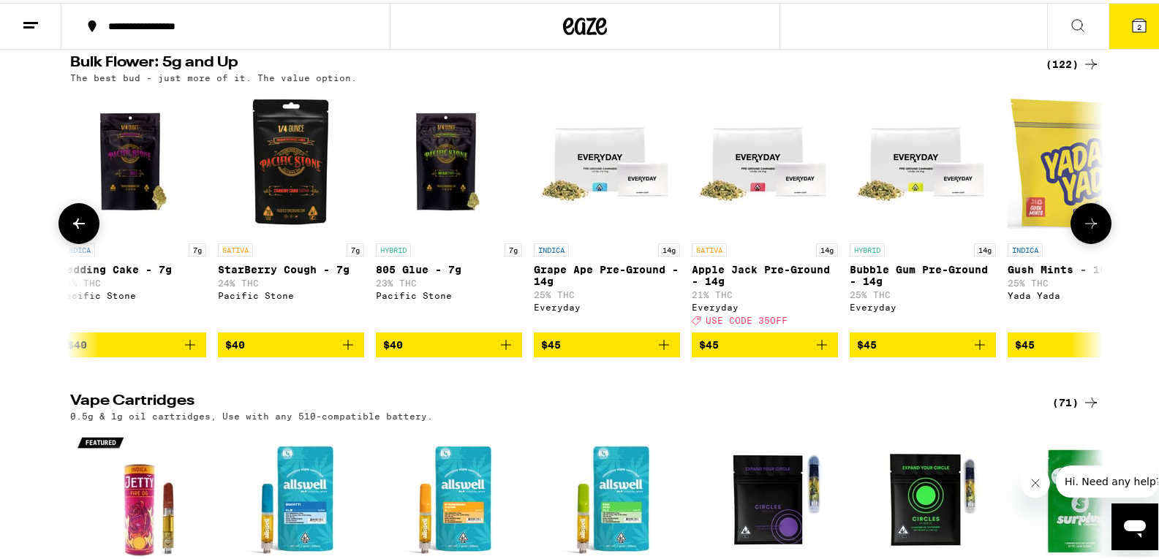
click at [74, 230] on icon at bounding box center [79, 221] width 18 height 18
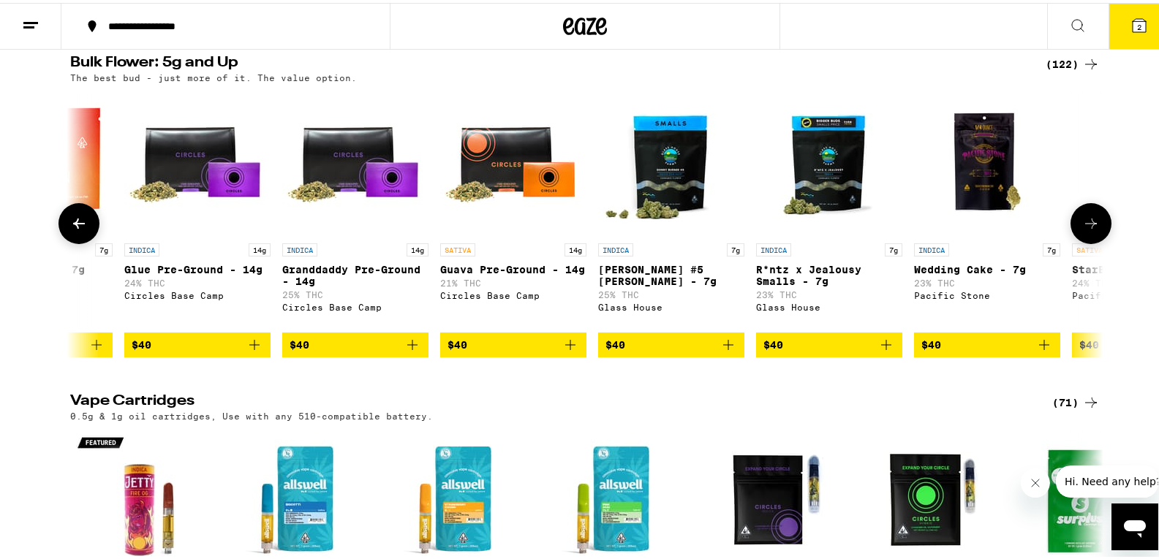
scroll to position [0, 3404]
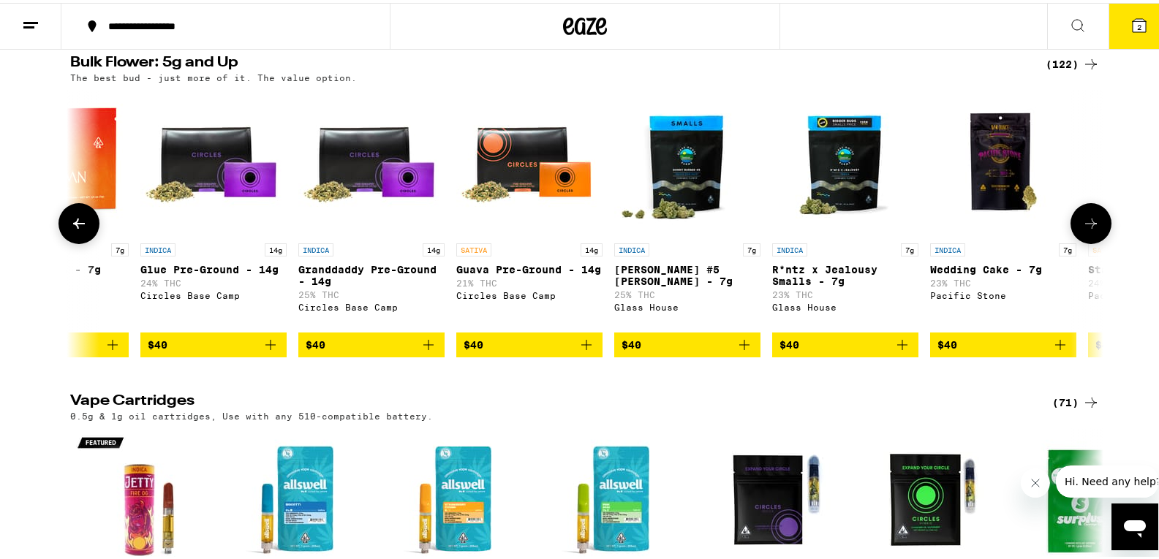
click at [74, 230] on icon at bounding box center [79, 221] width 18 height 18
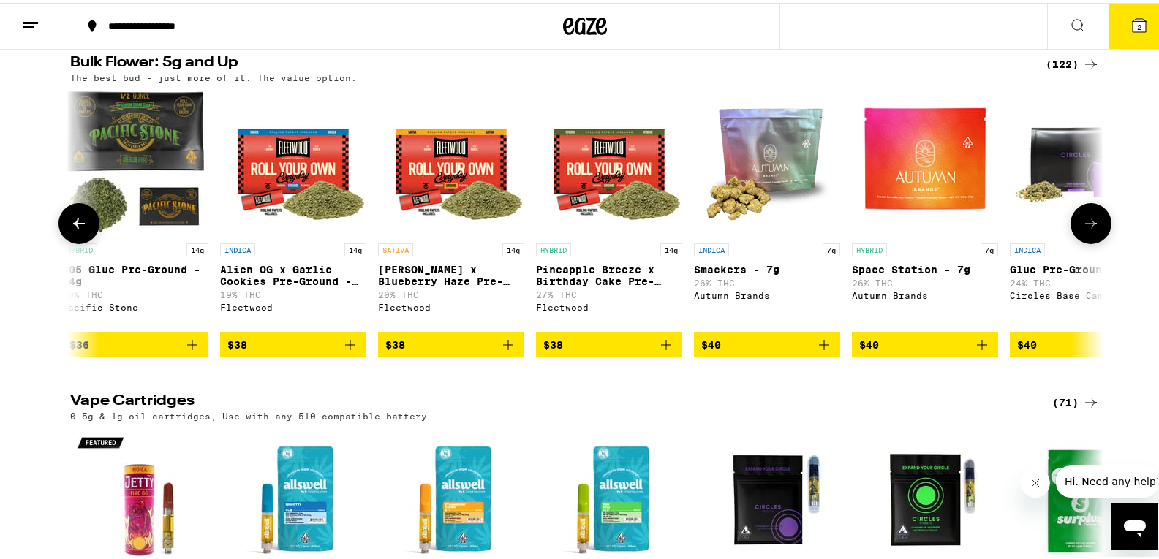
scroll to position [0, 2534]
click at [74, 230] on icon at bounding box center [79, 221] width 18 height 18
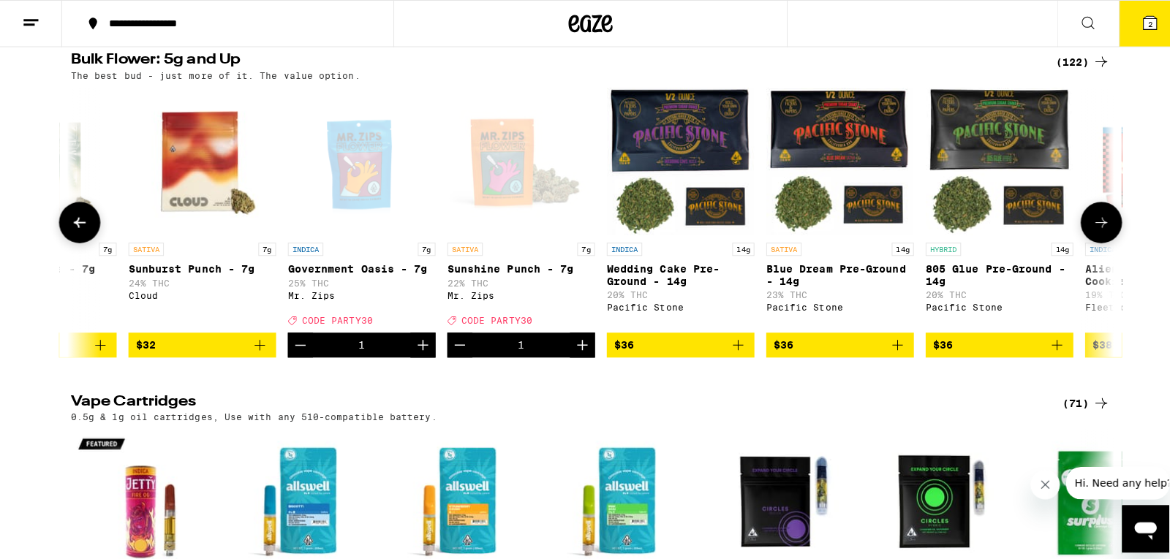
scroll to position [0, 1664]
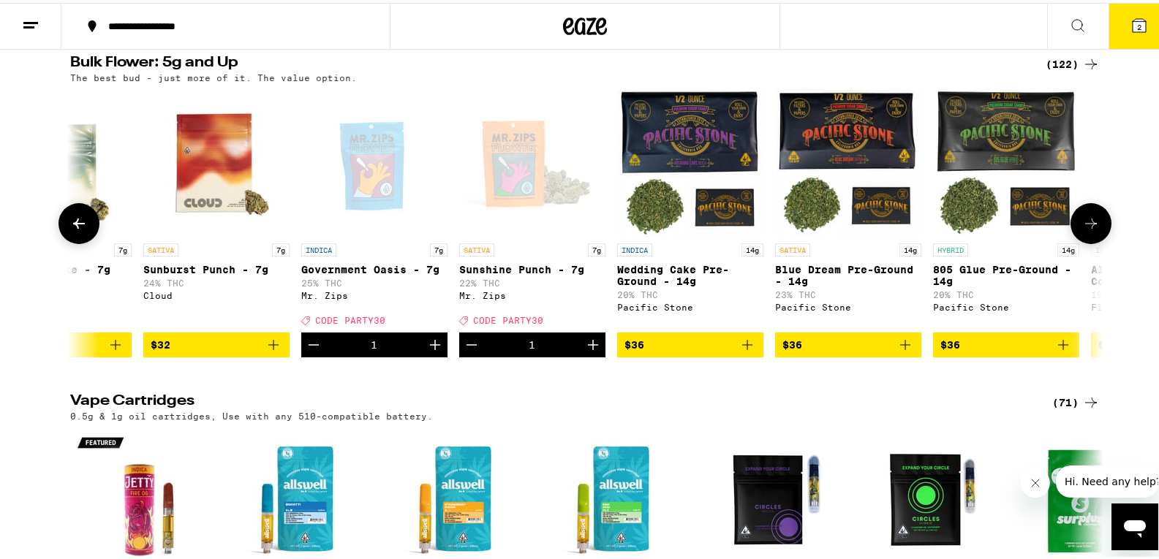
drag, startPoint x: 431, startPoint y: 415, endPoint x: 456, endPoint y: 415, distance: 25.6
click at [431, 351] on icon "Increment" at bounding box center [435, 342] width 18 height 18
click at [592, 351] on icon "Increment" at bounding box center [593, 342] width 18 height 18
click at [1134, 24] on icon at bounding box center [1138, 22] width 13 height 13
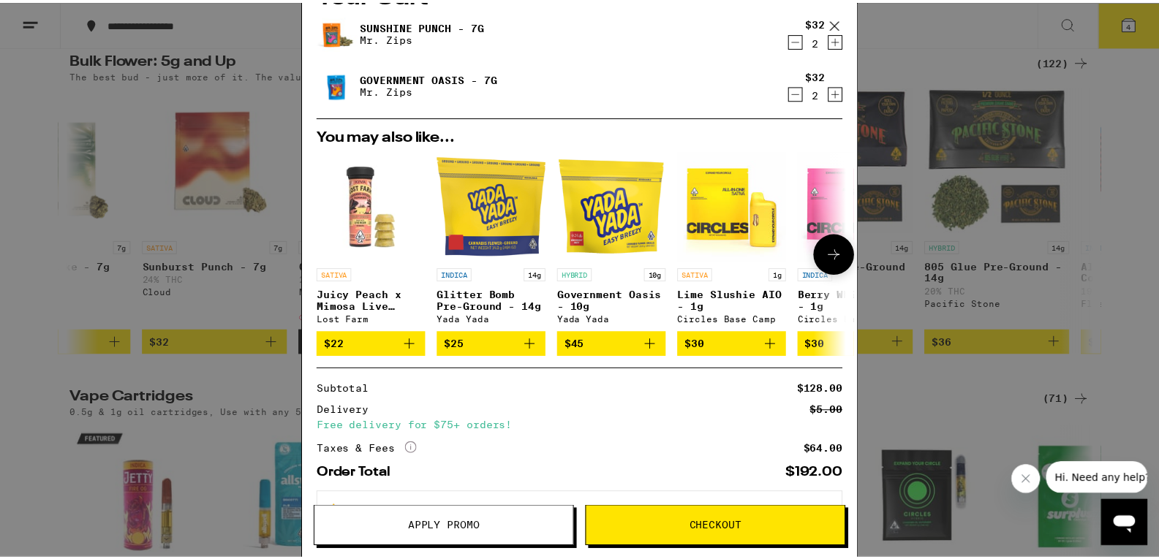
scroll to position [100, 0]
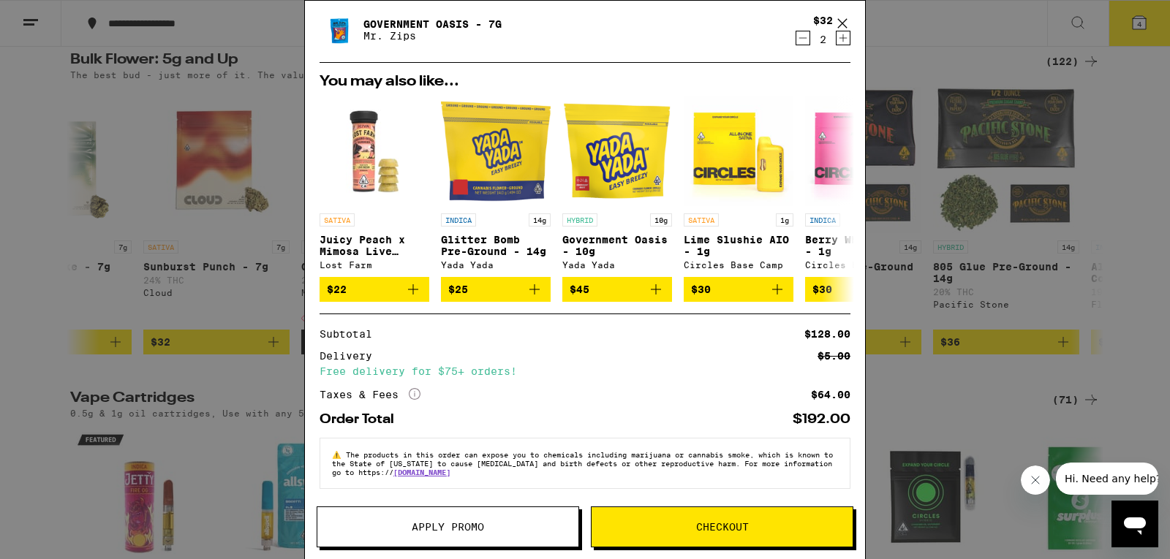
click at [441, 531] on span "Apply Promo" at bounding box center [448, 527] width 72 height 10
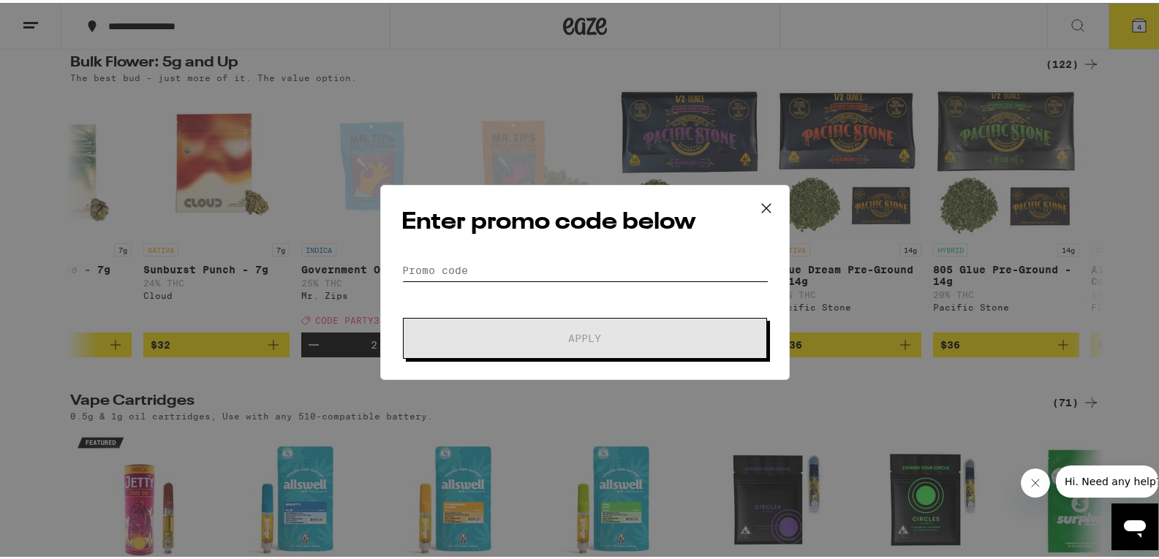
click at [428, 262] on input "Promo Code" at bounding box center [584, 268] width 367 height 22
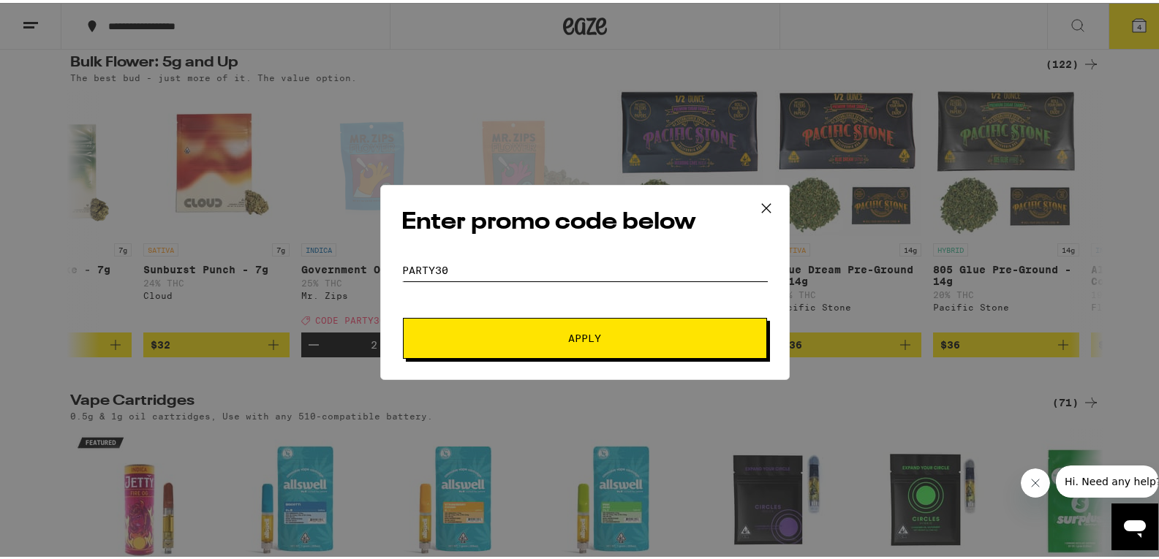
type input "party30"
click at [499, 322] on button "Apply" at bounding box center [585, 335] width 364 height 41
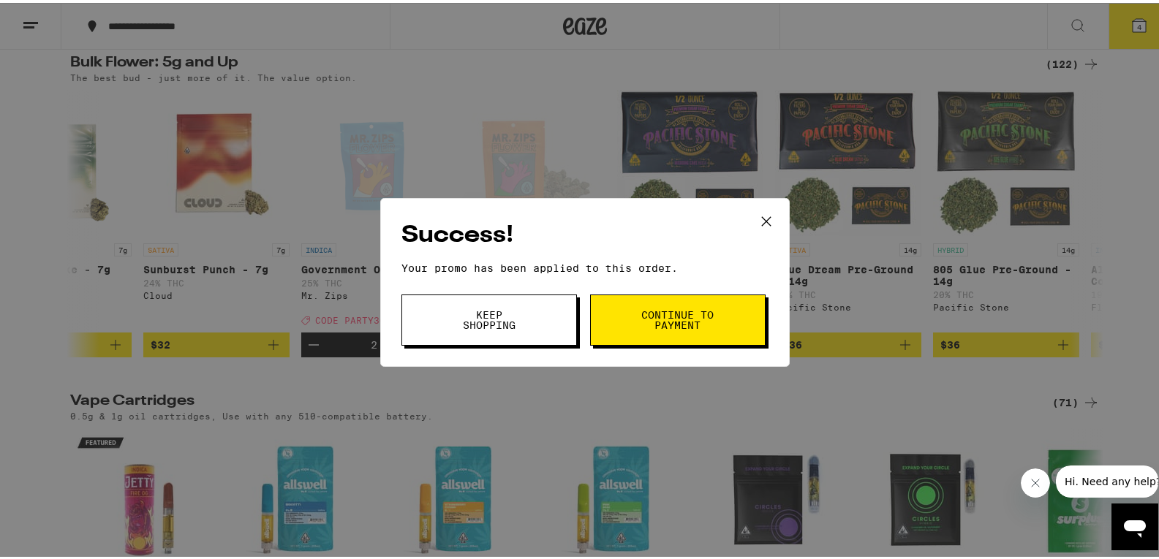
click at [0, 246] on div "Success! Your promo has been applied to this order. Promo Code party30 Keep Sho…" at bounding box center [585, 279] width 1170 height 559
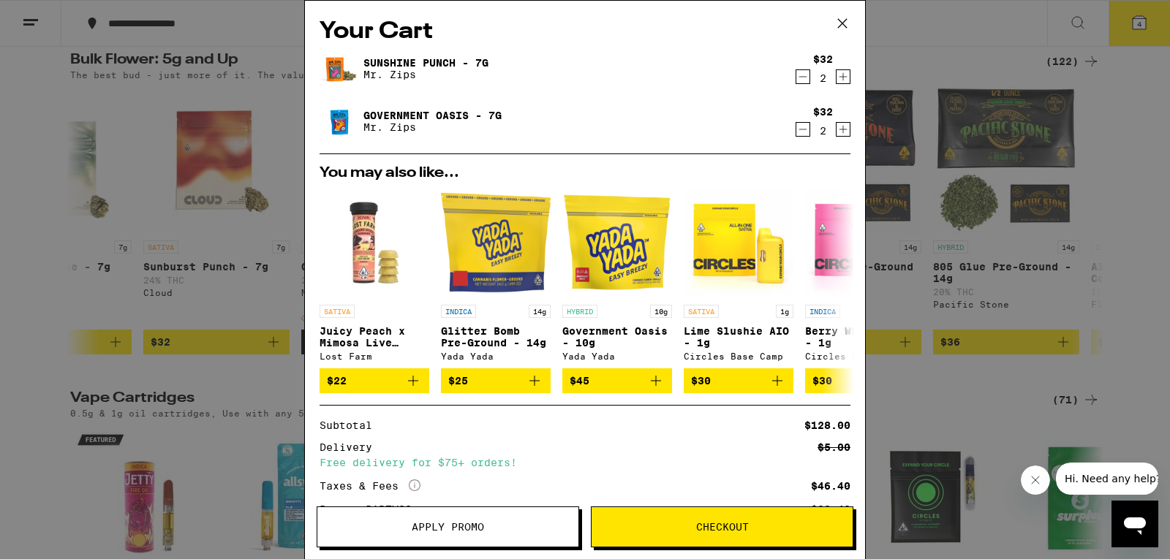
click at [849, 21] on icon at bounding box center [842, 23] width 22 height 22
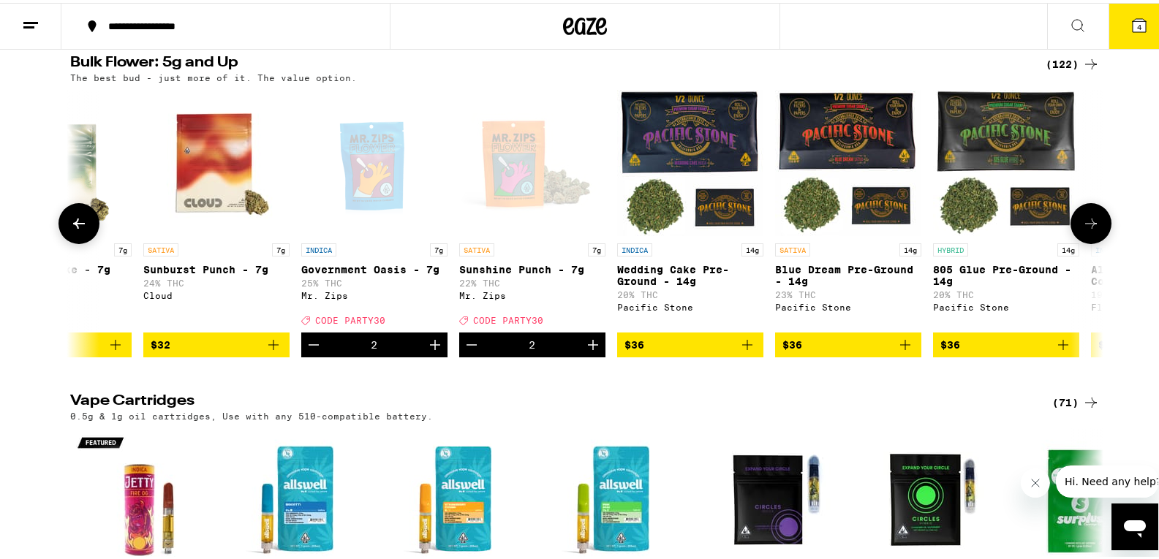
click at [463, 351] on icon "Decrement" at bounding box center [472, 342] width 18 height 18
click at [305, 351] on icon "Decrement" at bounding box center [314, 342] width 18 height 18
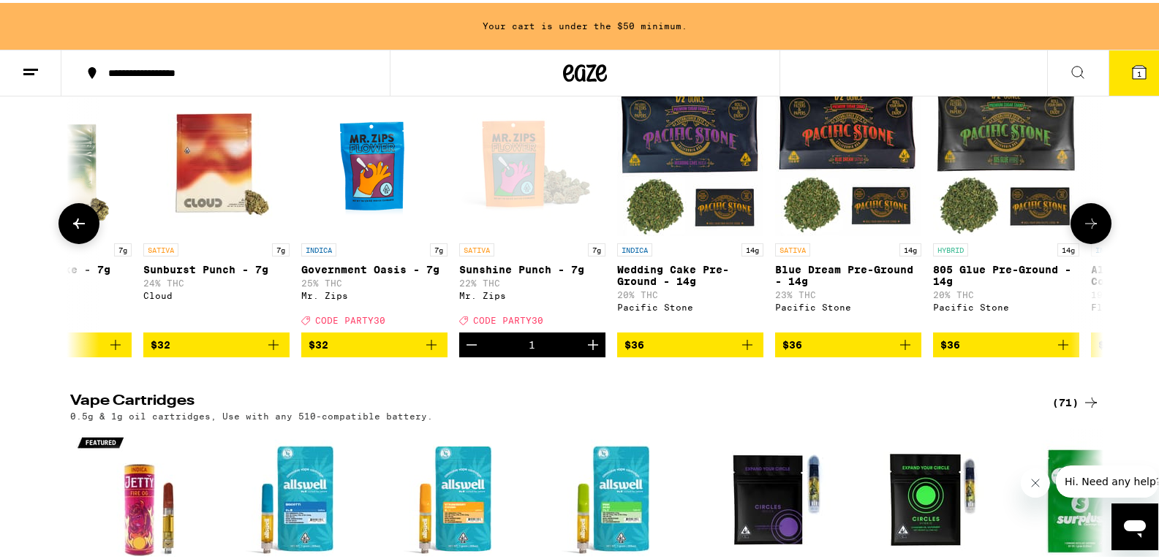
click at [469, 351] on icon "Decrement" at bounding box center [472, 342] width 18 height 18
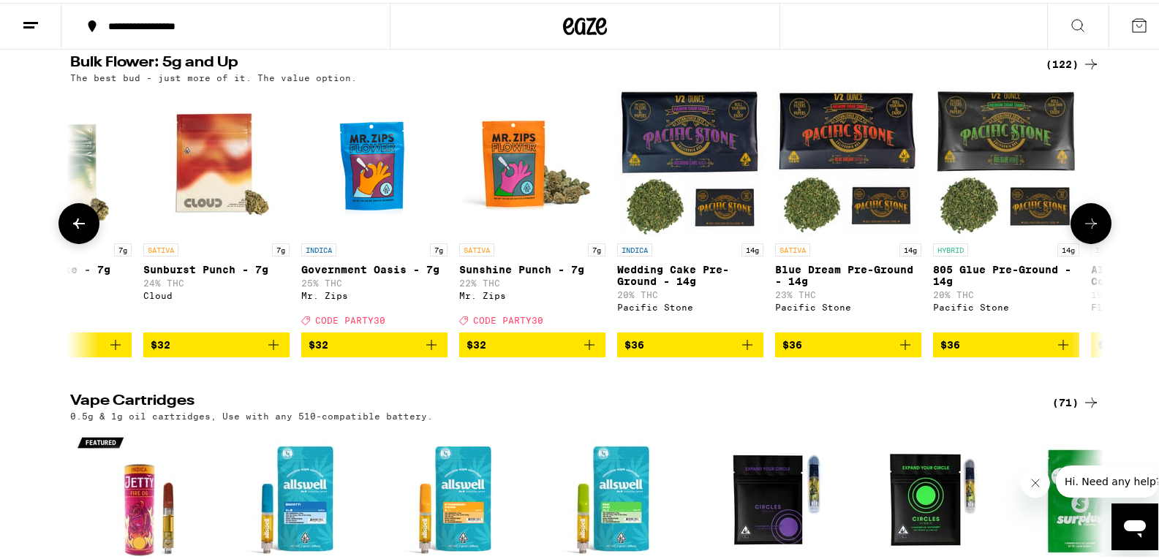
scroll to position [1462, 0]
